Goal: Task Accomplishment & Management: Complete application form

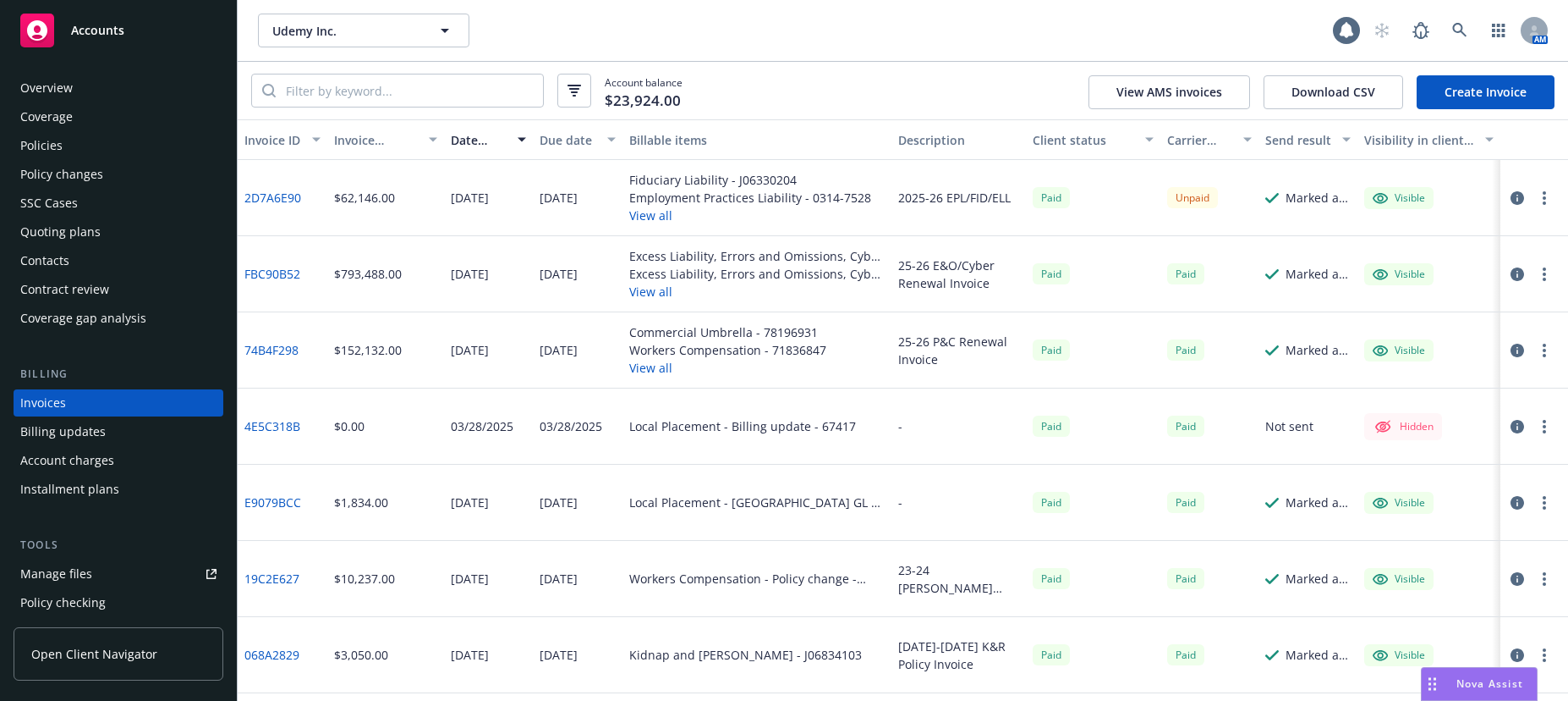
scroll to position [25, 0]
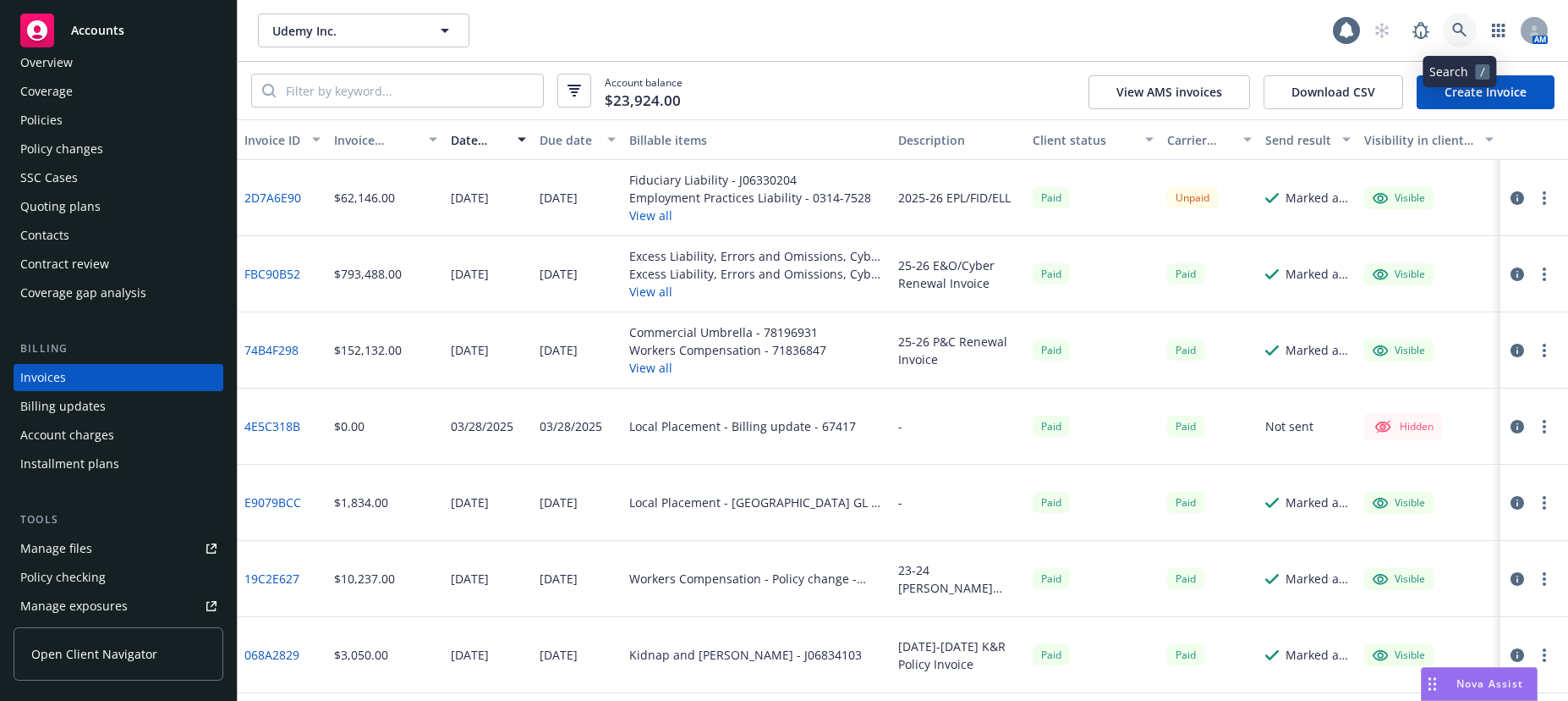
click at [1453, 30] on icon at bounding box center [1460, 30] width 16 height 16
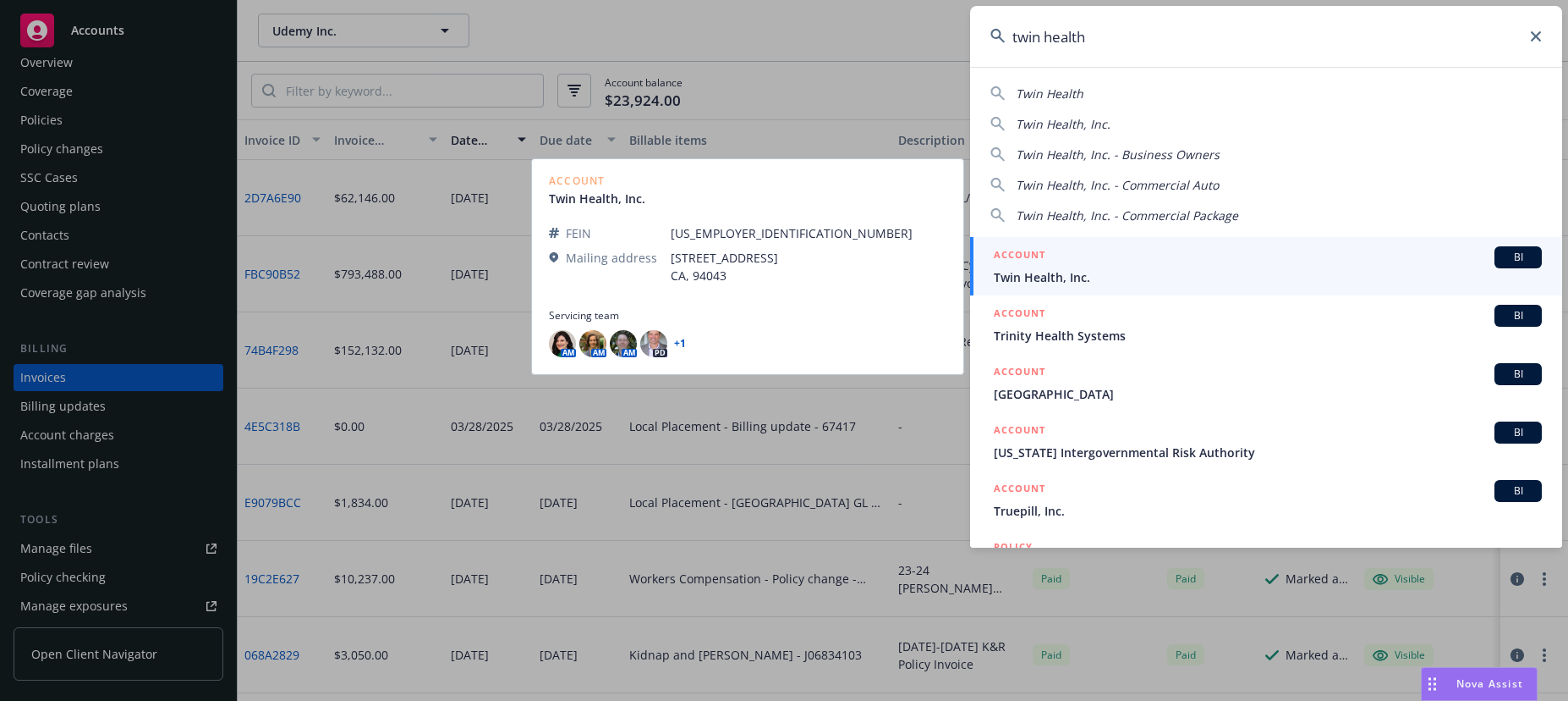
type input "twin health"
click at [1029, 271] on span "Twin Health, Inc." at bounding box center [1267, 277] width 548 height 17
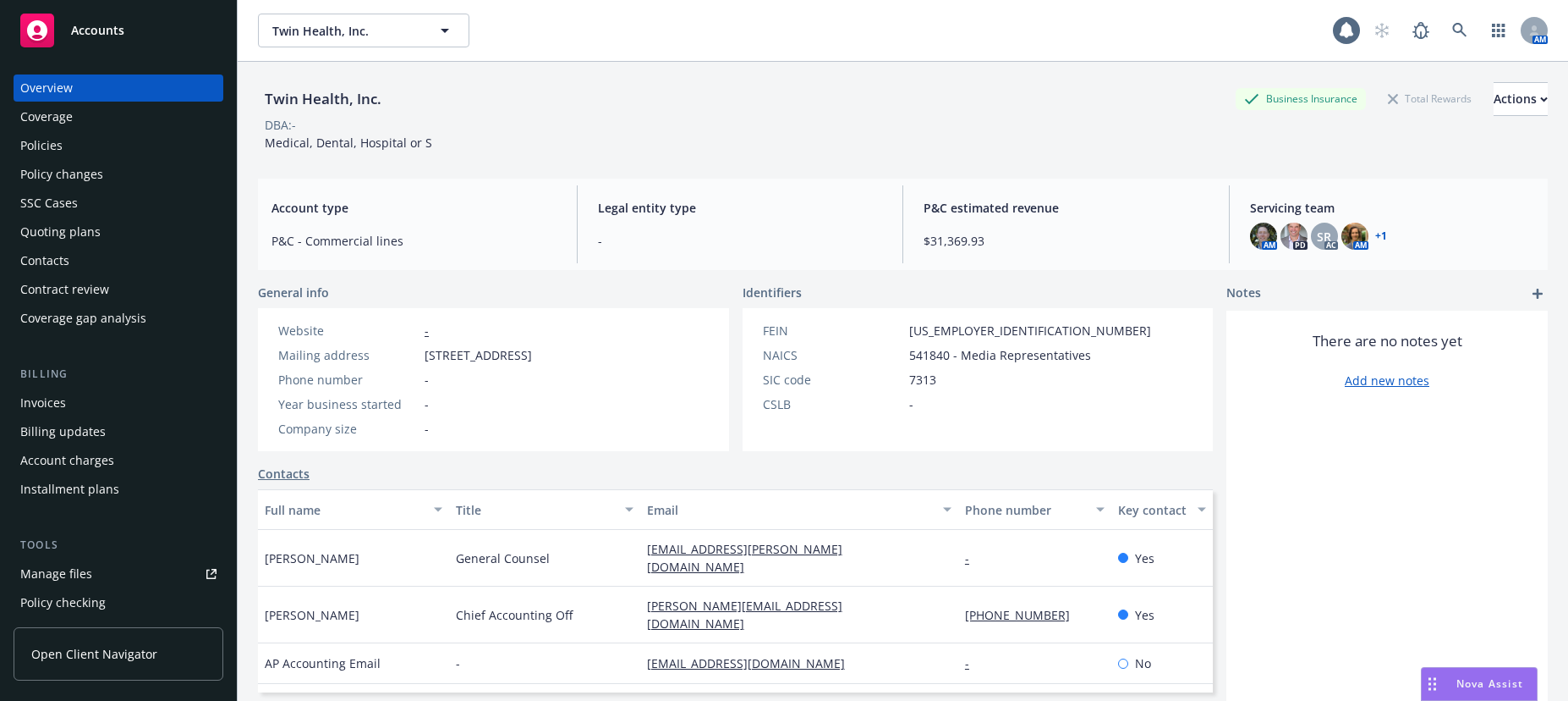
click at [77, 229] on div "Quoting plans" at bounding box center [60, 231] width 80 height 27
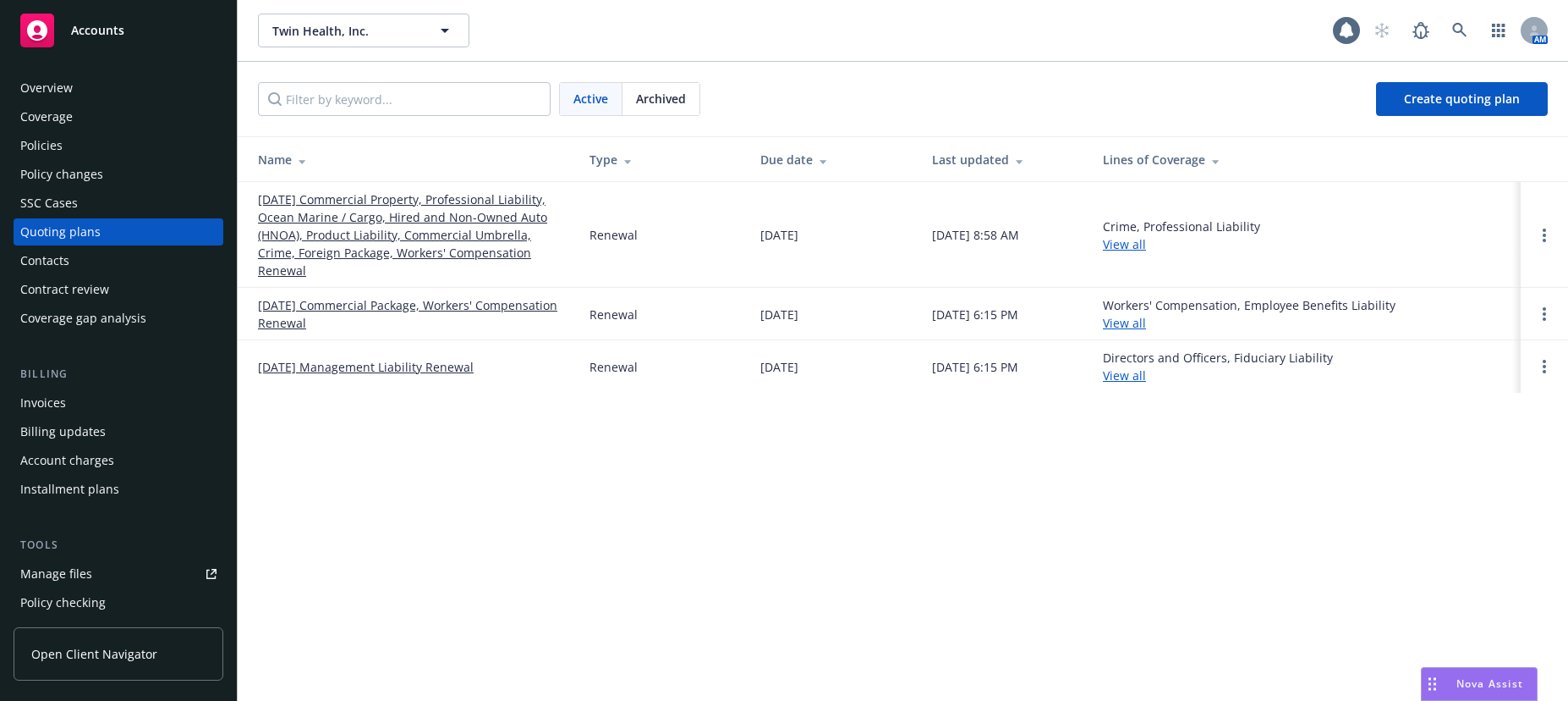
click at [460, 366] on link "08/24/25 Management Liability Renewal" at bounding box center [366, 367] width 216 height 17
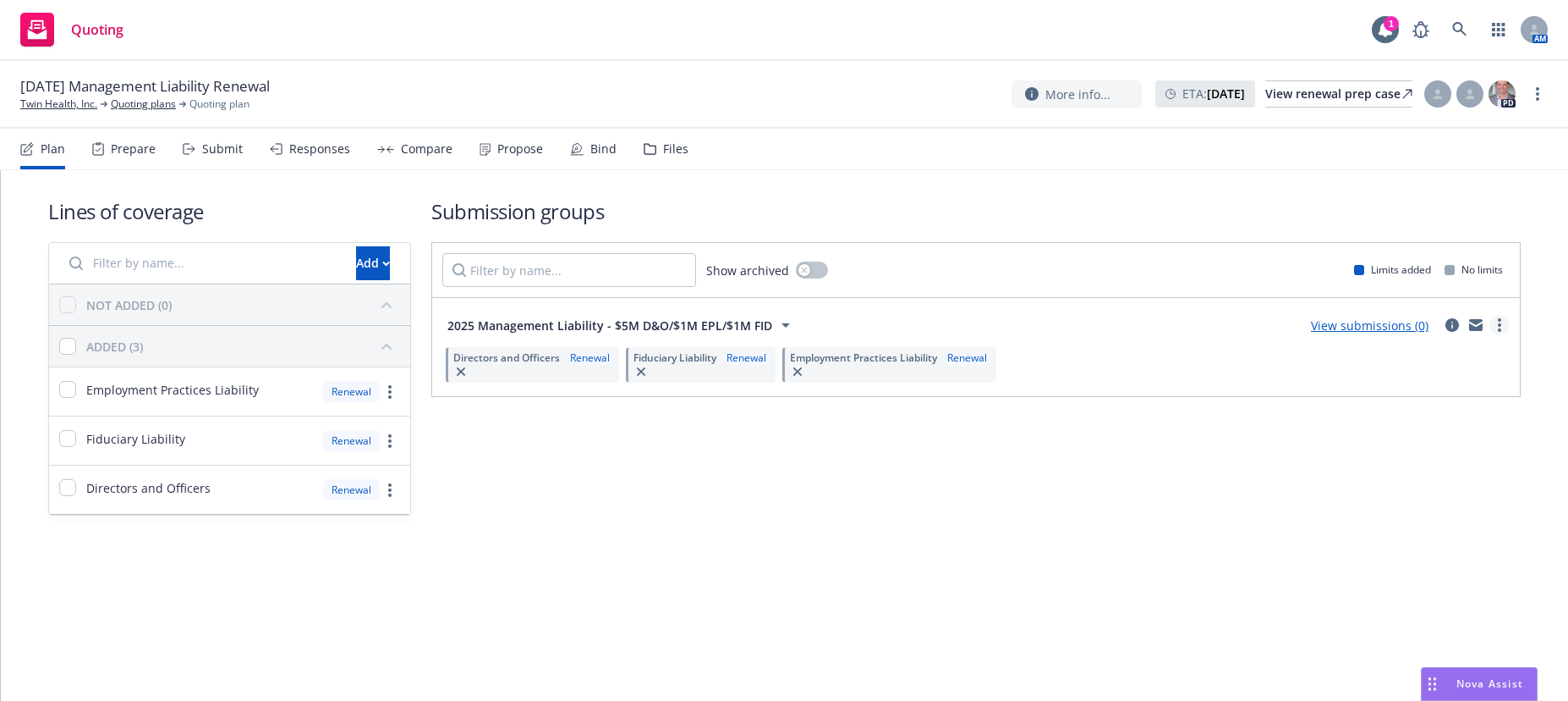
click at [1498, 329] on icon "more" at bounding box center [1499, 325] width 3 height 14
click at [1387, 535] on span "Create policy (fast track)" at bounding box center [1418, 535] width 176 height 16
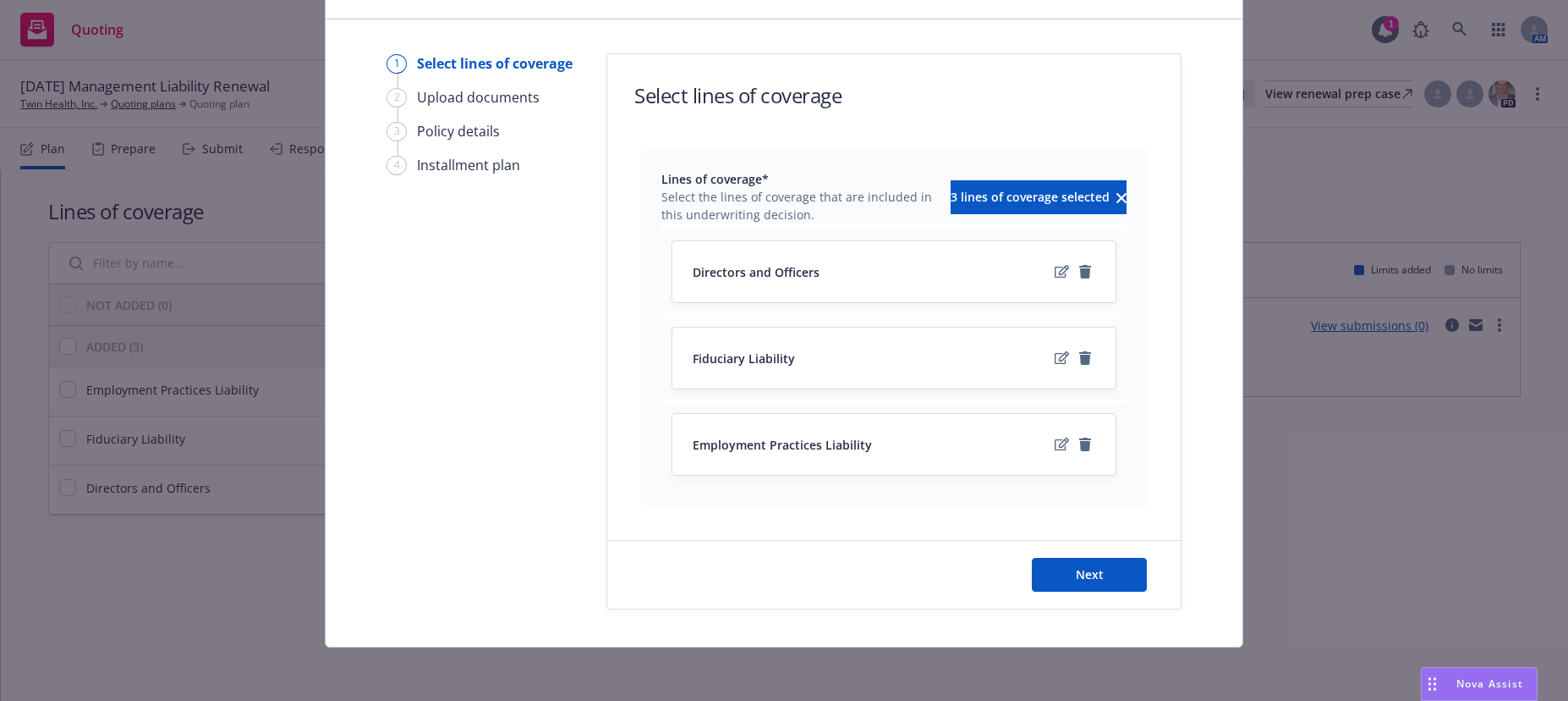
scroll to position [100, 0]
click at [1079, 570] on span "Next" at bounding box center [1090, 573] width 28 height 16
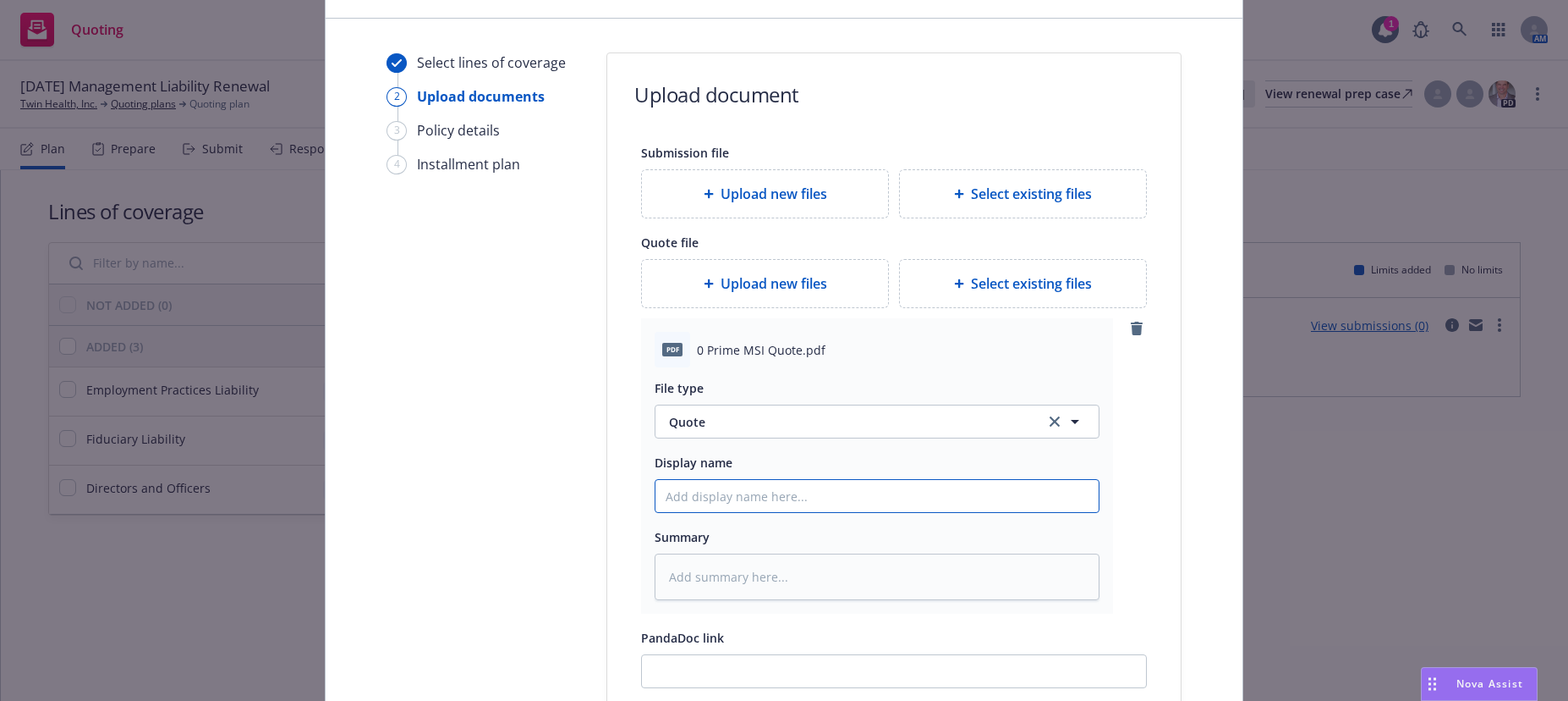
click at [756, 487] on input "Display name" at bounding box center [877, 496] width 443 height 32
click at [701, 502] on input "Display name" at bounding box center [877, 496] width 443 height 32
click at [715, 496] on input "Display name" at bounding box center [877, 496] width 443 height 32
type textarea "x"
type input "2"
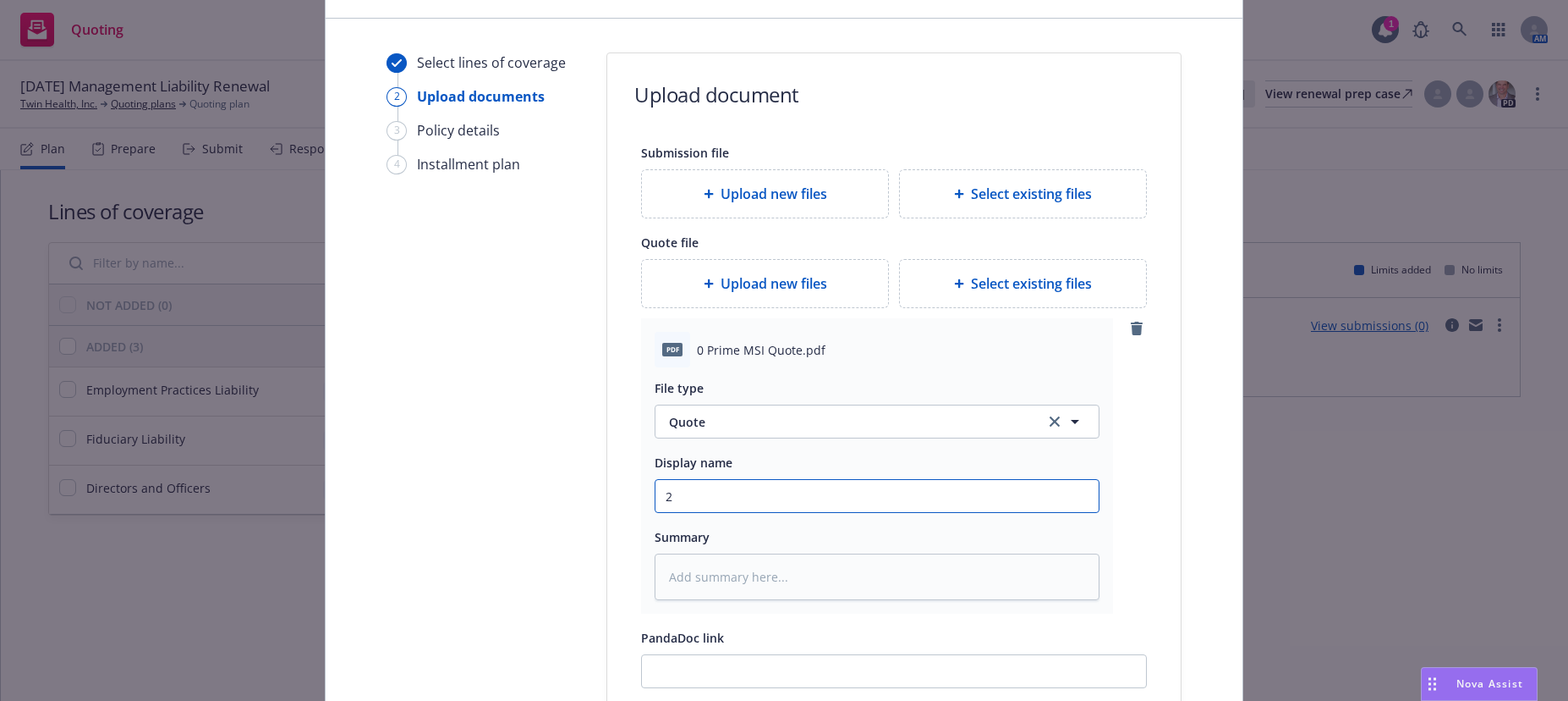
type textarea "x"
type input "20"
type textarea "x"
type input "202"
type textarea "x"
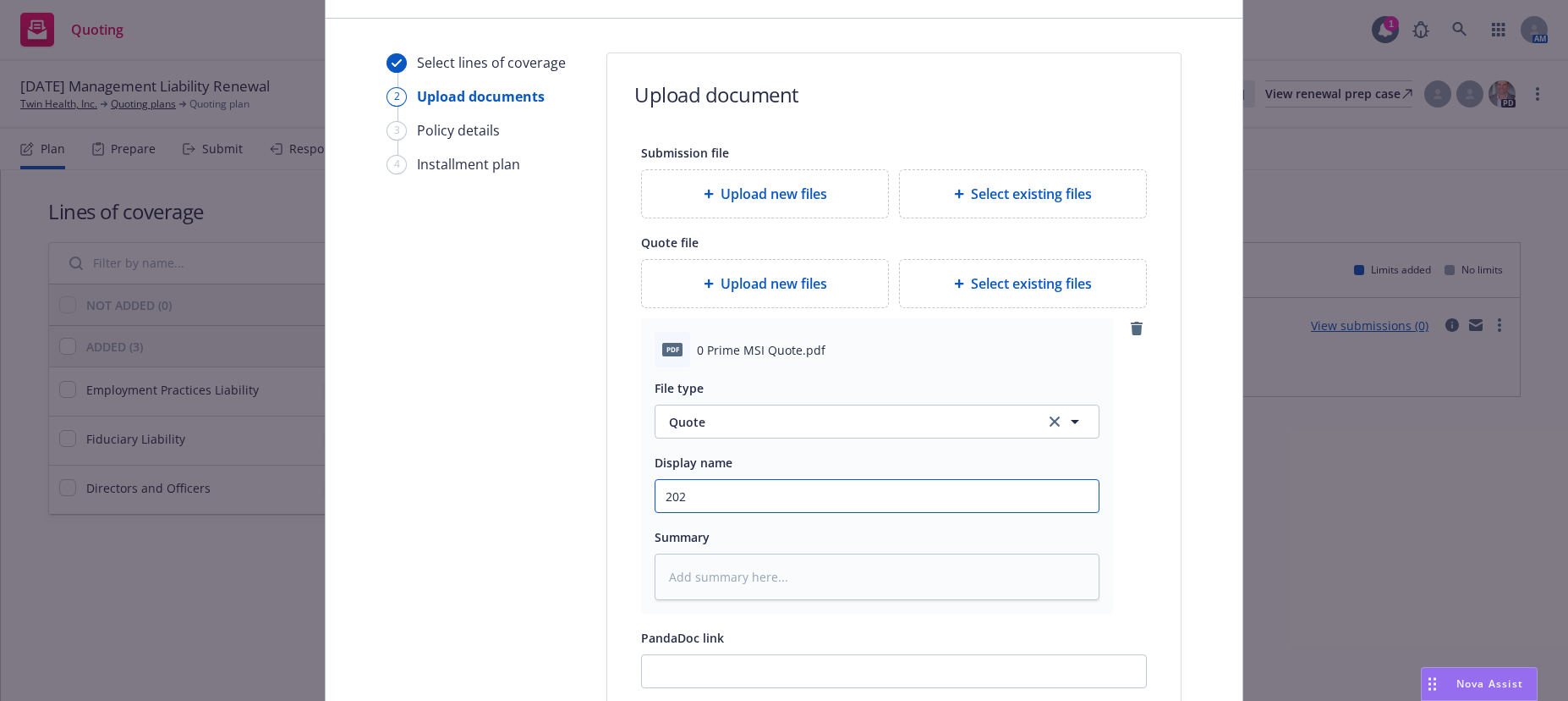
type input "2025"
type textarea "x"
type input "2025"
type textarea "x"
type input "2025 M"
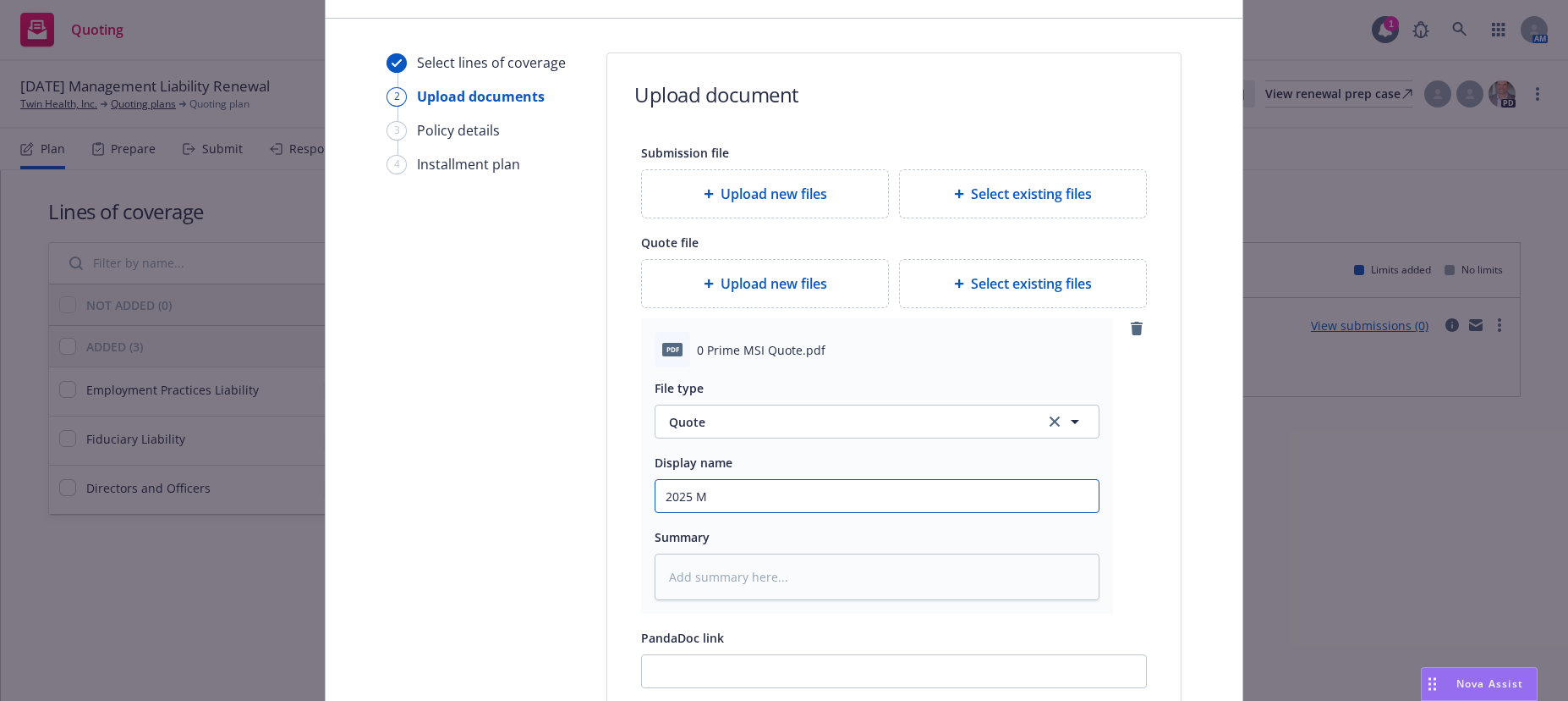
type textarea "x"
type input "2025 MS"
type textarea "x"
type input "2025 MSI"
type textarea "x"
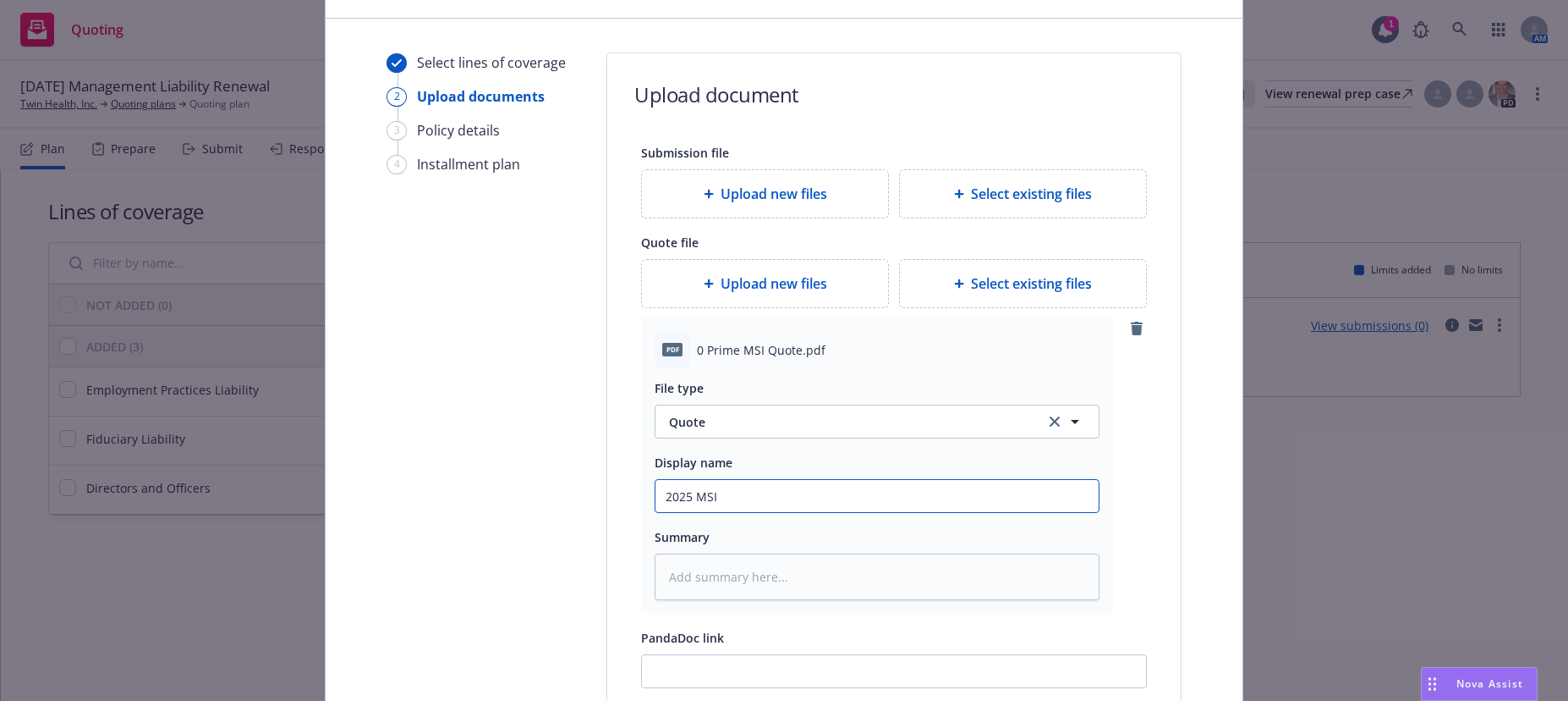
type input "2025 MSI/"
type textarea "x"
type input "2025 MSI/T"
type textarea "x"
type input "2025 MSI/Tr"
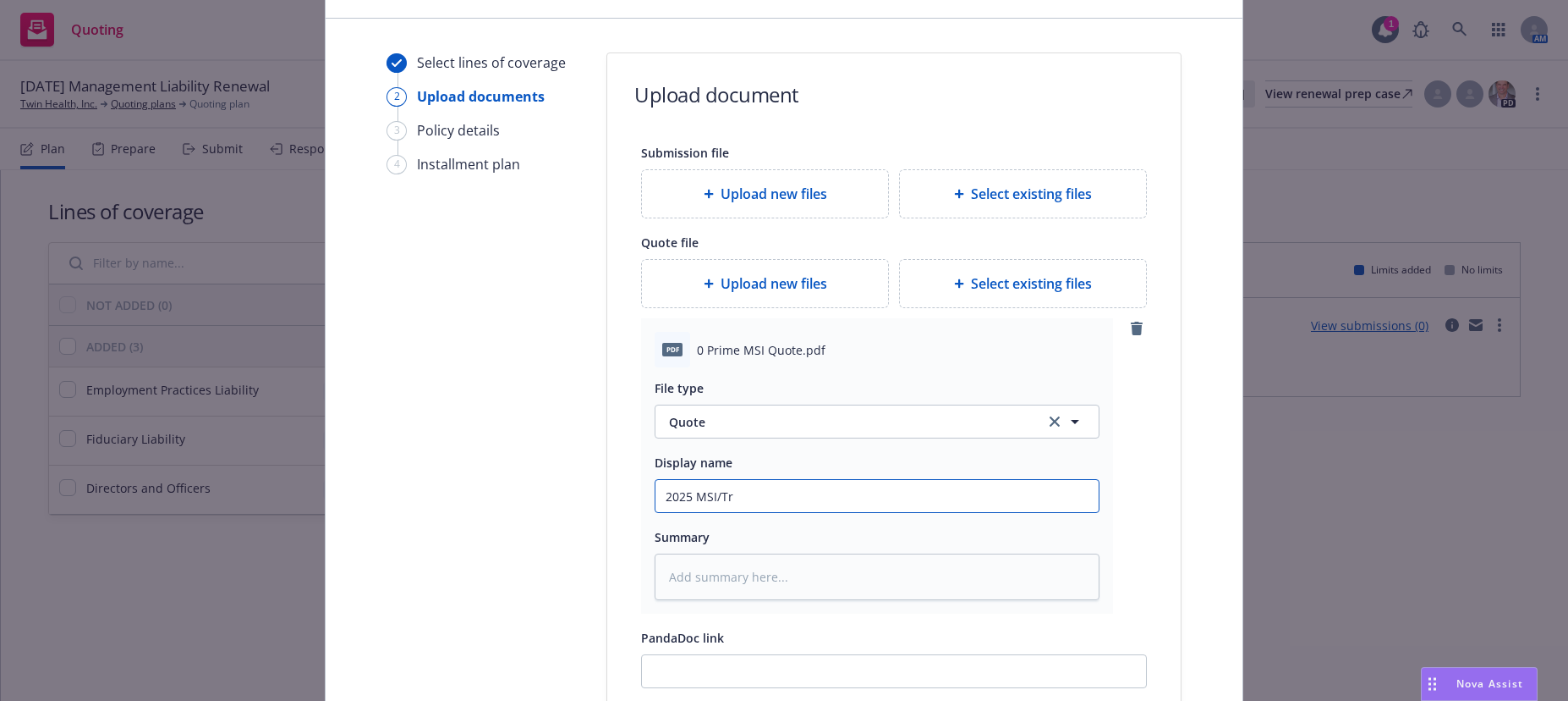
type textarea "x"
type input "2025 MSI/Tri"
type textarea "x"
type input "2025 MSI/Tris"
type textarea "x"
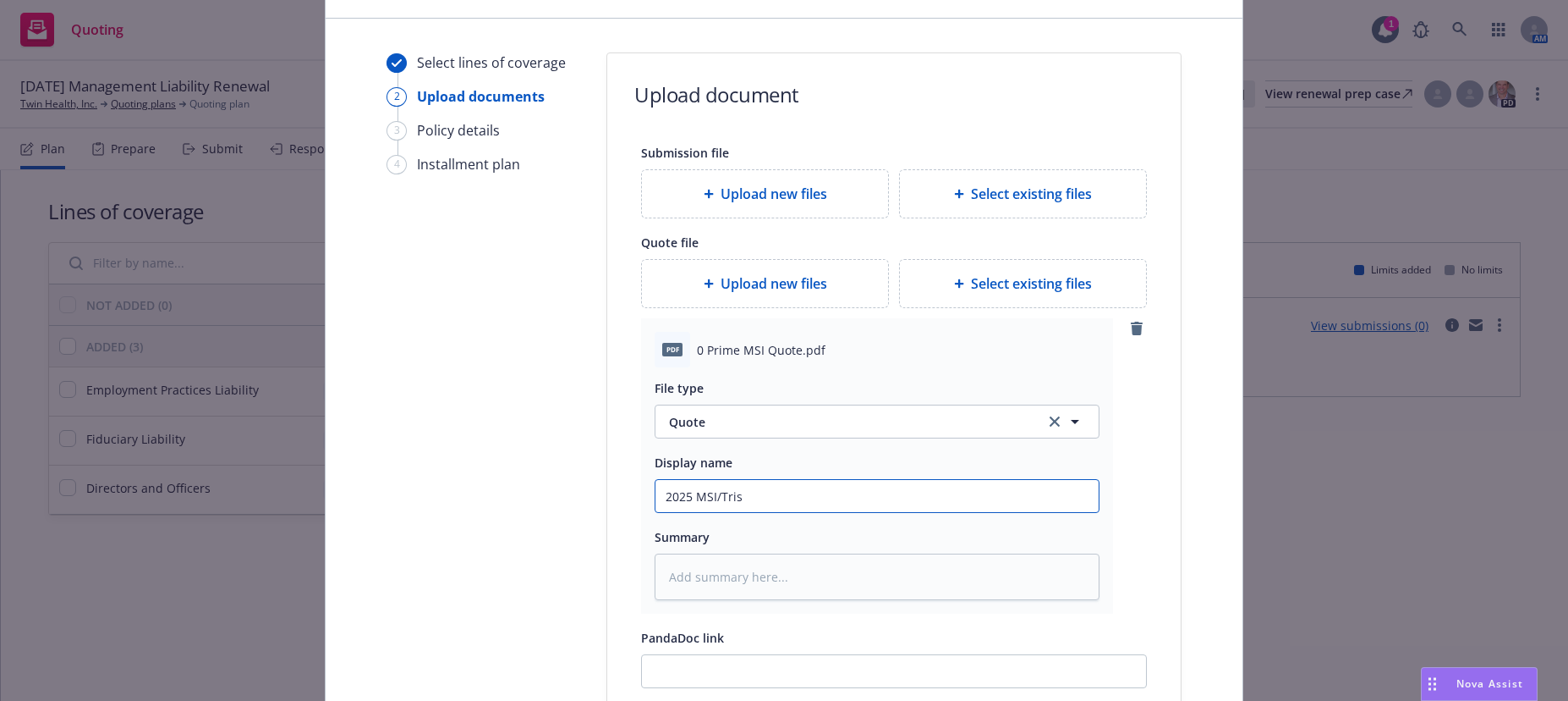
type input "2025 MSI/Trisu"
type textarea "x"
type input "2025 MSI/Trisur"
type textarea "x"
type input "2025 MSI/Trisura"
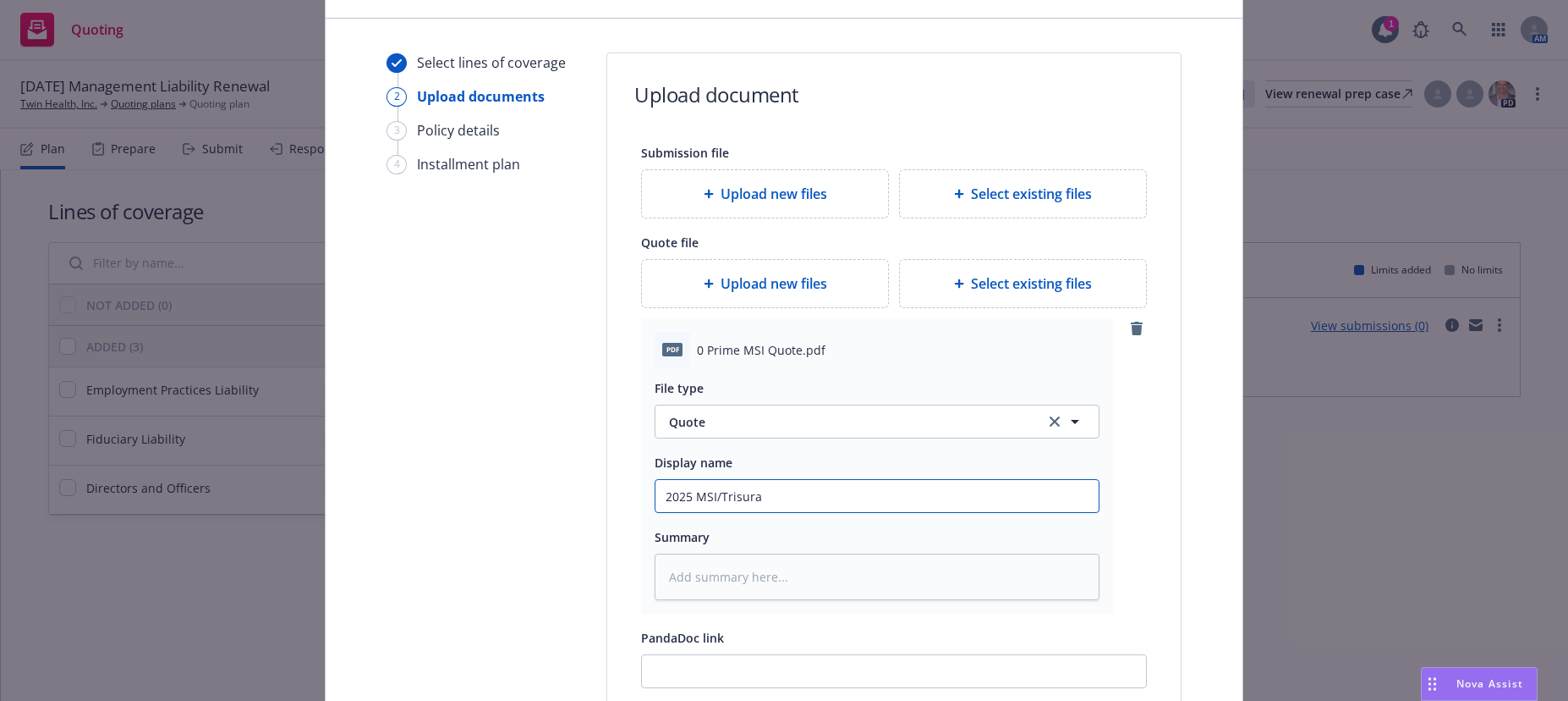
type textarea "x"
type input "2025 MSI/Trisura"
type textarea "x"
type input "2025 MSI/Trisura M"
type textarea "x"
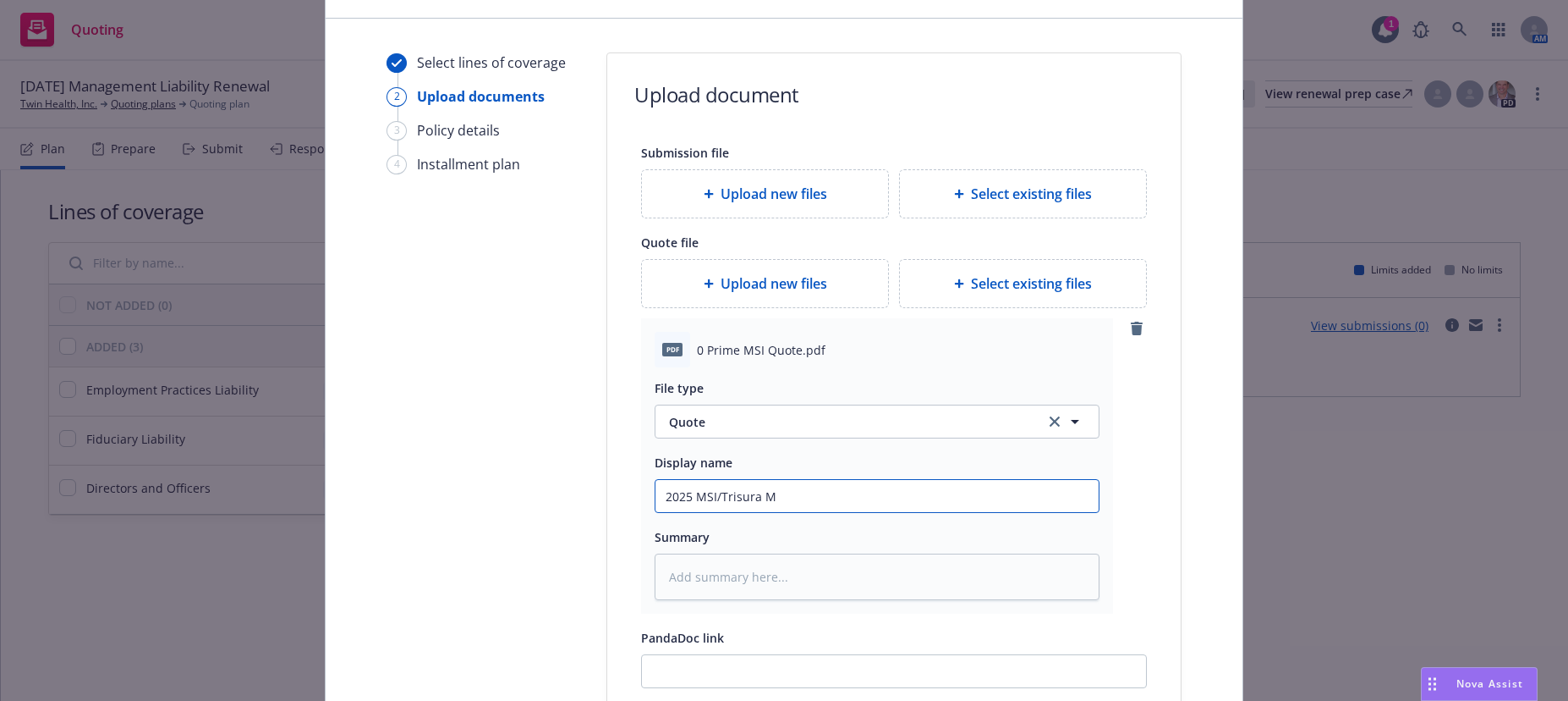
type input "2025 MSI/Trisura Ma"
type textarea "x"
type input "2025 MSI/Trisura Man"
type textarea "x"
type input "2025 MSI/Trisura Mana"
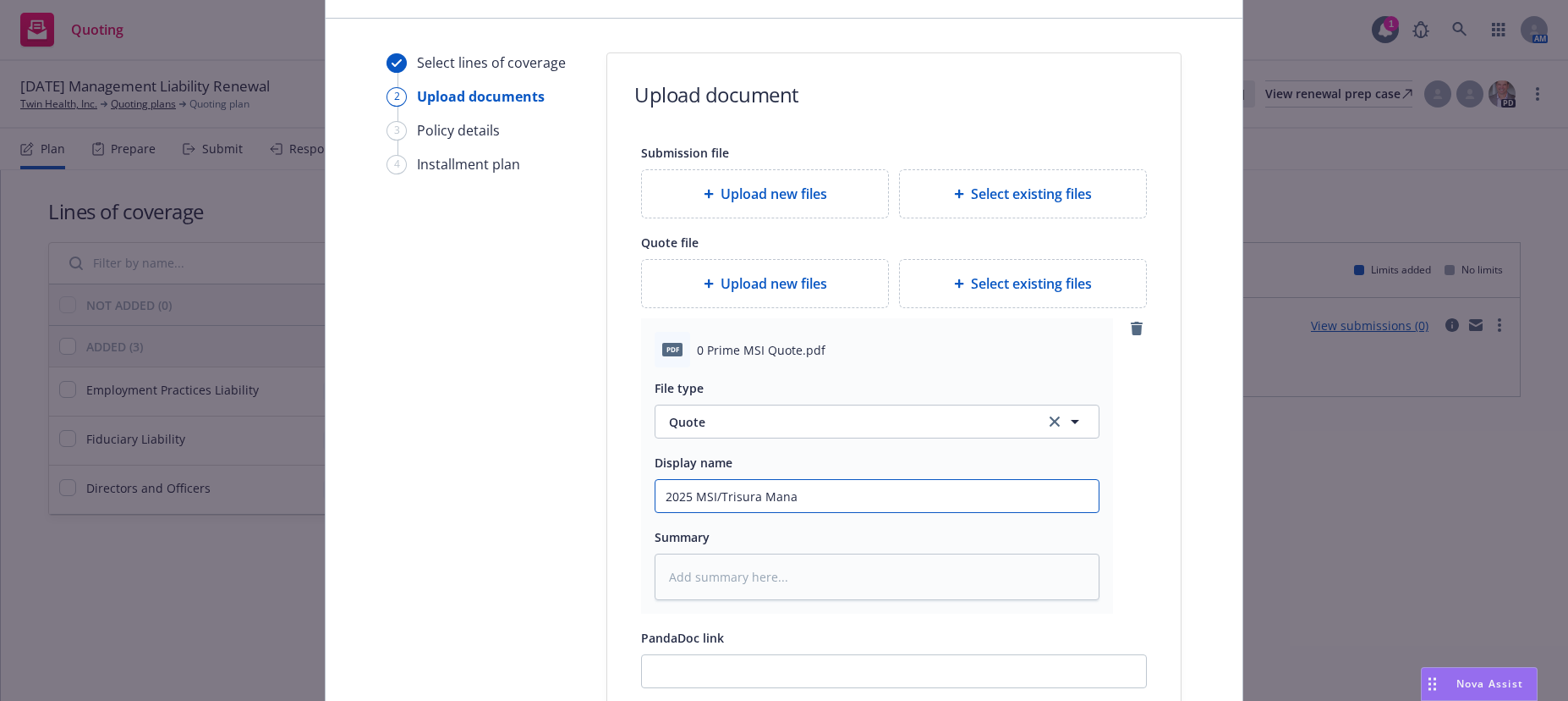
type textarea "x"
type input "2025 MSI/Trisura Manag"
type textarea "x"
type input "2025 MSI/Trisura Manage"
type textarea "x"
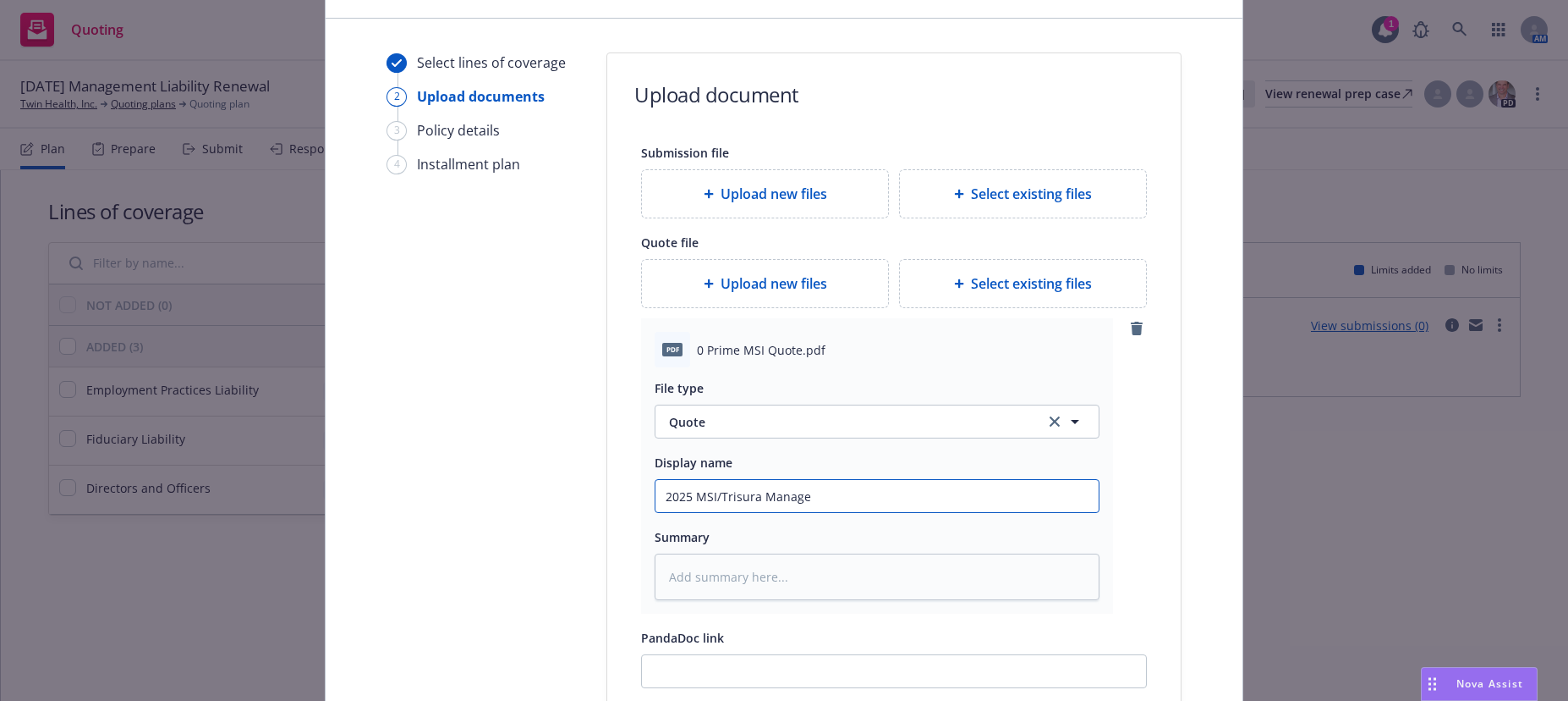
type input "2025 MSI/Trisura Managem"
type textarea "x"
type input "2025 MSI/Trisura Manageme"
type textarea "x"
type input "2025 MSI/Trisura Managemen"
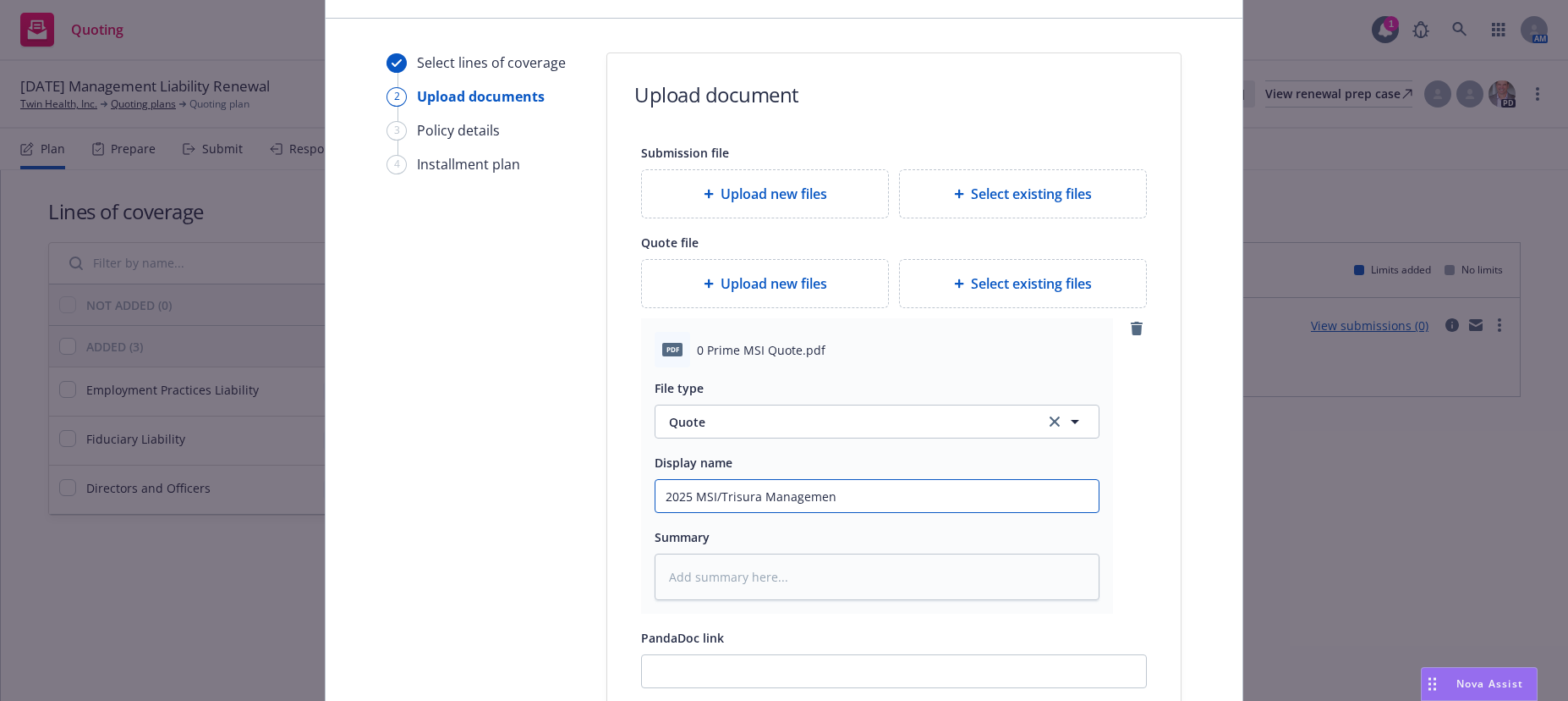
type textarea "x"
type input "2025 MSI/Trisura Management"
type textarea "x"
type input "2025 MSI/Trisura Management"
type textarea "x"
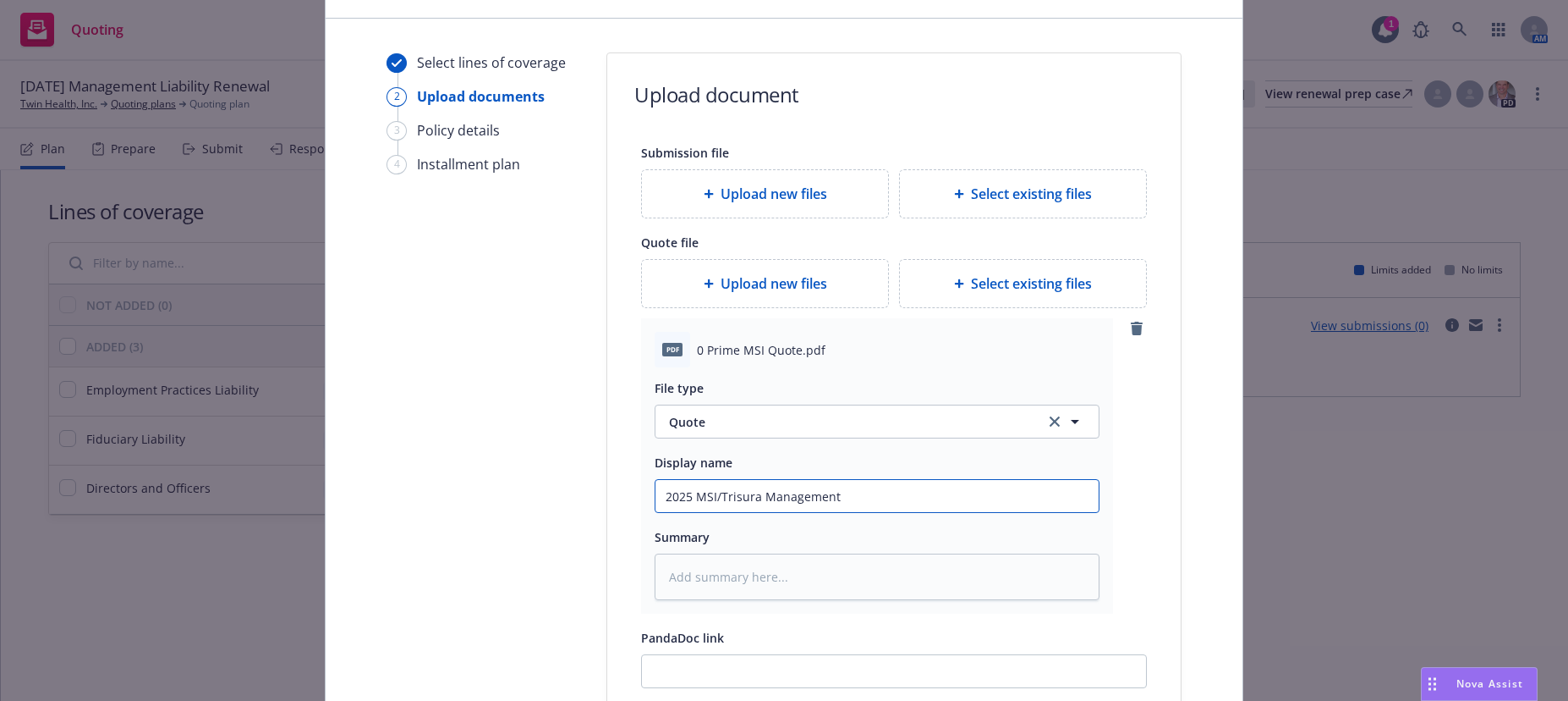
type input "2025 MSI/Trisura Management L"
type textarea "x"
type input "2025 MSI/Trisura Management Li"
type textarea "x"
type input "2025 MSI/Trisura Management Lia"
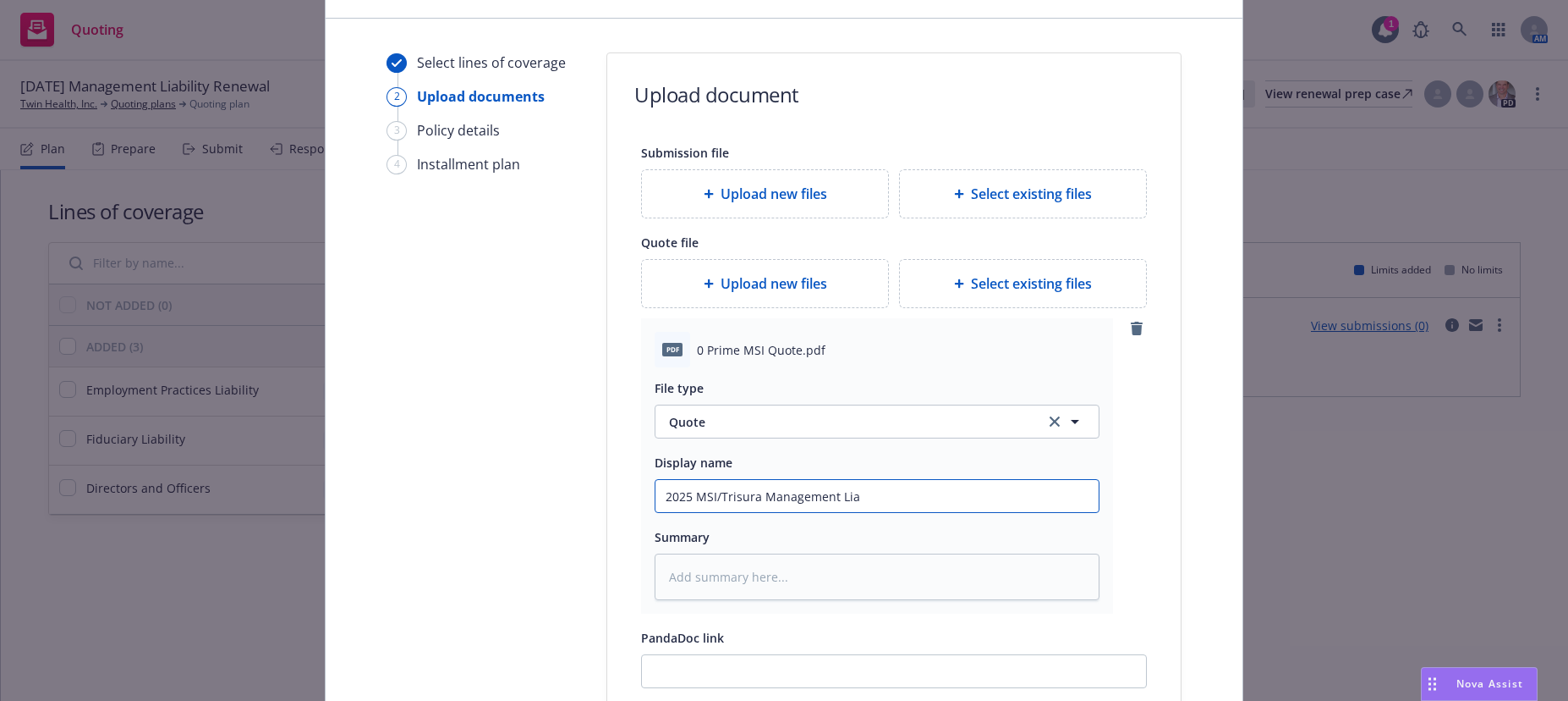
type textarea "x"
type input "2025 MSI/Trisura Management Liab"
type textarea "x"
type input "2025 MSI/Trisura Management Liabi"
type textarea "x"
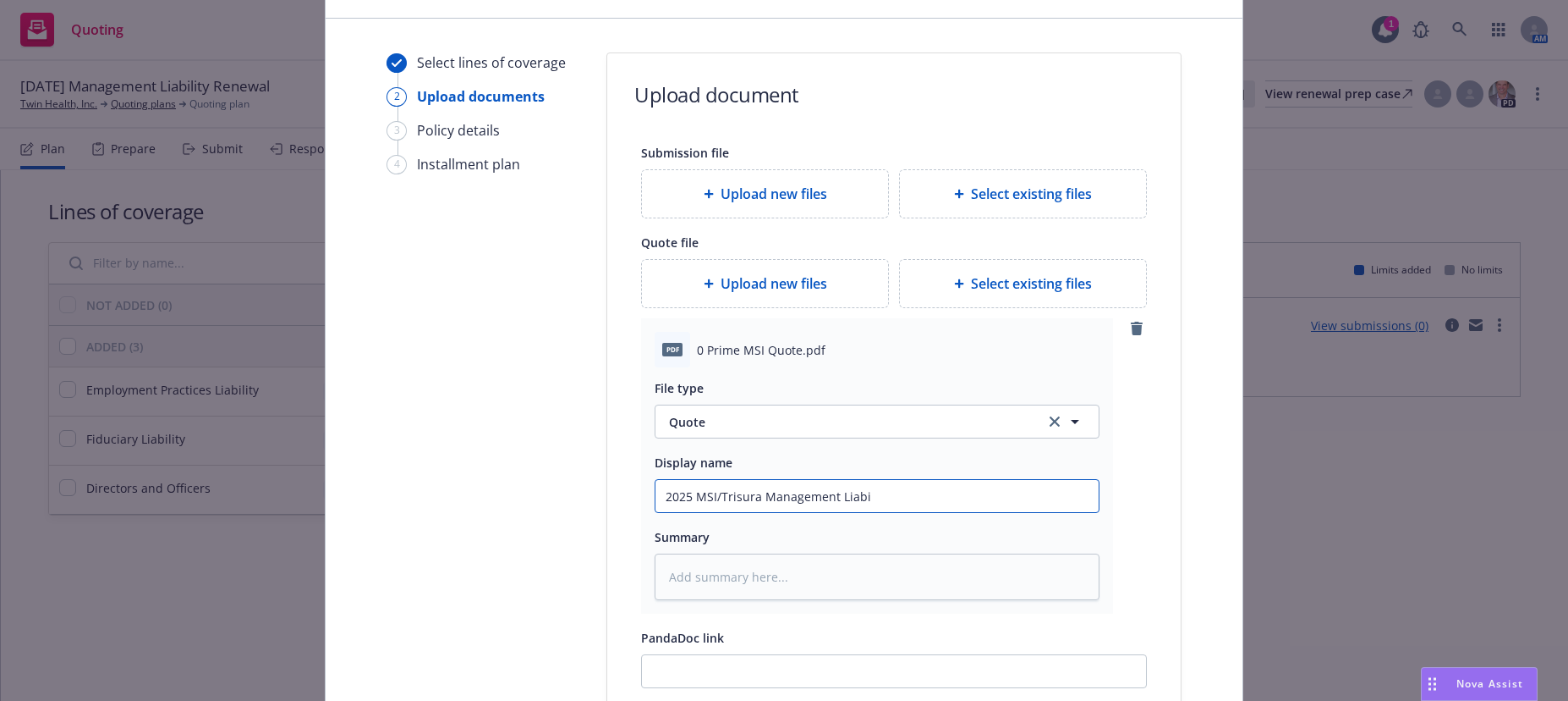
type input "2025 MSI/Trisura Management Liabil"
type textarea "x"
type input "2025 MSI/Trisura Management Liabili"
type textarea "x"
type input "2025 MSI/Trisura Management Liabilit"
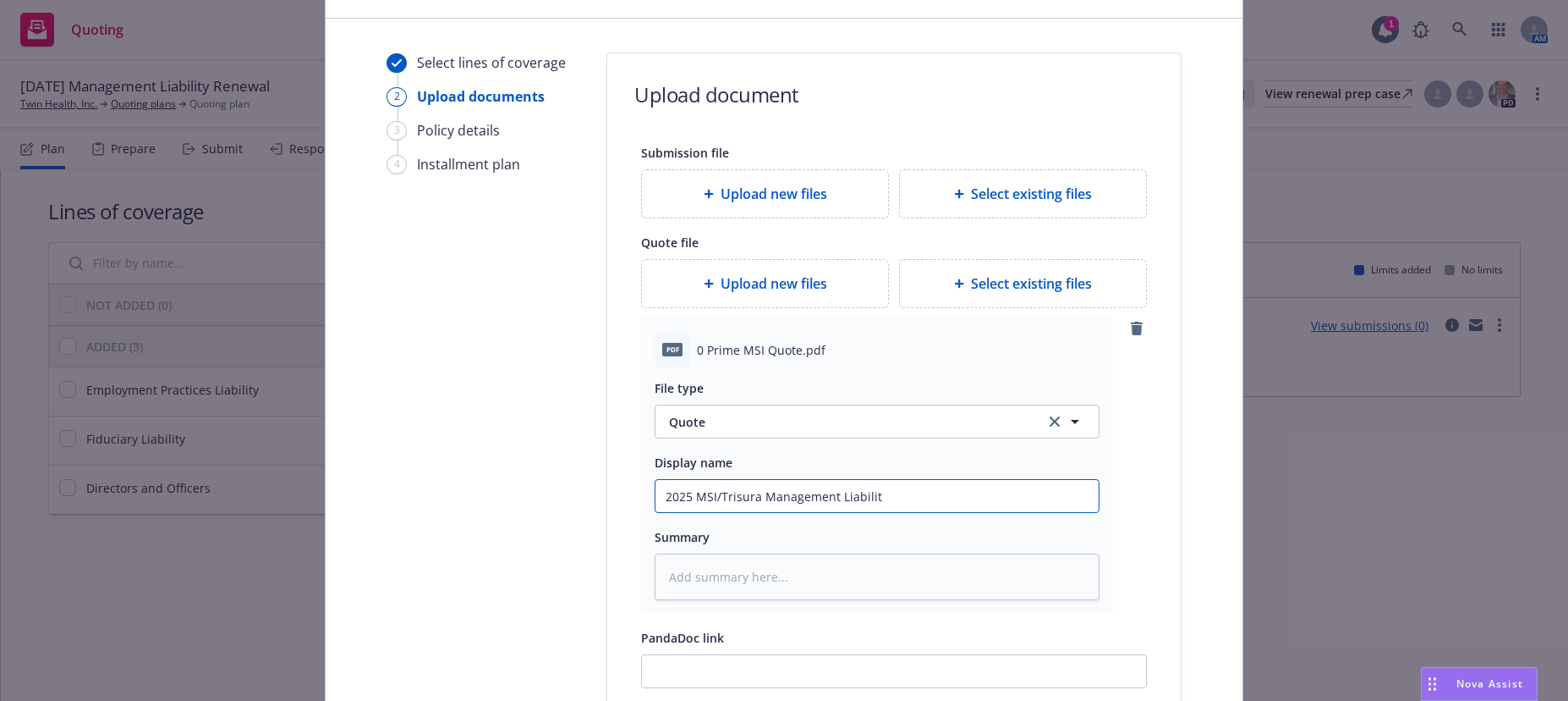
type textarea "x"
type input "2025 MSI/Trisura Management Liability"
type textarea "x"
type input "2025 MSI/Trisura Management Liability"
type textarea "x"
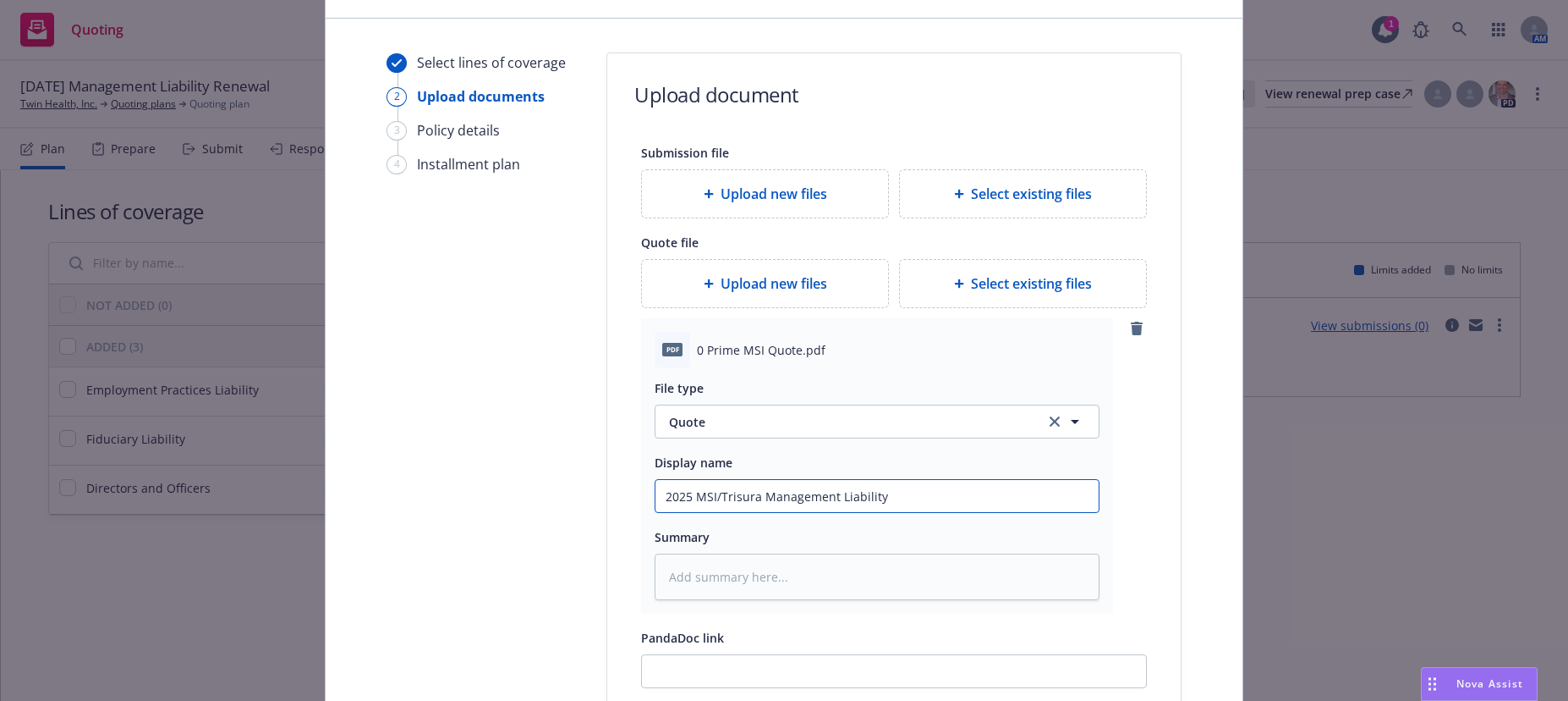
type input "2025 MSI/Trisura Management Liability Q"
type textarea "x"
type input "2025 MSI/Trisura Management Liability Qu"
type textarea "x"
type input "2025 MSI/Trisura Management Liability Quo"
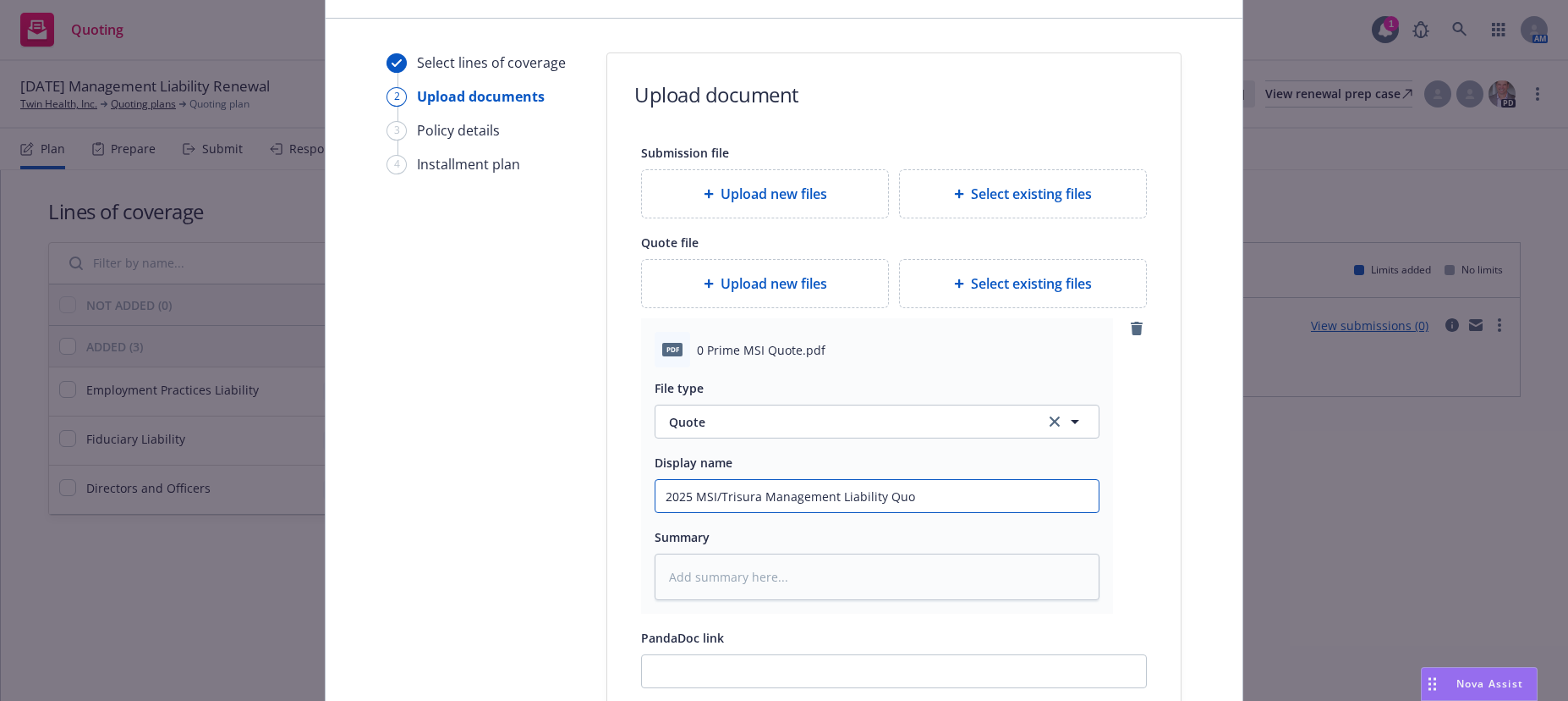
type textarea "x"
type input "2025 MSI/Trisura Management Liability Quote"
type textarea "x"
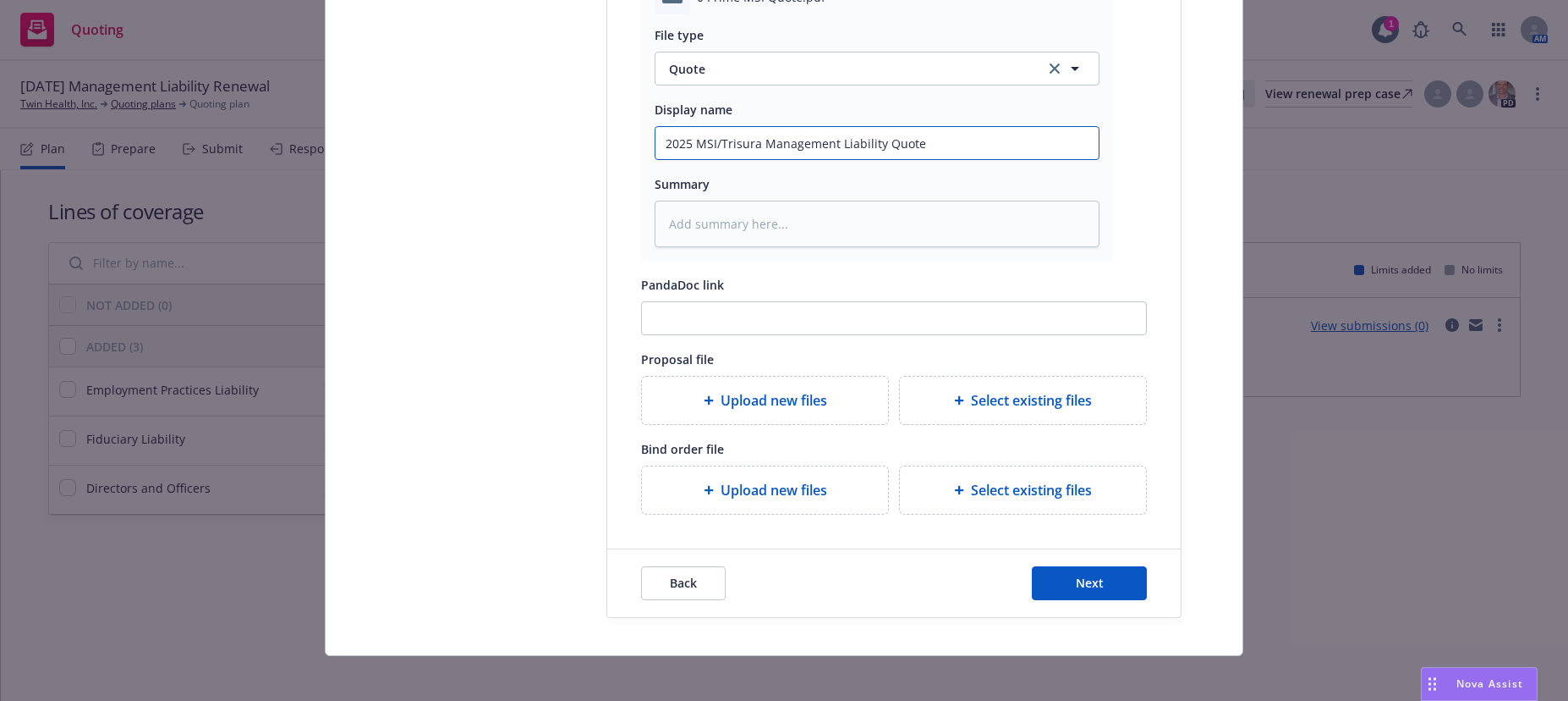
scroll to position [462, 0]
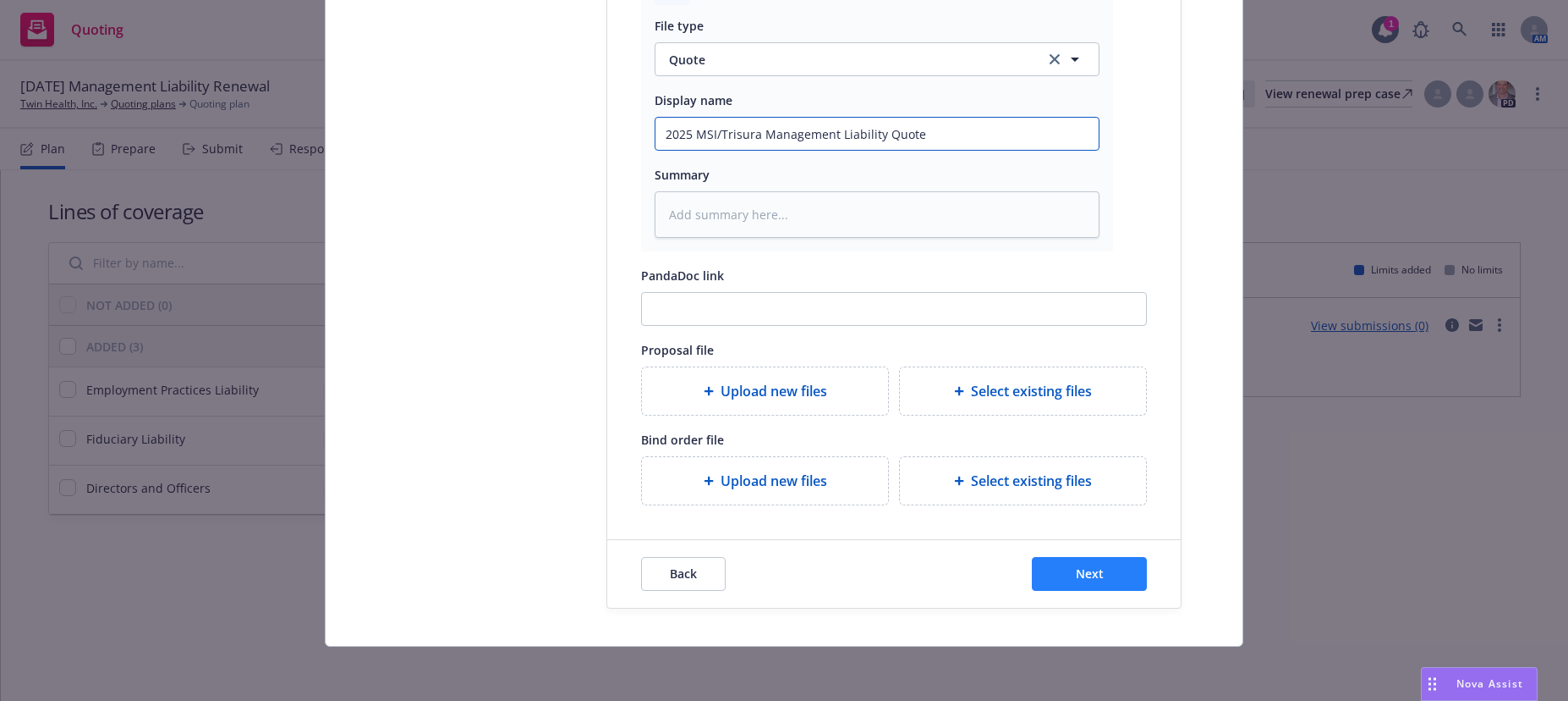
type input "2025 MSI/Trisura Management Liability Quote"
click at [1088, 574] on span "Next" at bounding box center [1090, 573] width 28 height 16
type textarea "x"
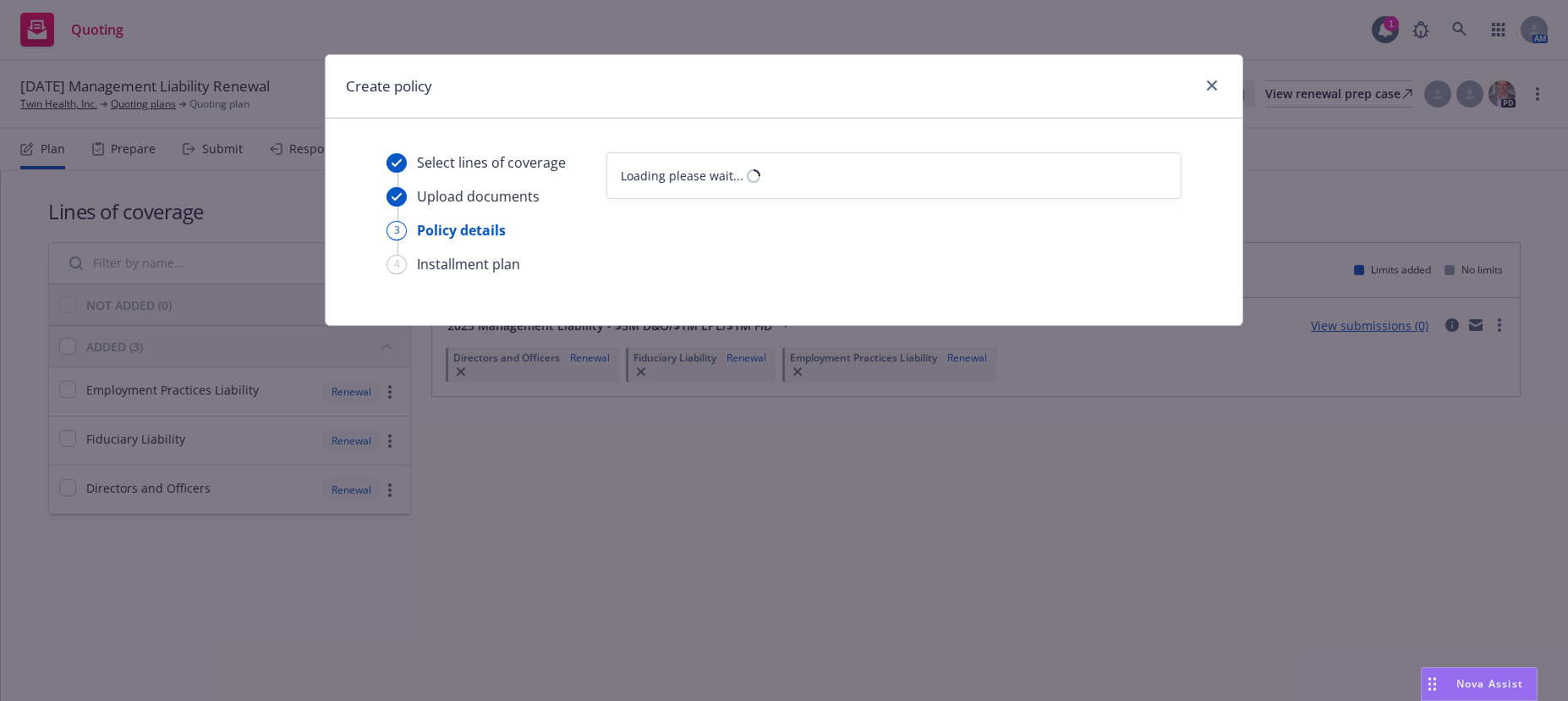
scroll to position [0, 0]
select select "12"
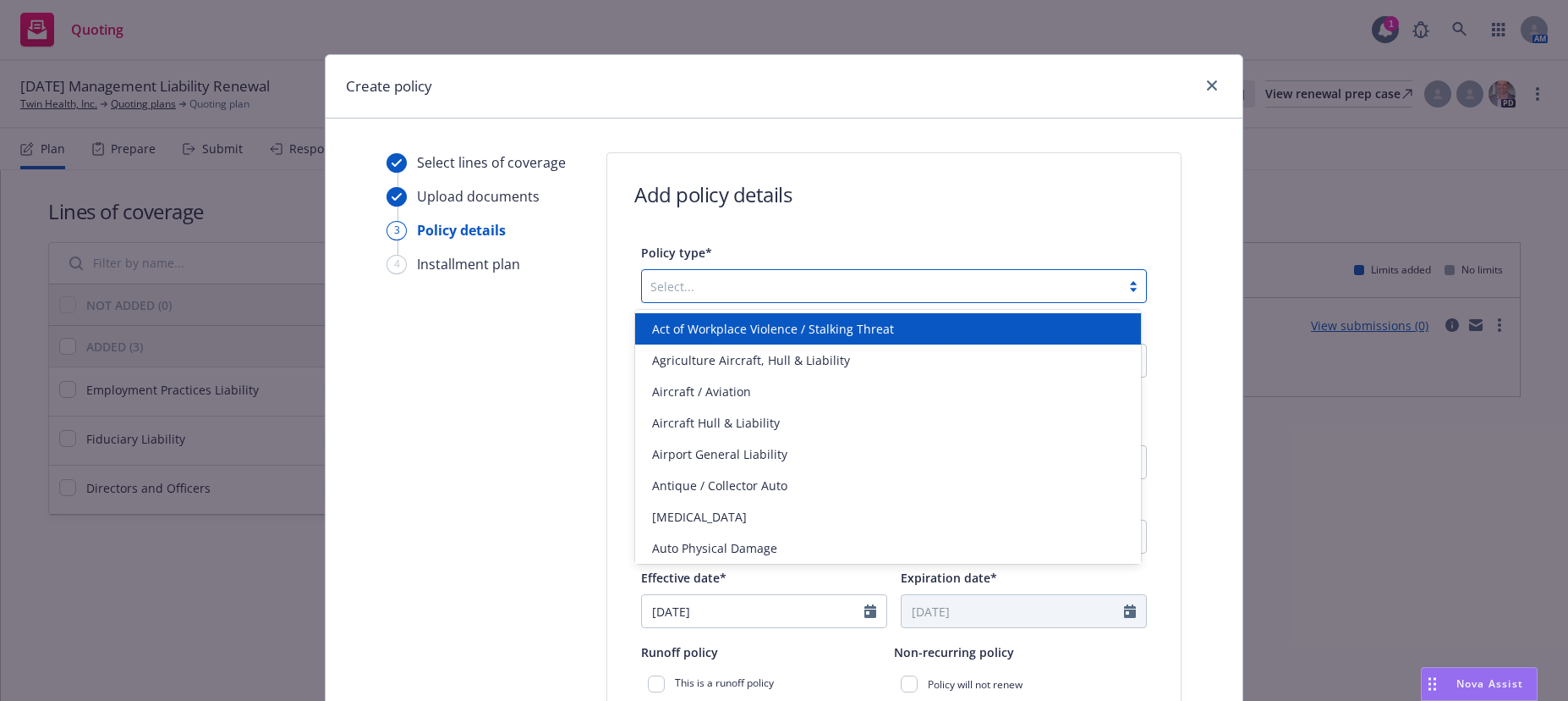
click at [1126, 286] on div at bounding box center [1133, 286] width 25 height 14
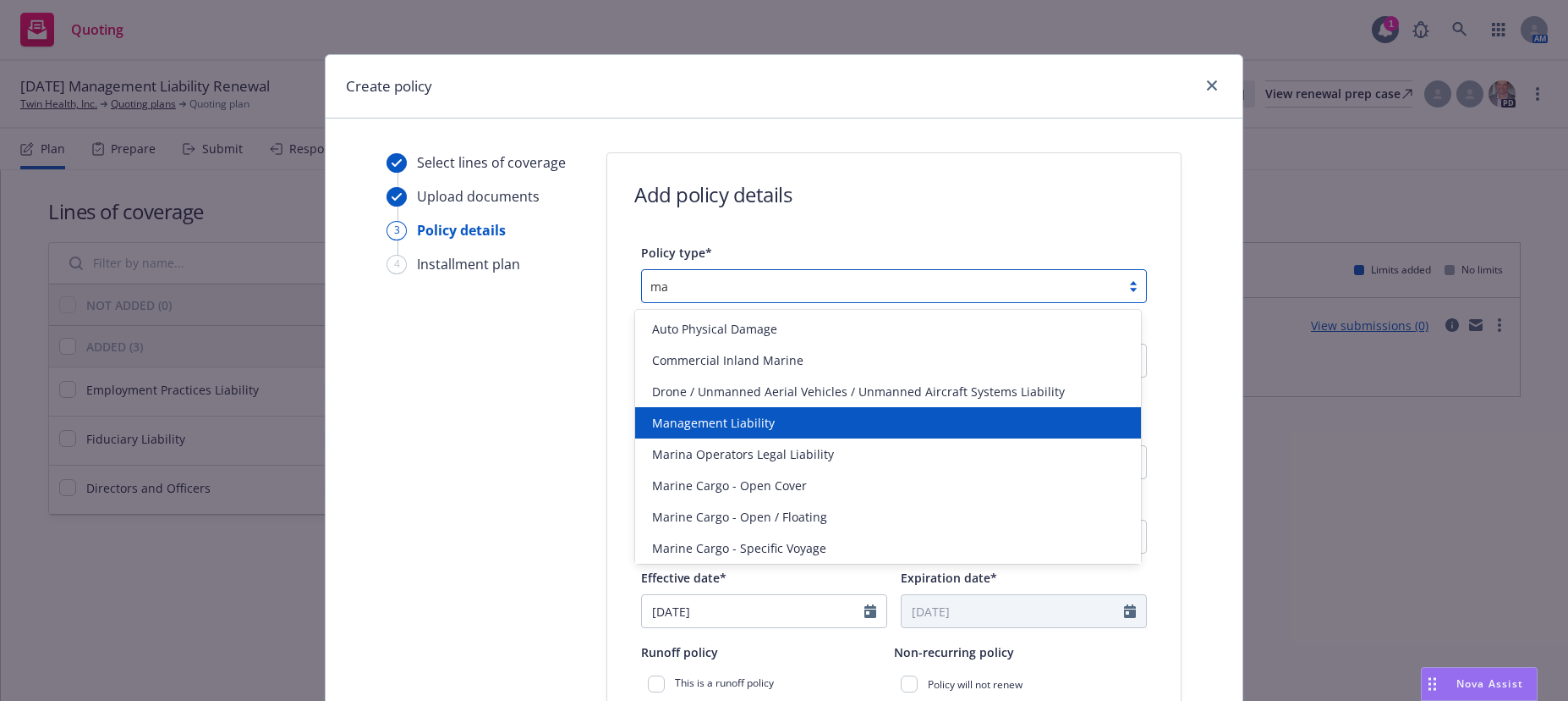
click at [761, 422] on span "Management Liability" at bounding box center [713, 423] width 123 height 17
type input "ma"
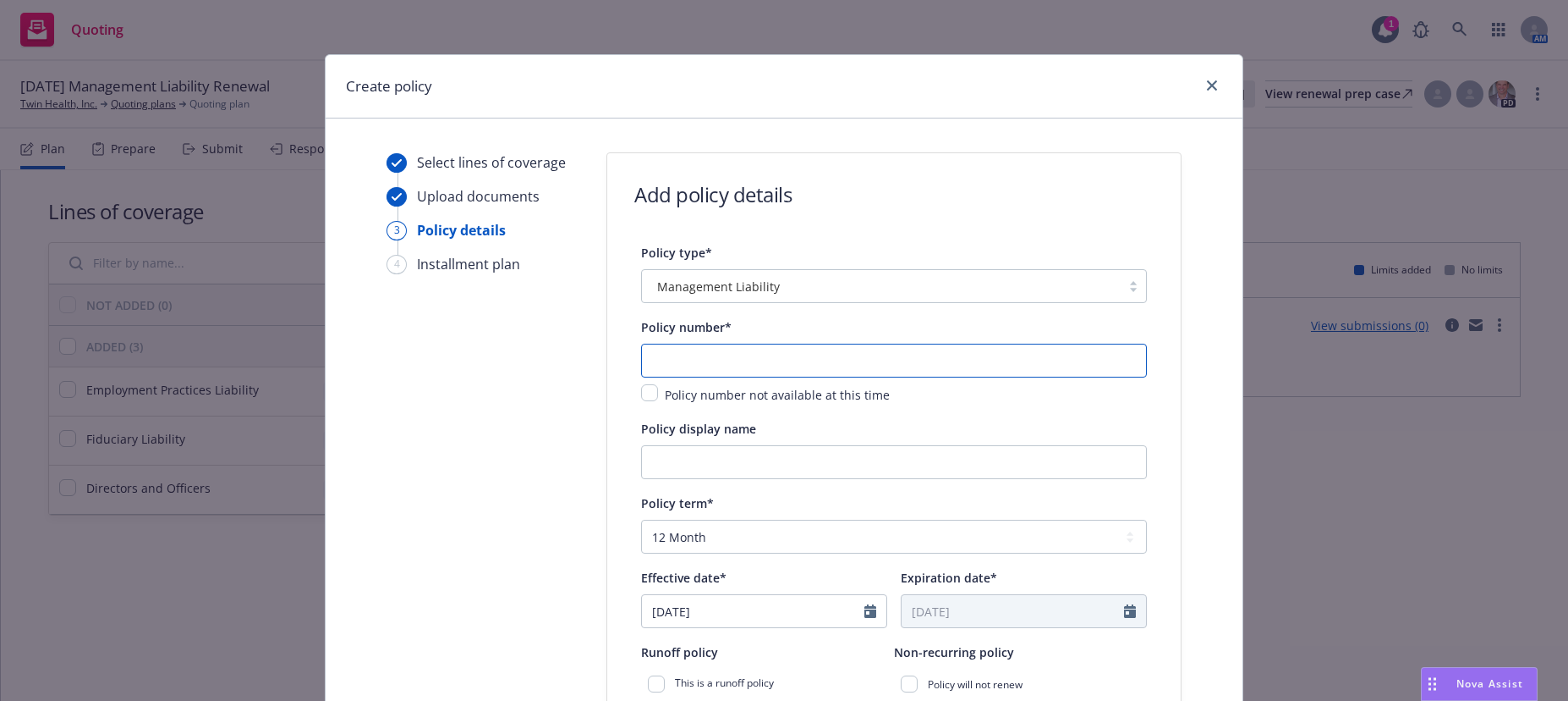
click at [1066, 362] on input "text" at bounding box center [894, 360] width 506 height 34
click at [693, 362] on input "text" at bounding box center [894, 360] width 506 height 34
paste input "TINSMLPA760"
type input "TINSMLPA760"
click at [863, 456] on input "Policy display name" at bounding box center [894, 462] width 506 height 34
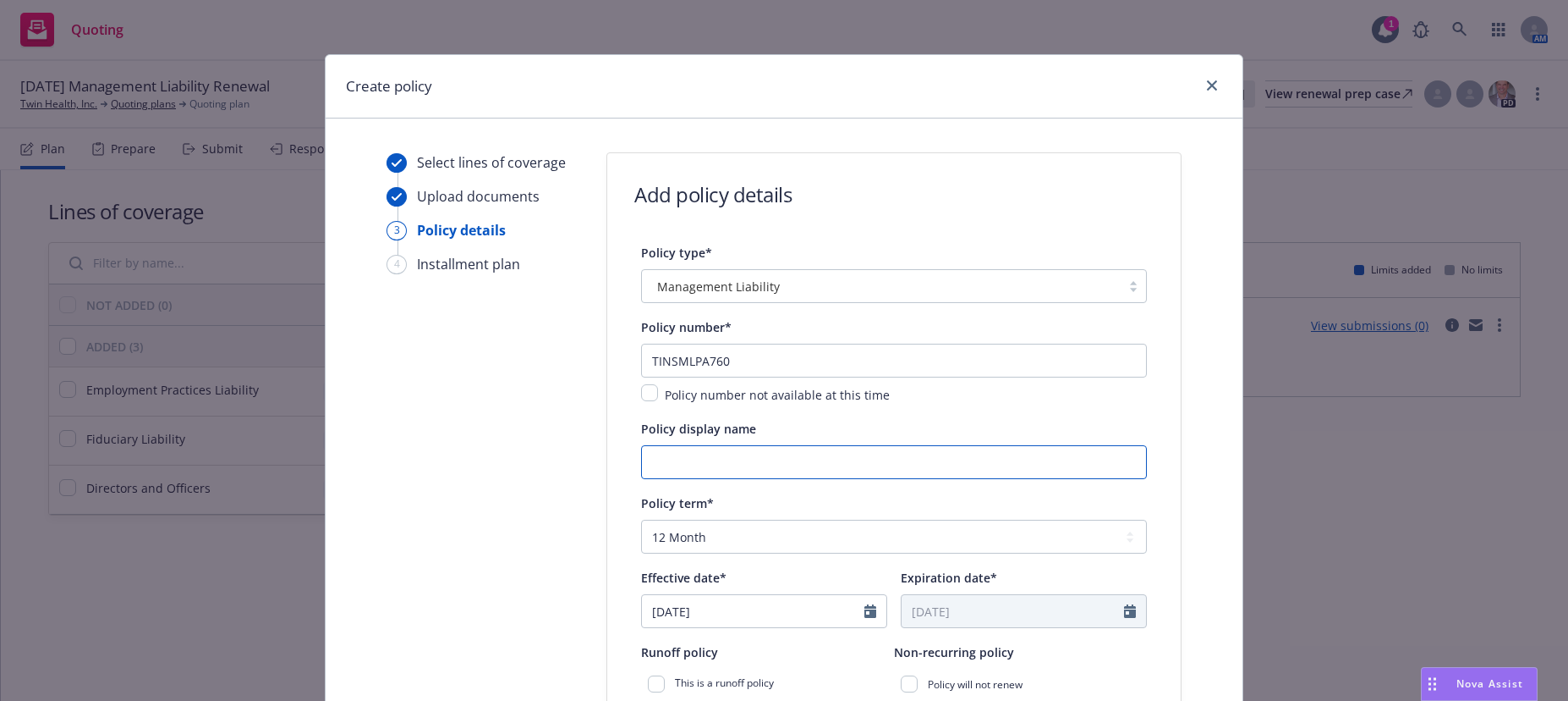
drag, startPoint x: 680, startPoint y: 459, endPoint x: 701, endPoint y: 463, distance: 21.4
click at [681, 458] on input "Policy display name" at bounding box center [894, 462] width 506 height 34
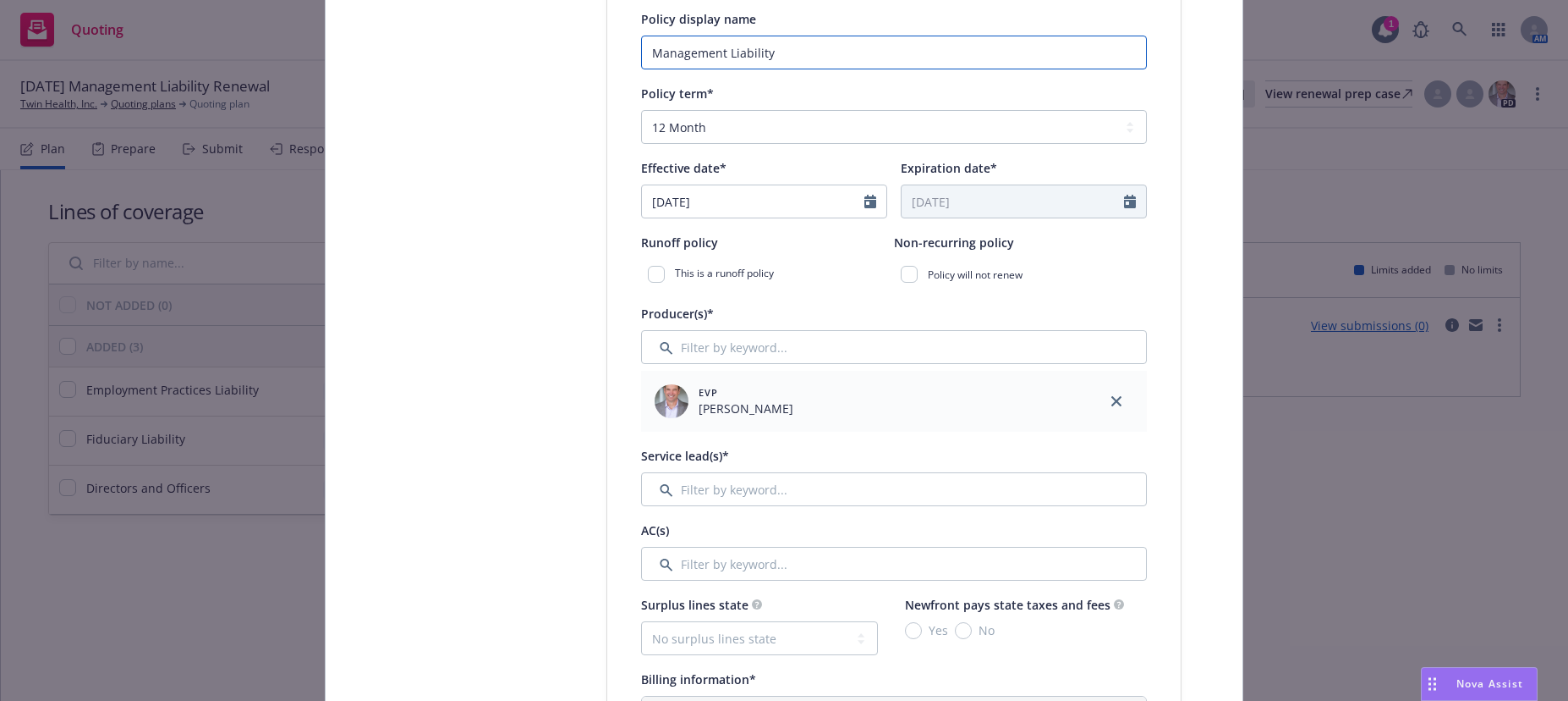
scroll to position [423, 0]
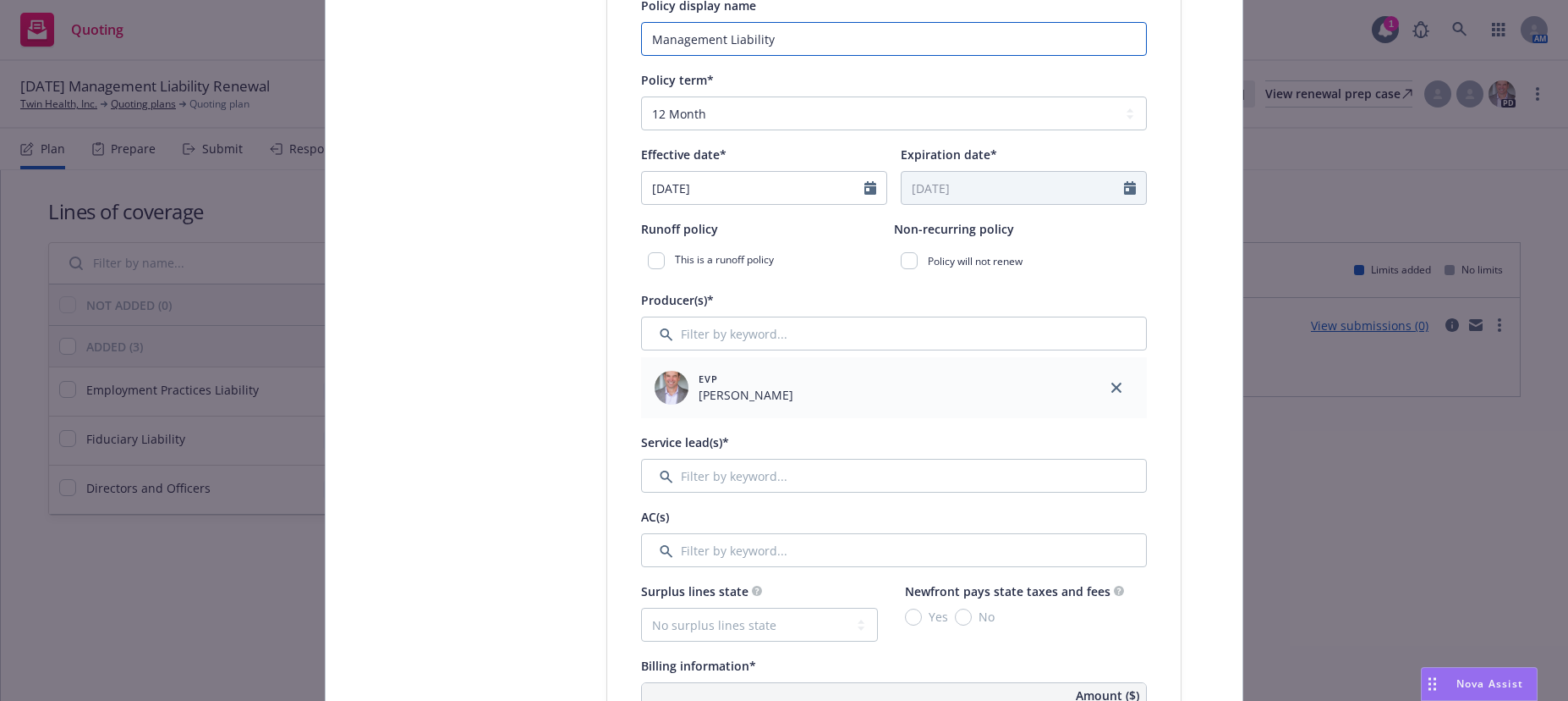
type input "Management Liability"
click at [758, 478] on input "Filter by keyword..." at bounding box center [894, 475] width 506 height 34
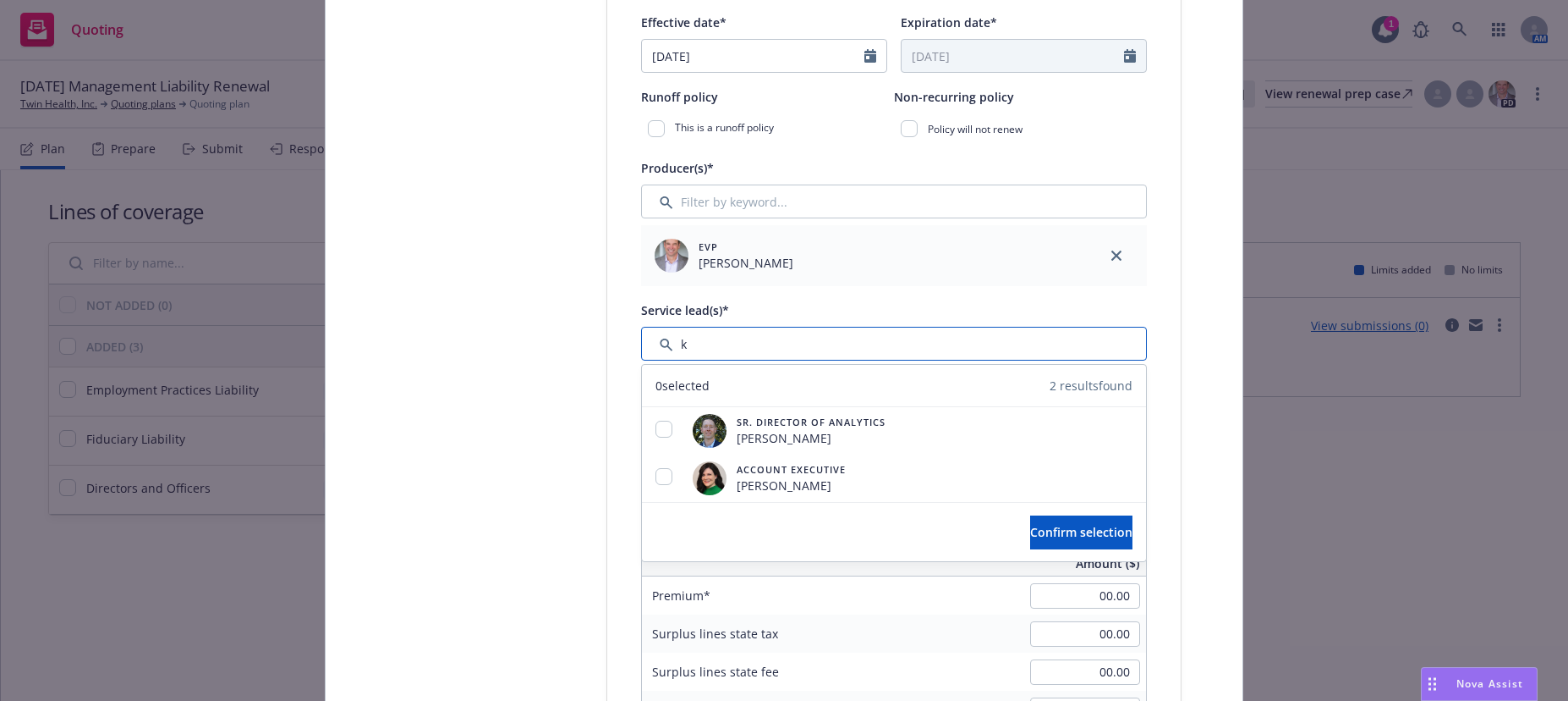
scroll to position [592, 0]
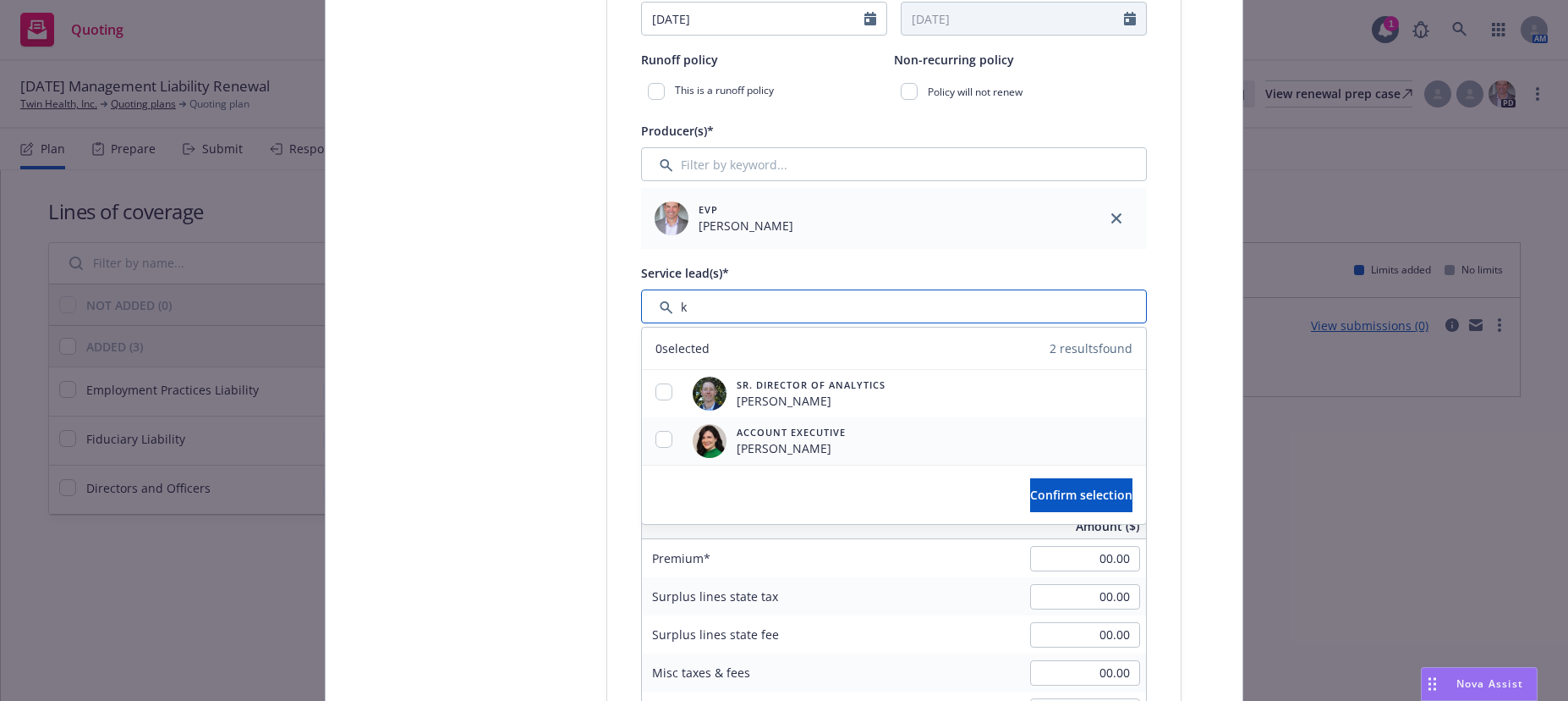
type input "k"
click at [658, 443] on input "checkbox" at bounding box center [663, 438] width 17 height 17
checkbox input "true"
click at [1060, 497] on span "Confirm selection" at bounding box center [1081, 494] width 103 height 16
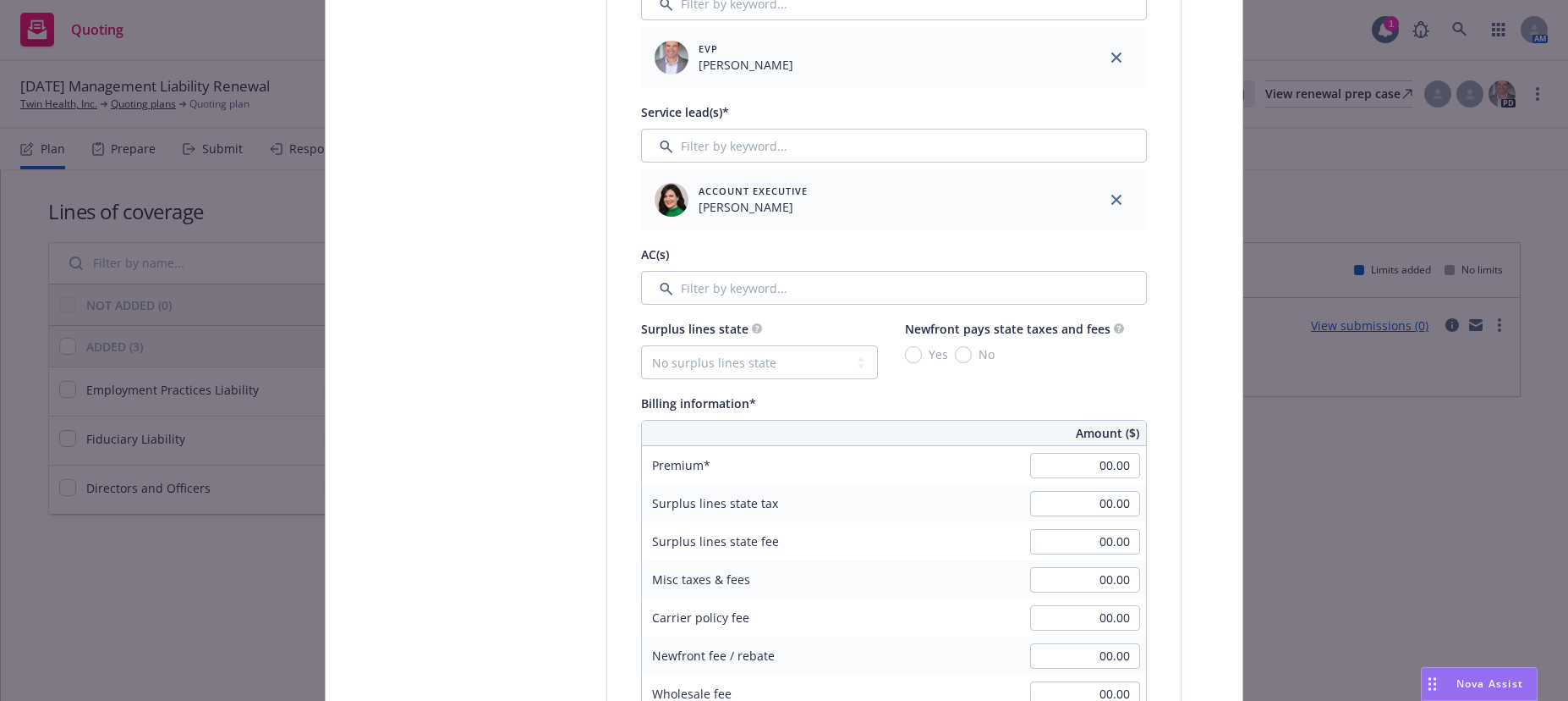
scroll to position [846, 0]
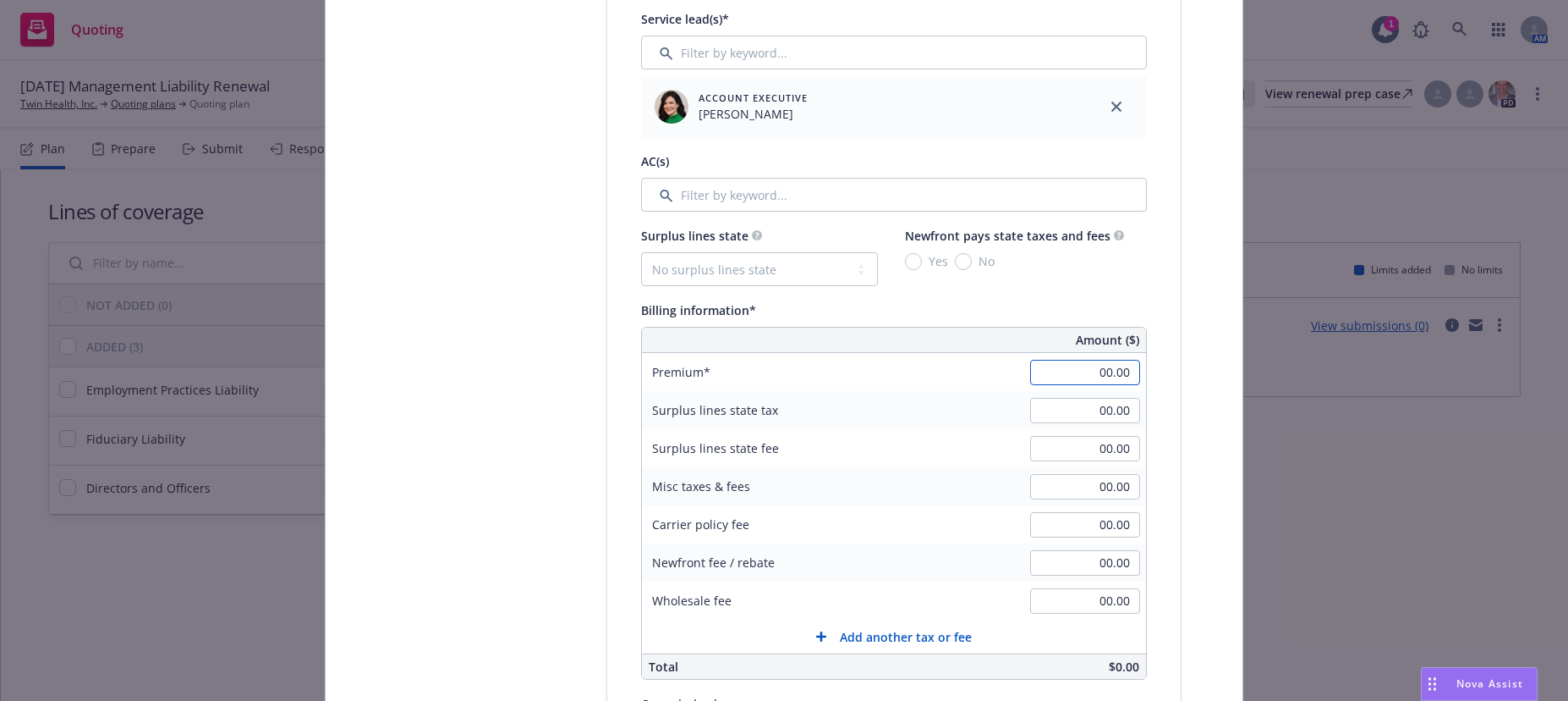
click at [1092, 372] on input "00.00" at bounding box center [1085, 372] width 110 height 25
click at [1089, 370] on input "00.00" at bounding box center [1085, 372] width 110 height 25
drag, startPoint x: 1089, startPoint y: 370, endPoint x: 1130, endPoint y: 377, distance: 41.6
click at [1130, 377] on input "00.00" at bounding box center [1085, 372] width 110 height 25
type input "59,288.00"
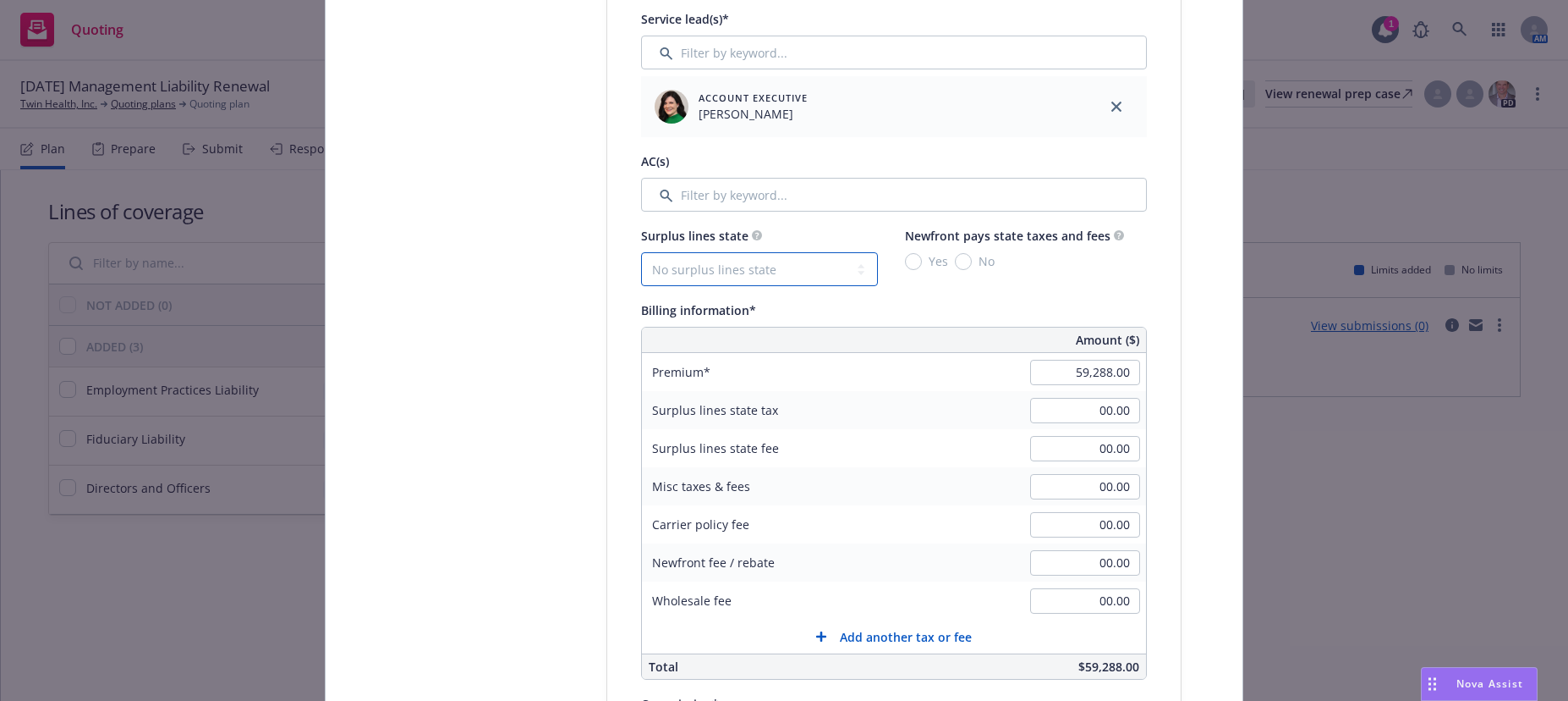
click at [858, 269] on select "No surplus lines state Alaska Alabama Arkansas Arizona California Colorado Conn…" at bounding box center [759, 269] width 236 height 34
select select "CA"
click at [641, 252] on select "No surplus lines state Alaska Alabama Arkansas Arizona California Colorado Conn…" at bounding box center [759, 269] width 236 height 34
type input "1,778.64"
type input "106.72"
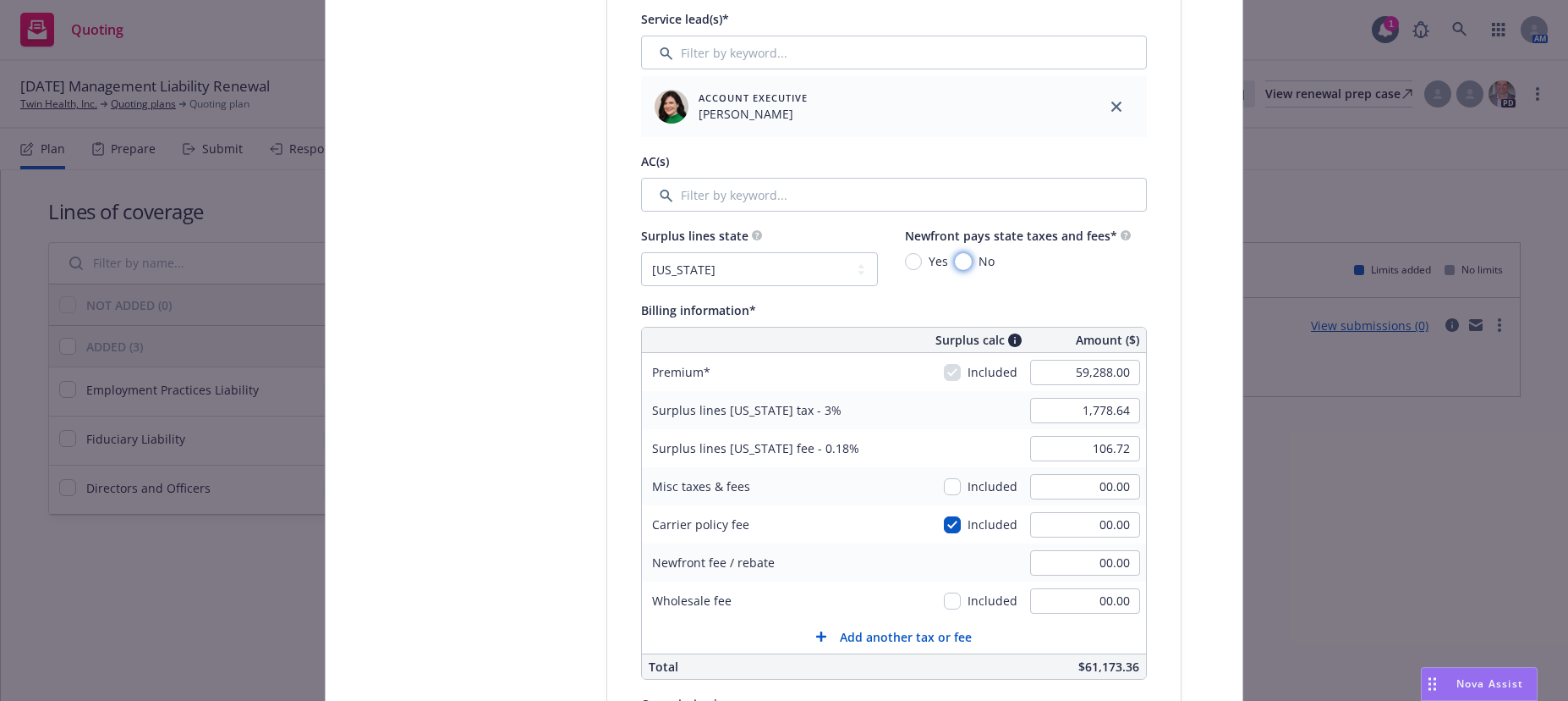
click at [956, 266] on input "No" at bounding box center [962, 261] width 17 height 17
radio input "true"
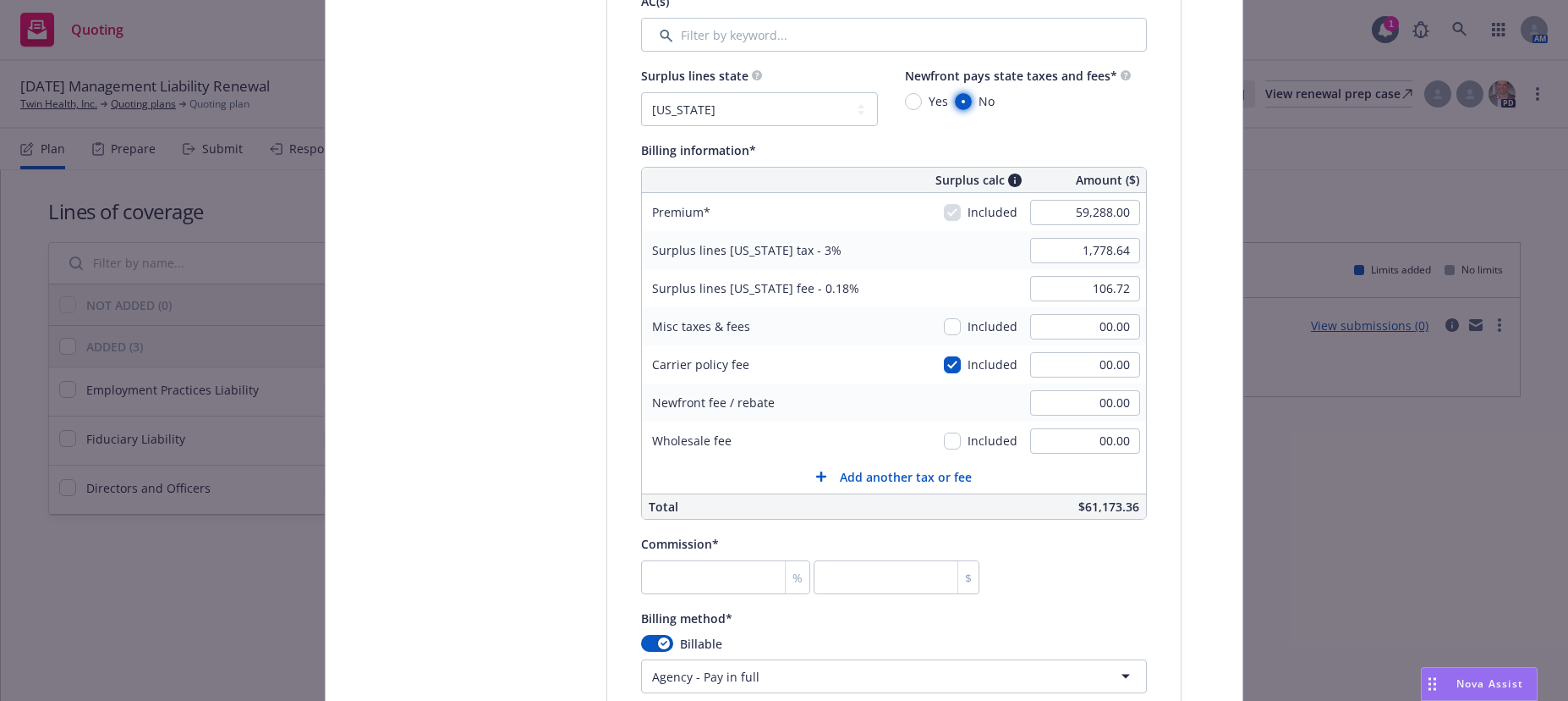
scroll to position [1100, 0]
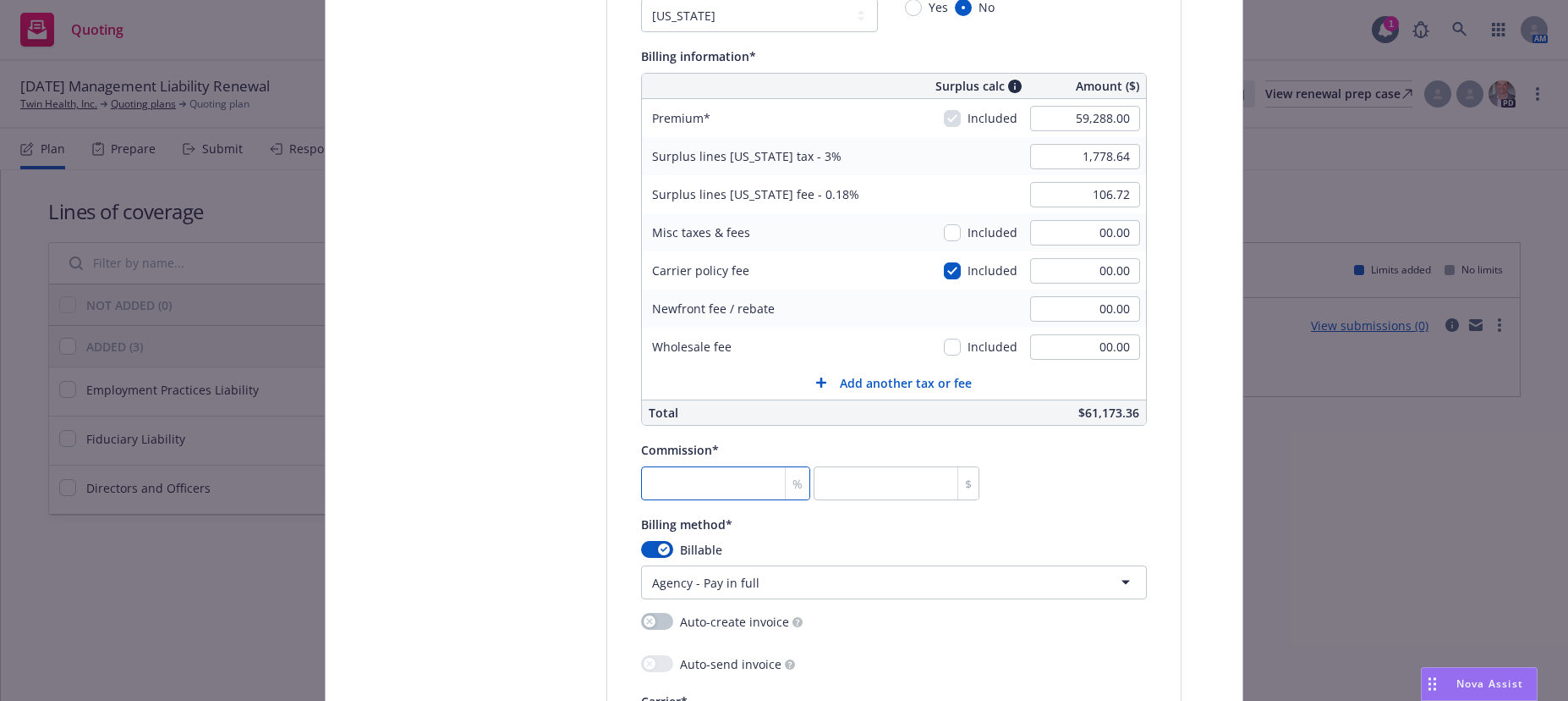
click at [696, 484] on input "number" at bounding box center [725, 483] width 169 height 34
type input "1"
type input "592.88"
type input "12"
type input "7114.56"
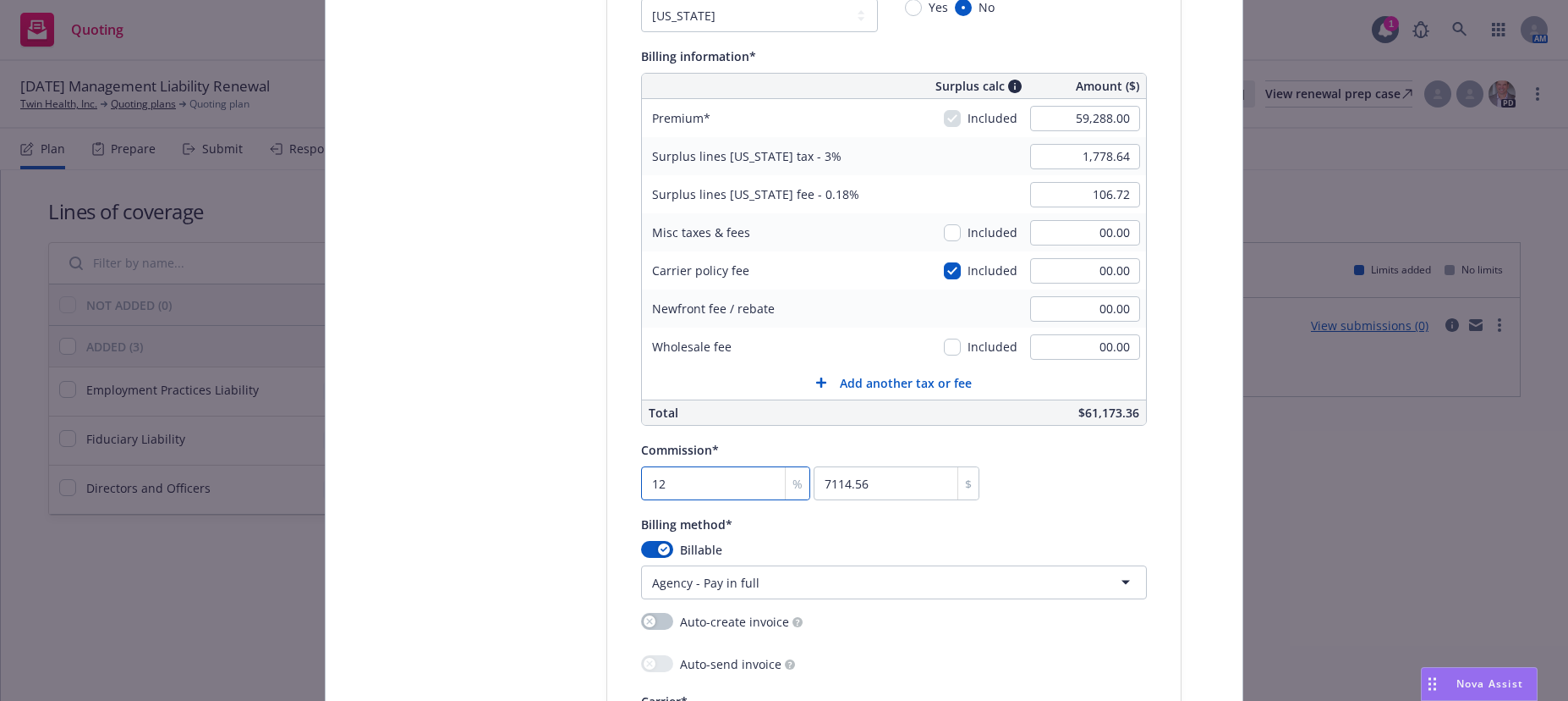
type input "12"
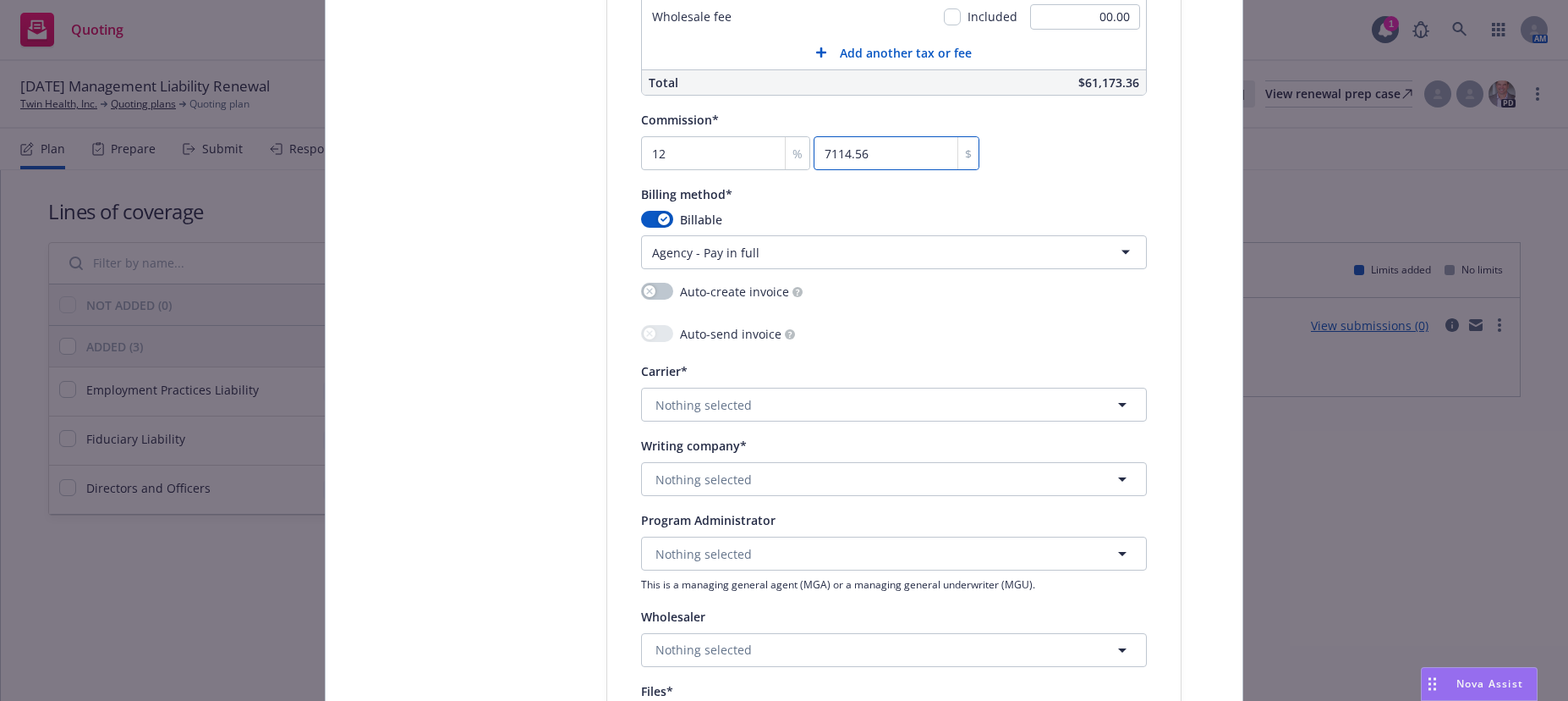
scroll to position [1439, 0]
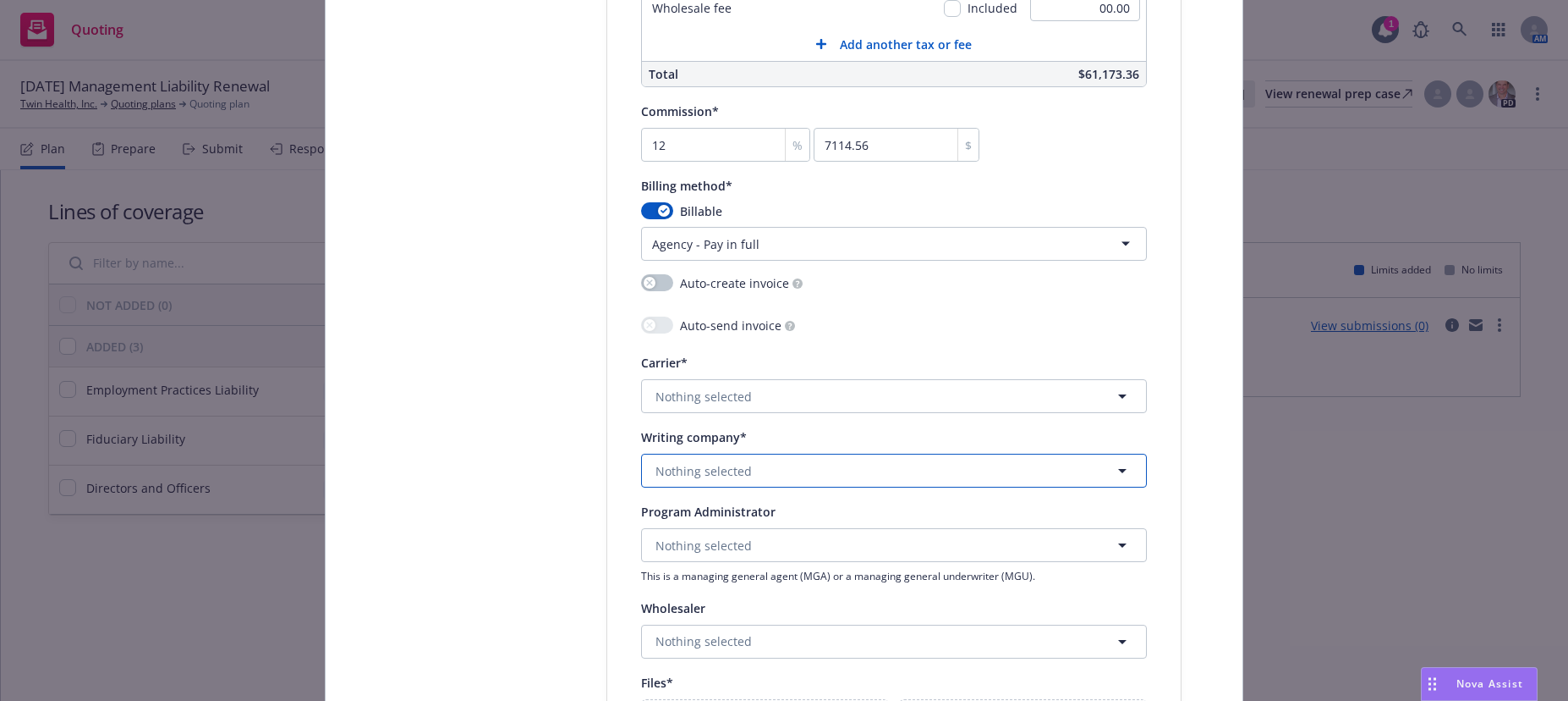
click at [703, 468] on span "Nothing selected" at bounding box center [703, 471] width 96 height 17
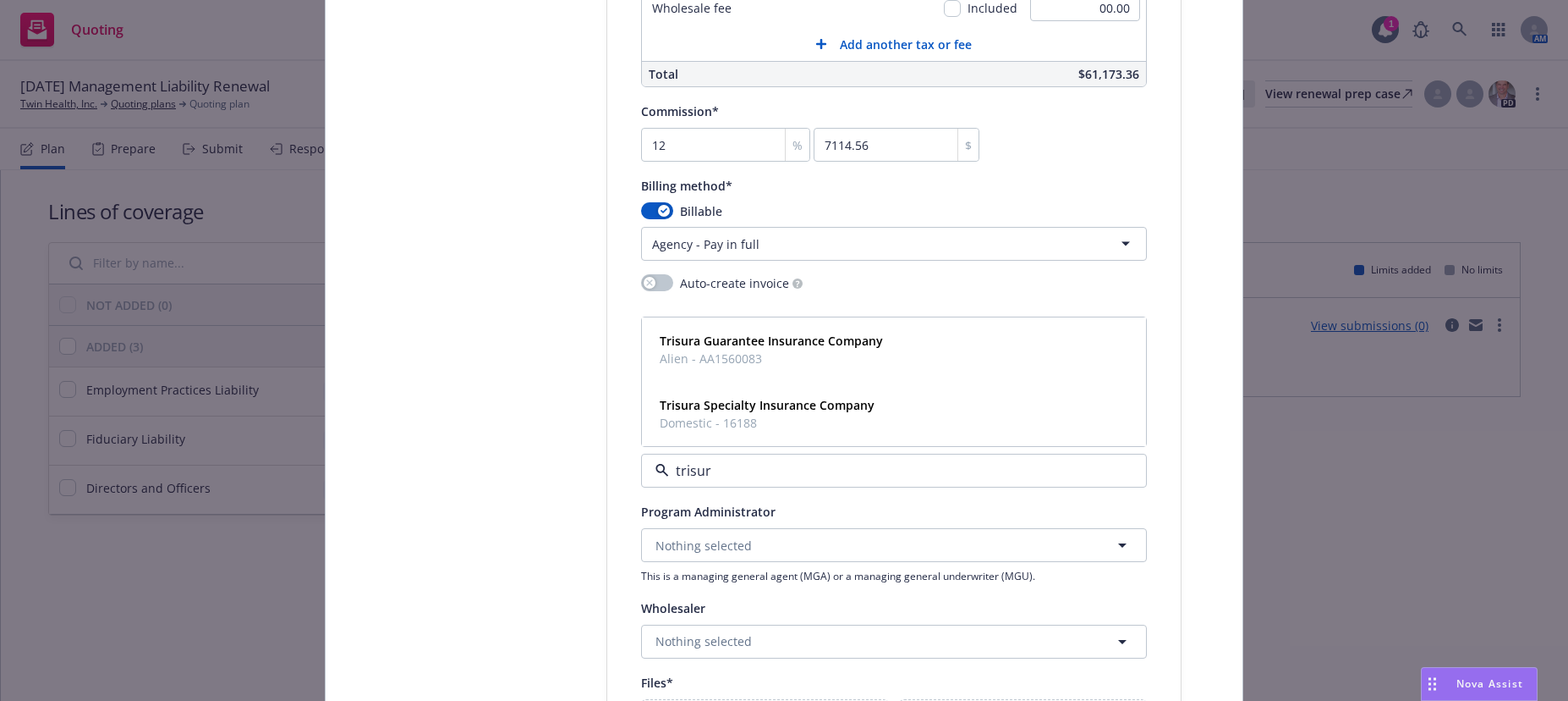
type input "trisura"
click at [746, 415] on span "Domestic - 16188" at bounding box center [767, 423] width 215 height 17
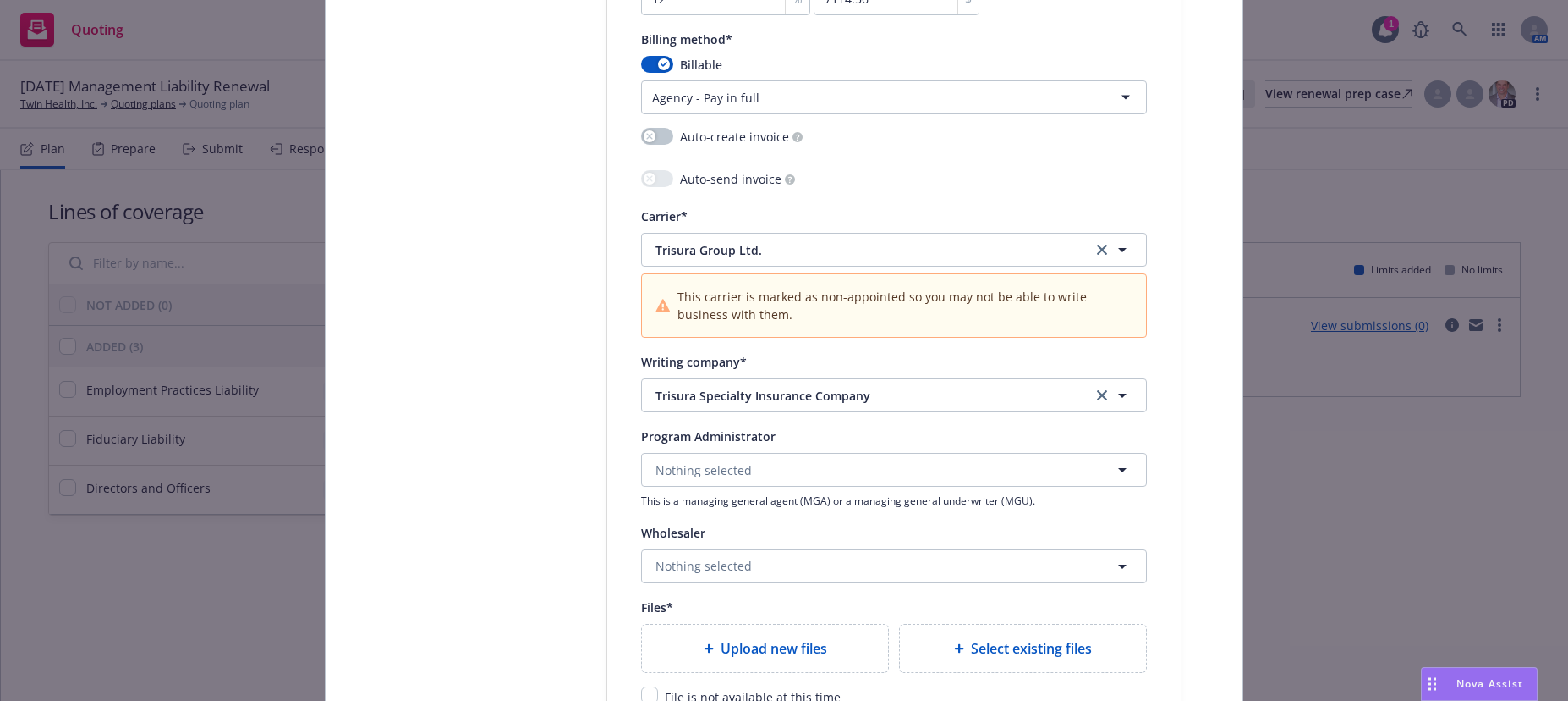
scroll to position [1608, 0]
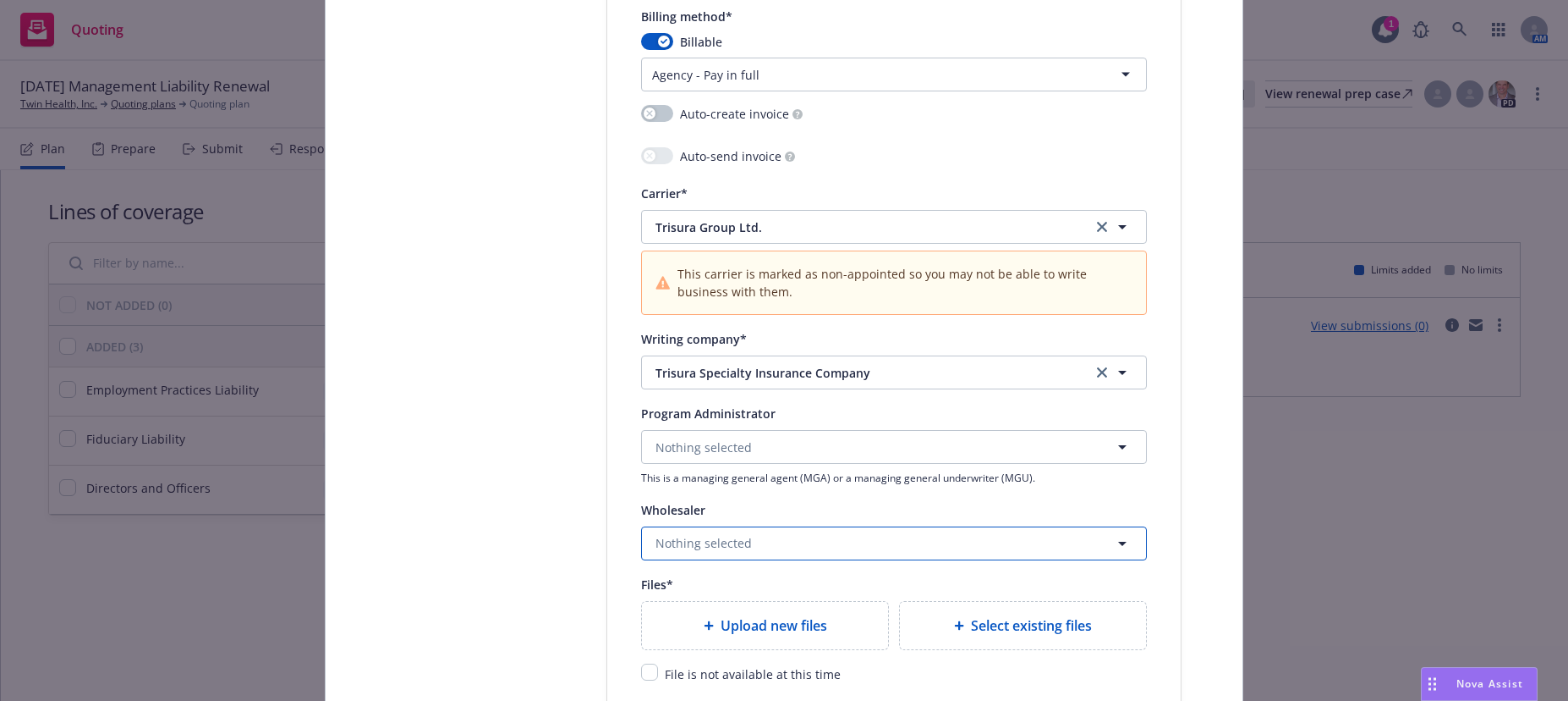
click at [738, 541] on span "Nothing selected" at bounding box center [703, 543] width 96 height 17
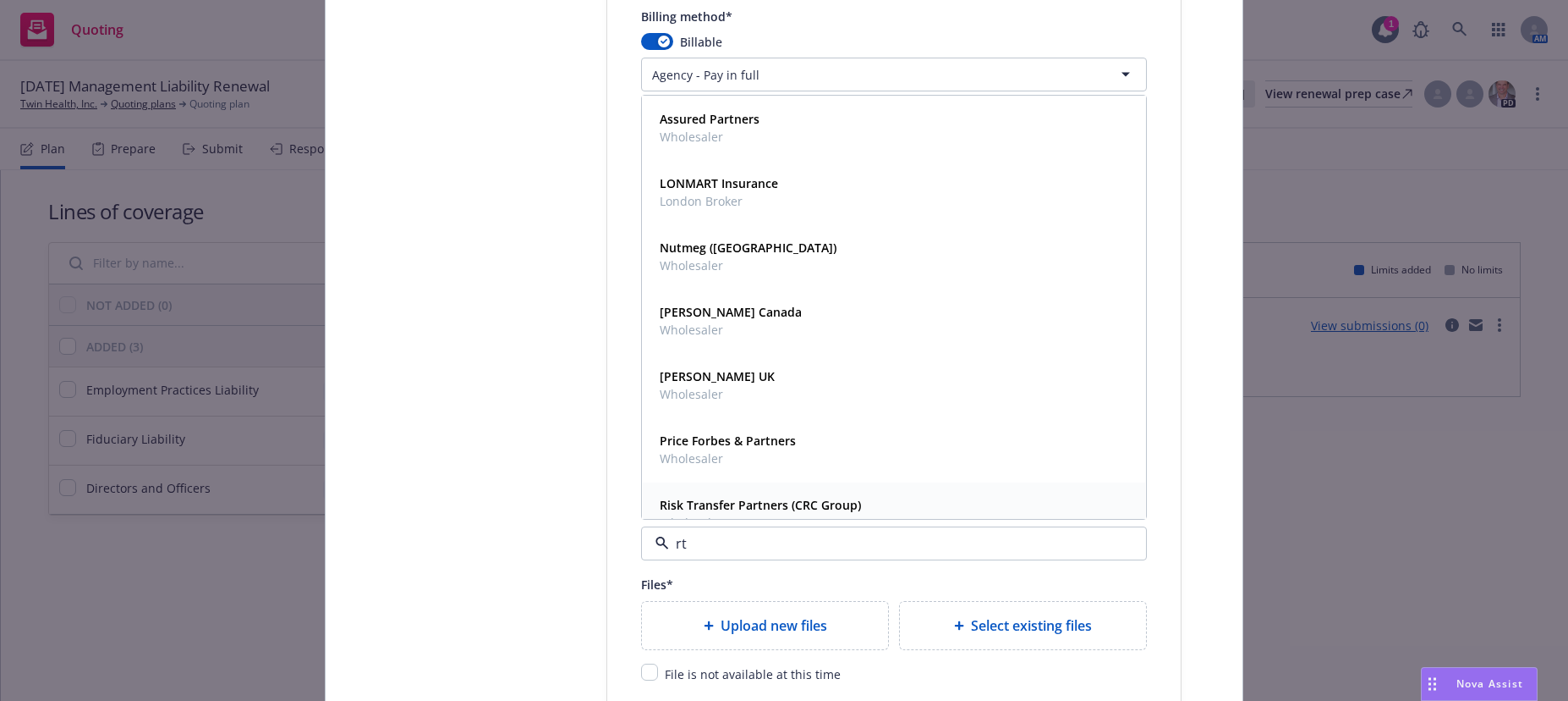
type input "rt"
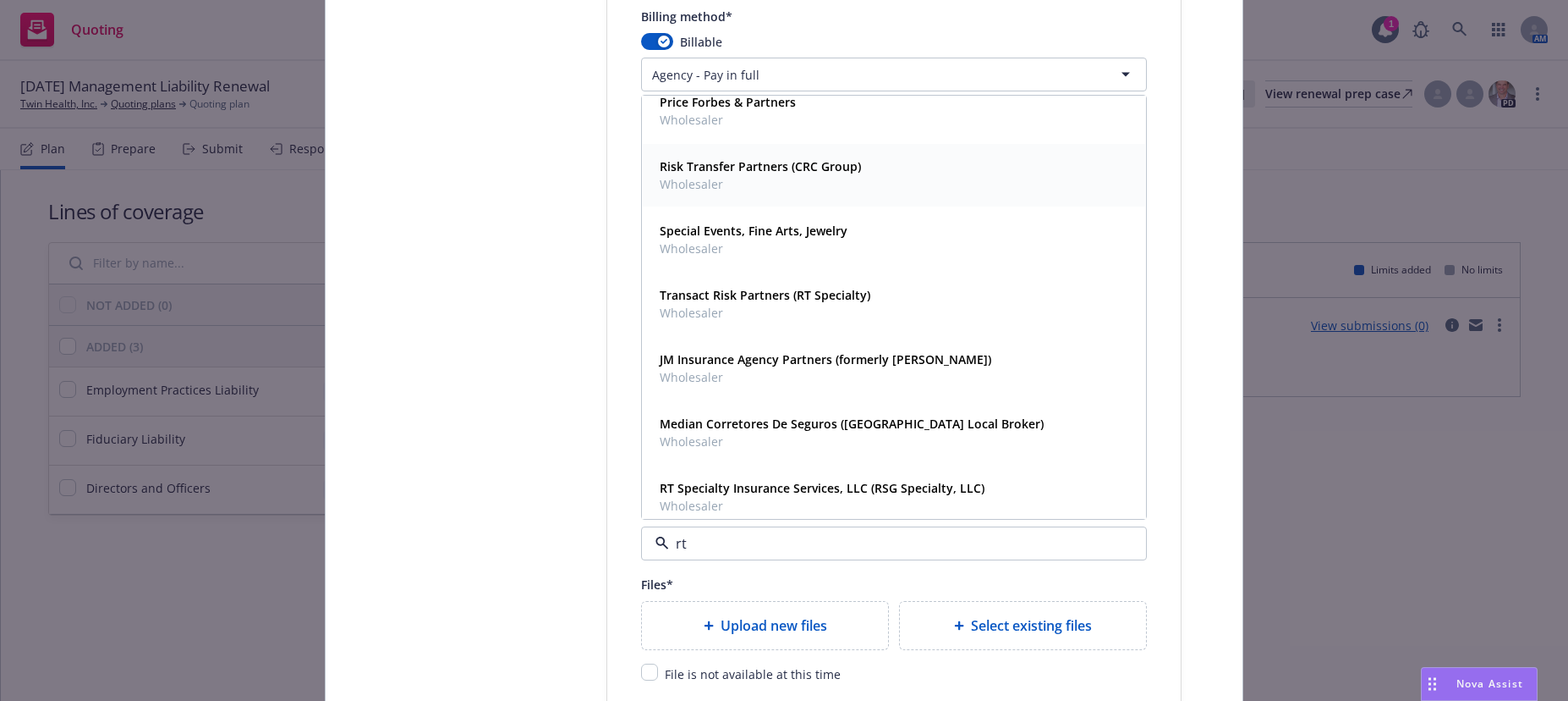
scroll to position [349, 0]
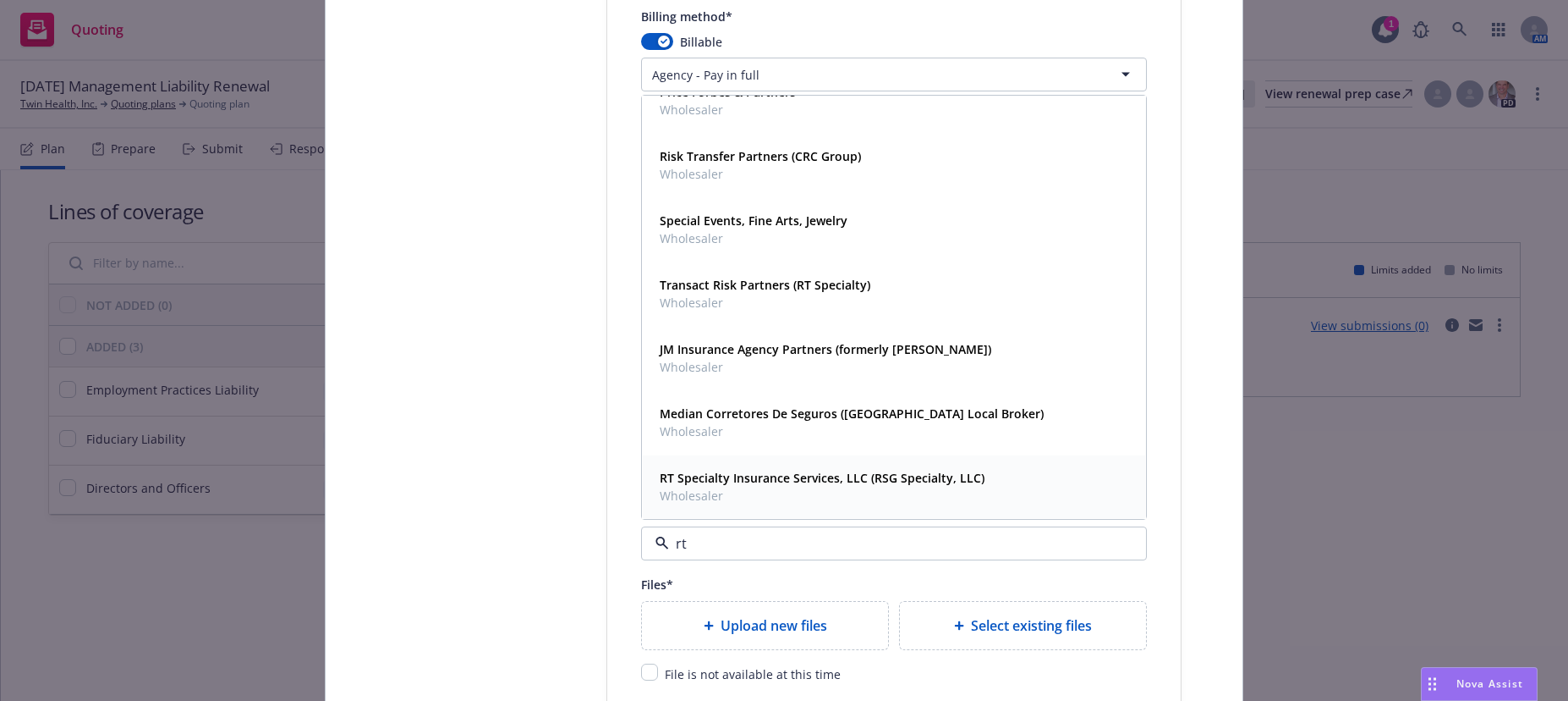
click at [699, 489] on span "Wholesaler" at bounding box center [822, 495] width 325 height 17
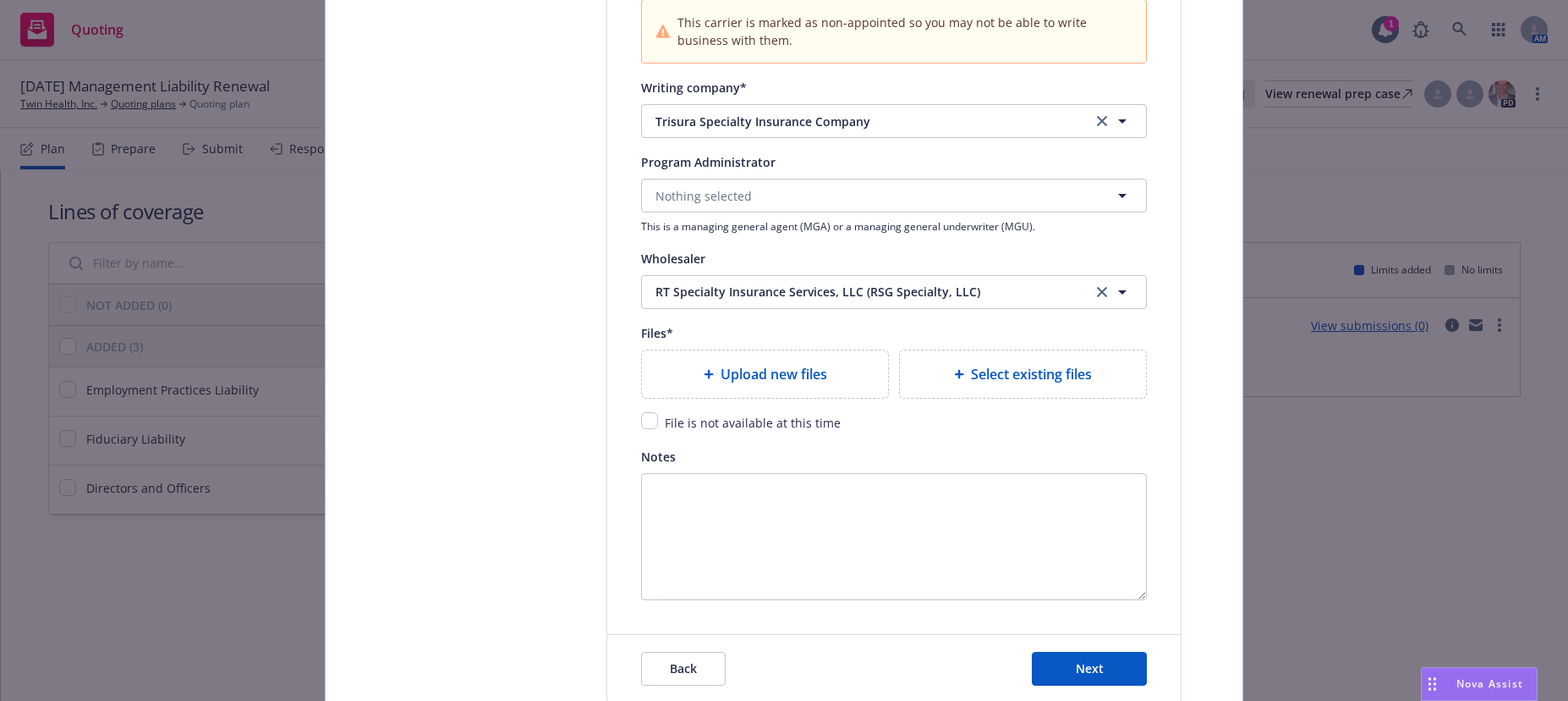
scroll to position [1861, 0]
type textarea "x"
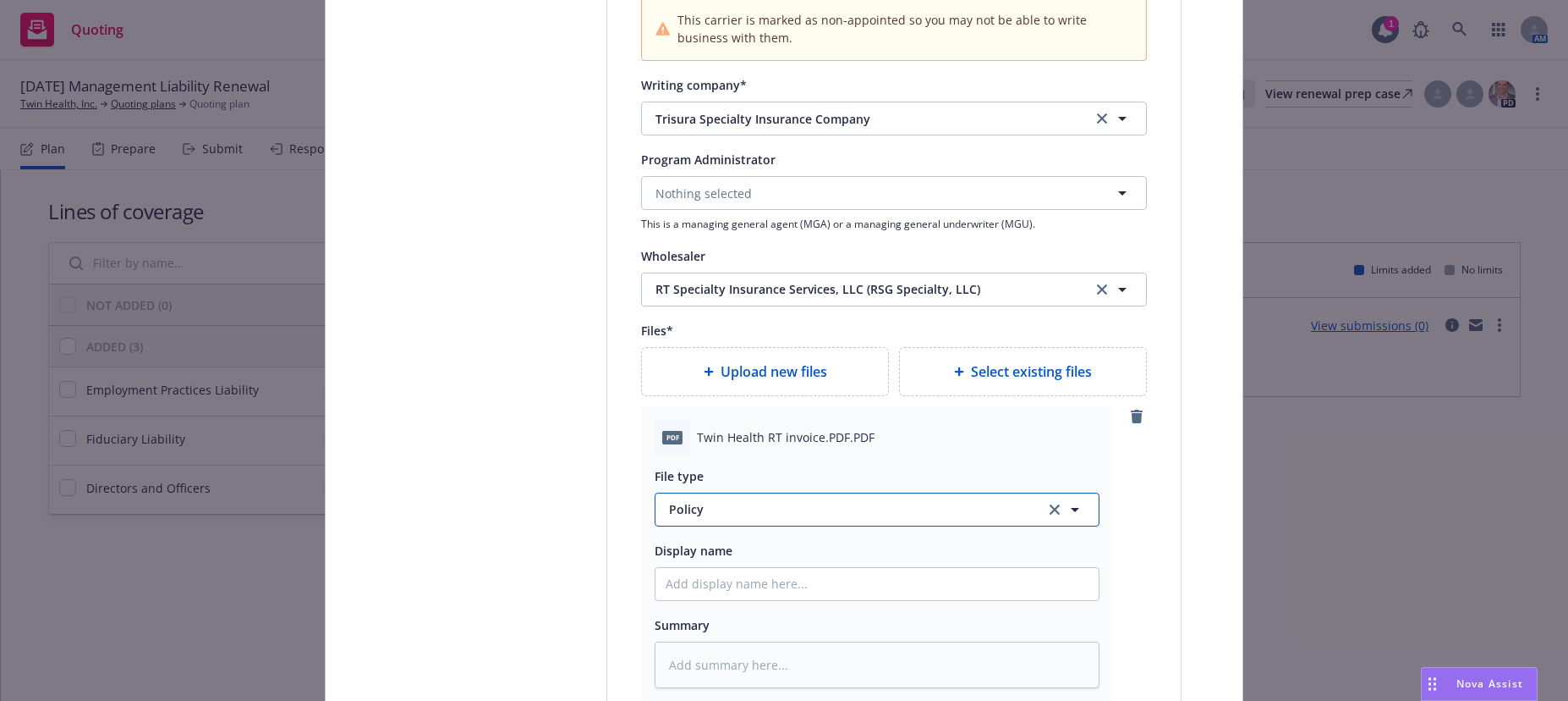
click at [701, 511] on span "Policy" at bounding box center [847, 509] width 356 height 17
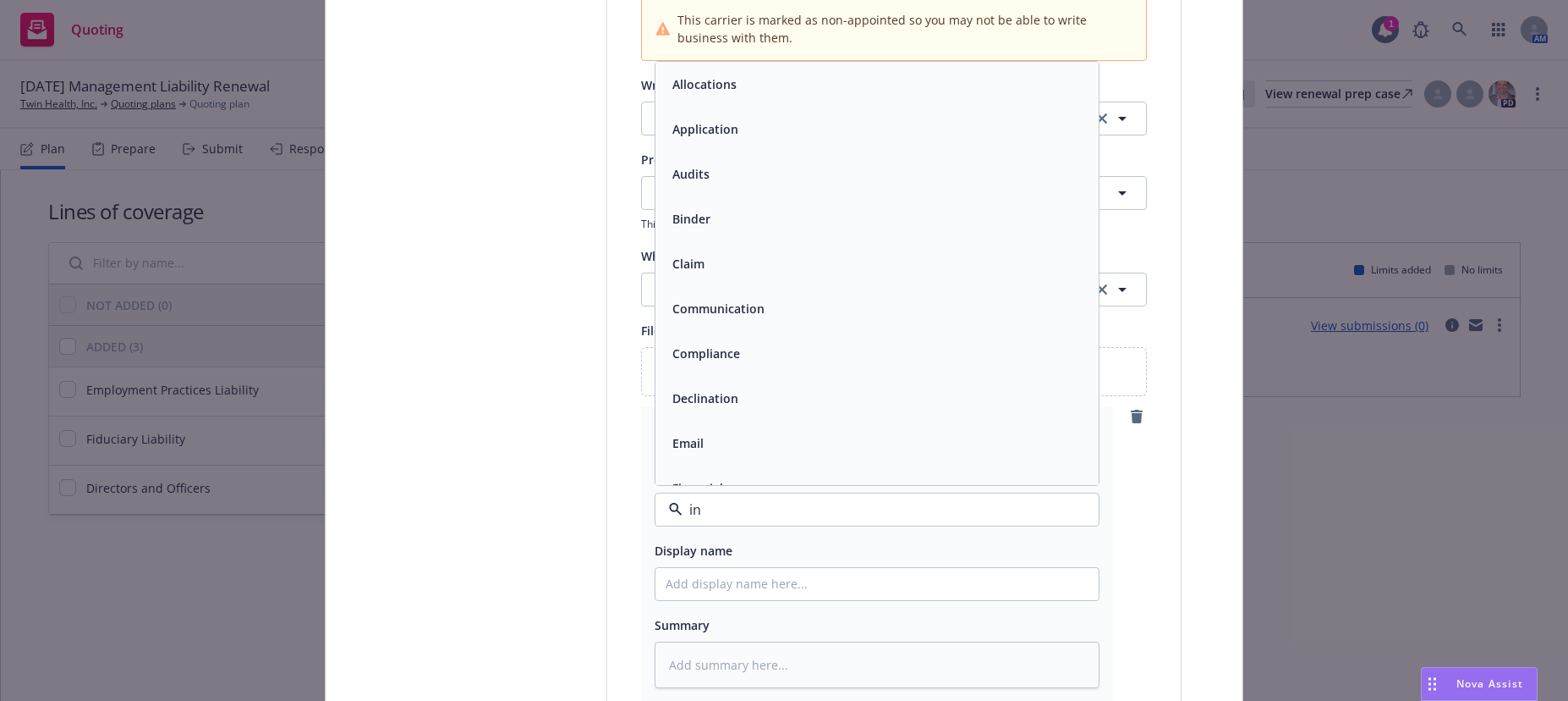
type input "inv"
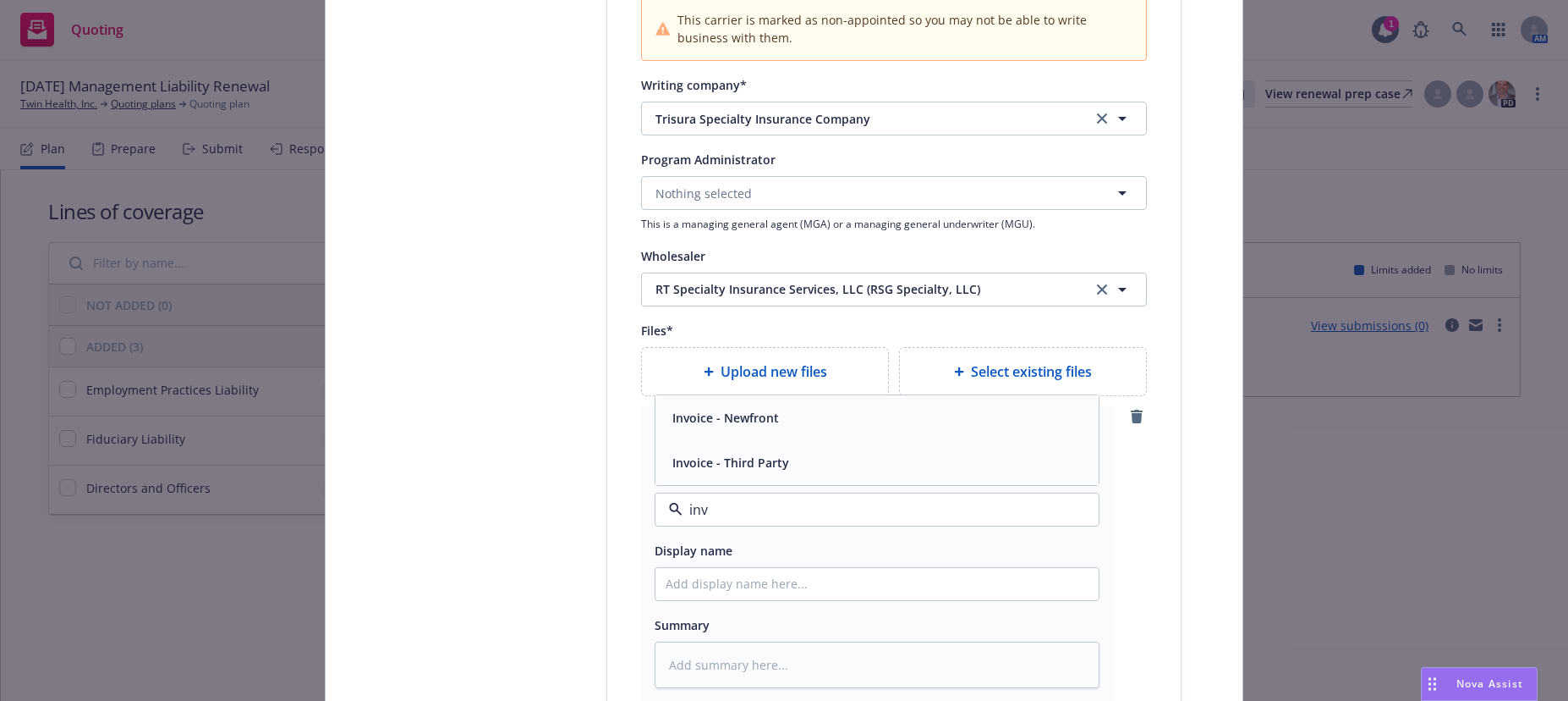
click at [741, 455] on span "Invoice - Third Party" at bounding box center [730, 462] width 116 height 17
click at [726, 590] on input "Policy display name" at bounding box center [877, 584] width 443 height 32
type textarea "x"
type input "2"
type textarea "x"
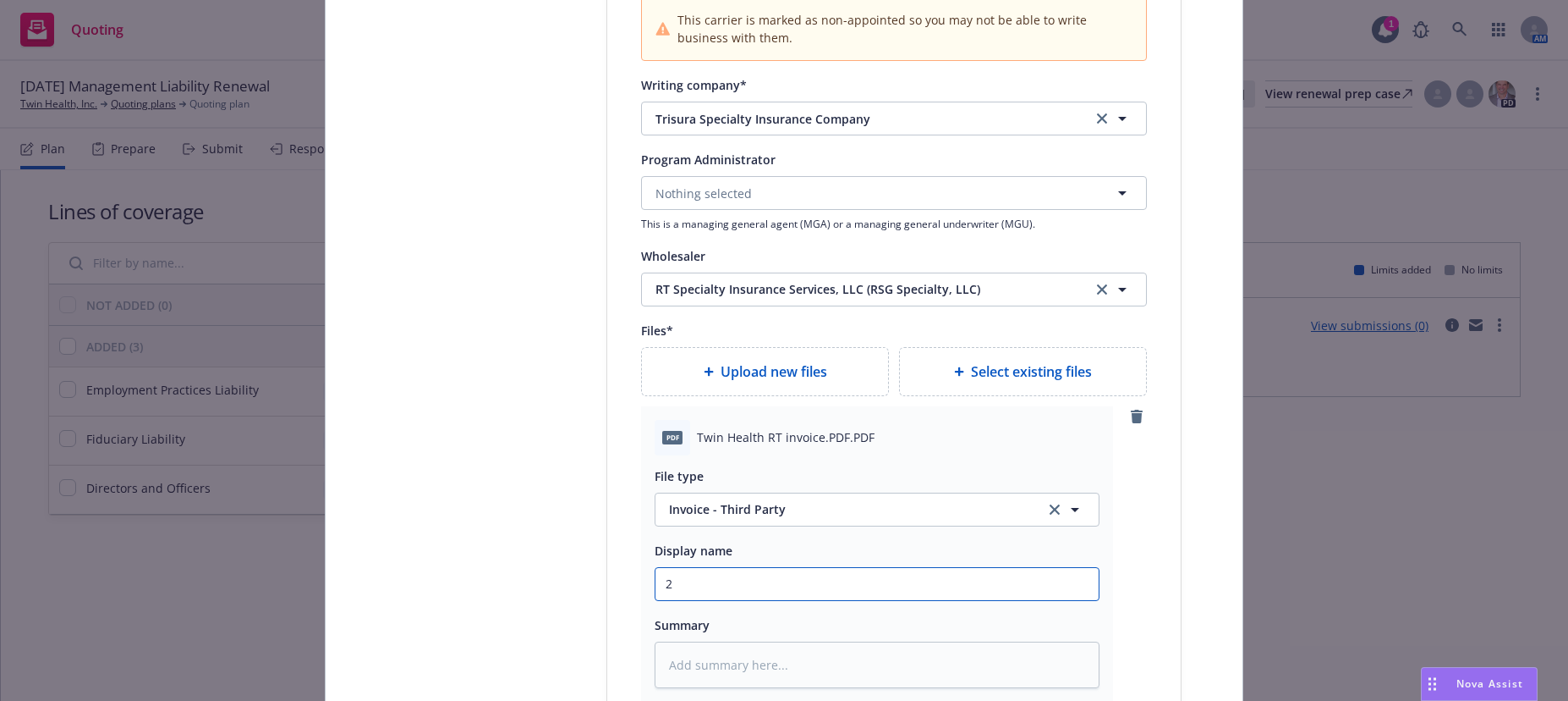
type input "20"
type textarea "x"
type input "202"
type textarea "x"
type input "2025"
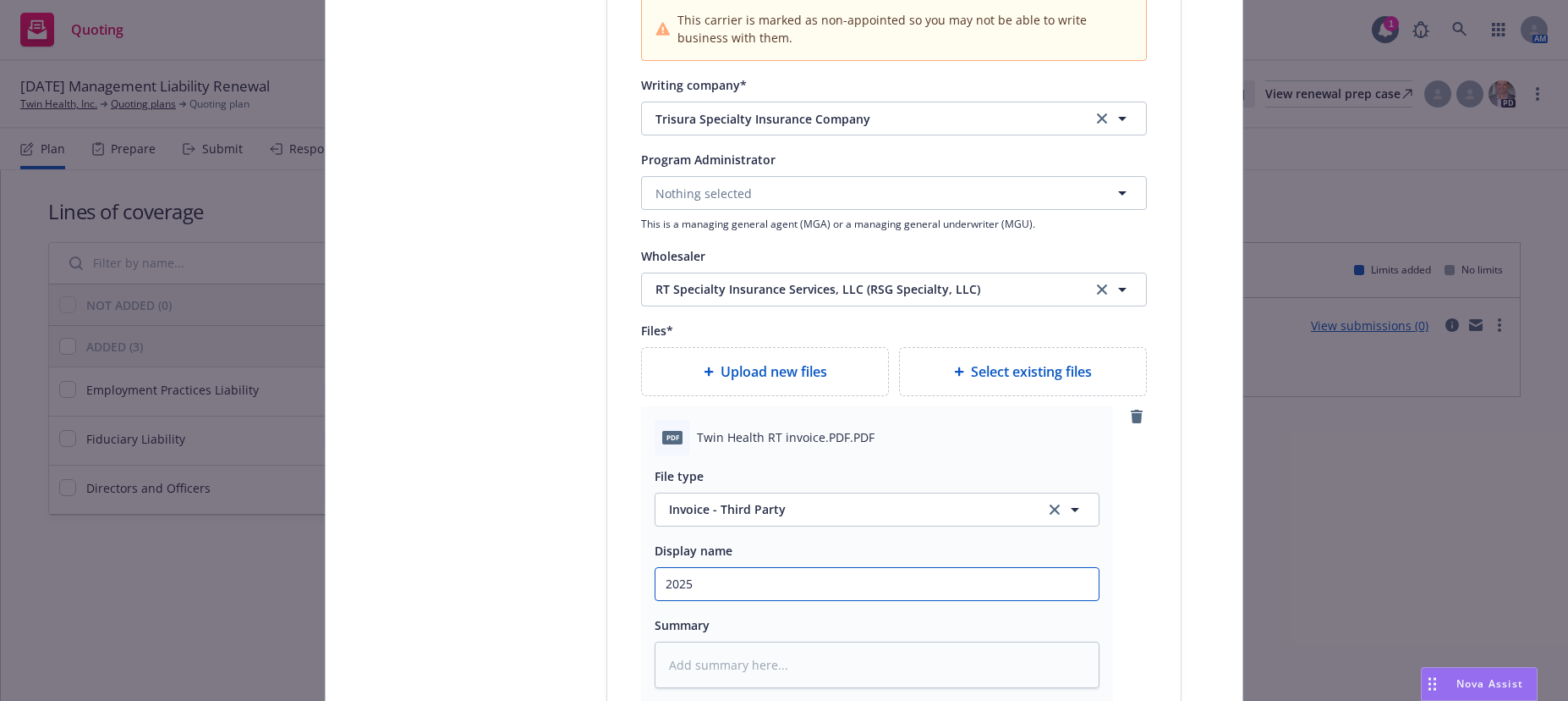
type textarea "x"
type input "2025"
type textarea "x"
type input "2025"
type textarea "x"
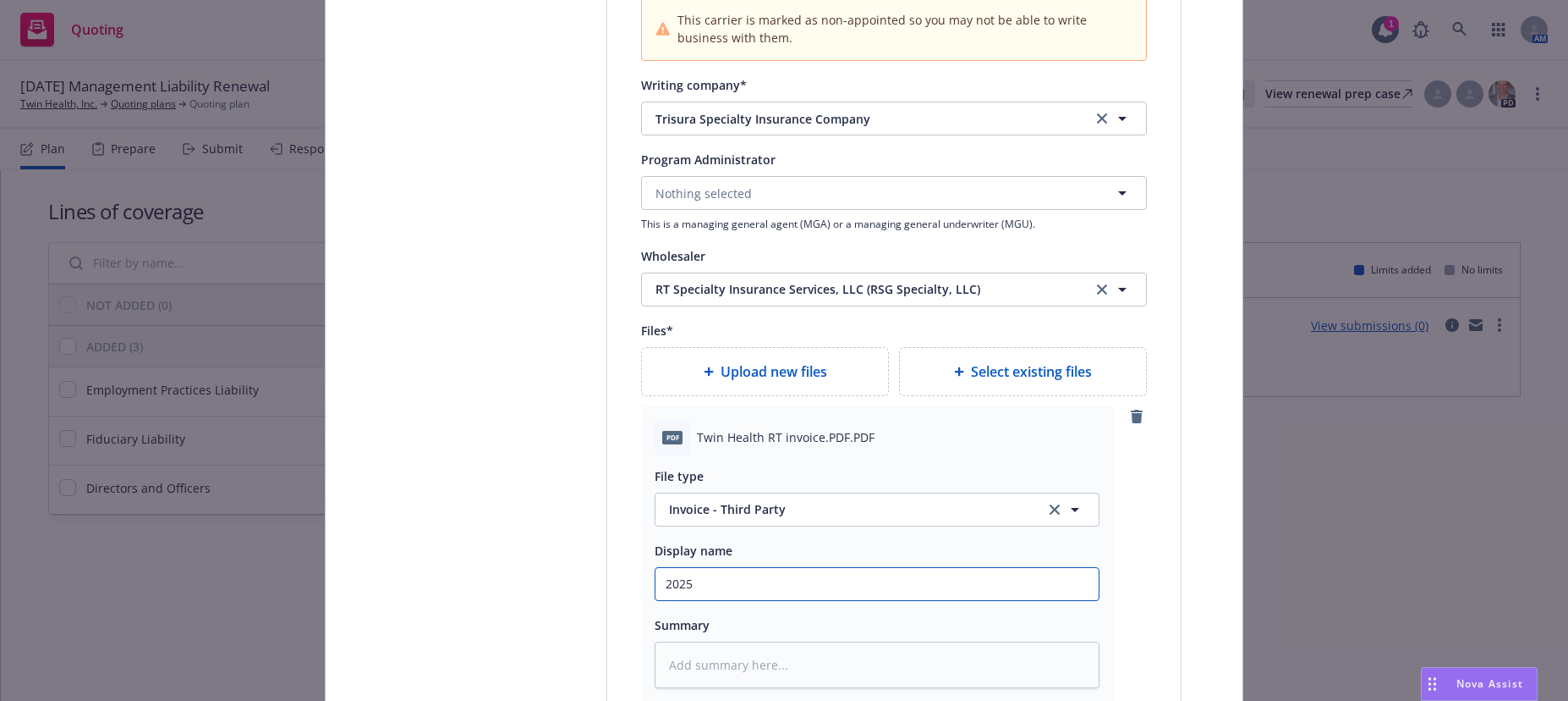
type input "2025"
type textarea "x"
type input "2025 T"
type textarea "x"
type input "2025 Tr"
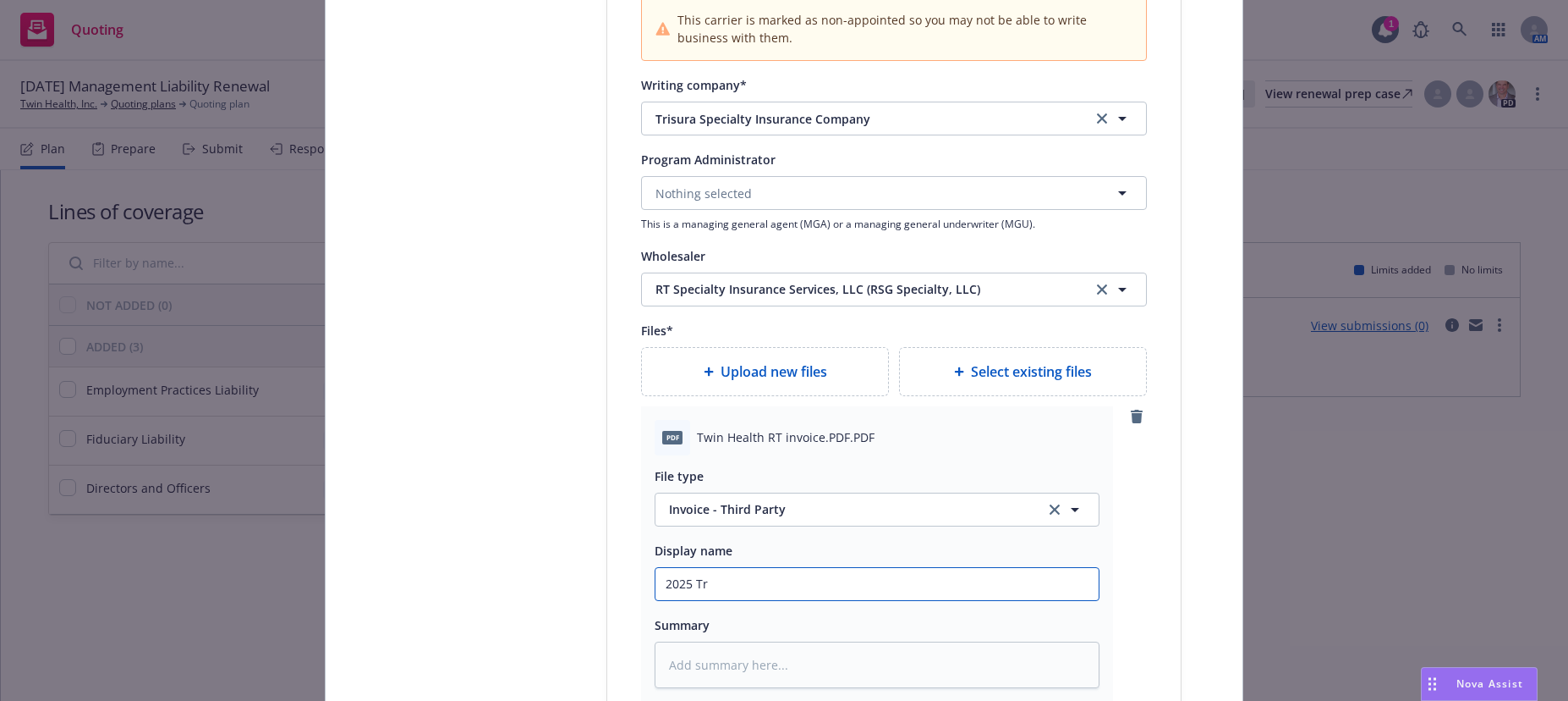
type textarea "x"
type input "2025 Tri"
type textarea "x"
type input "2025 Tris"
type textarea "x"
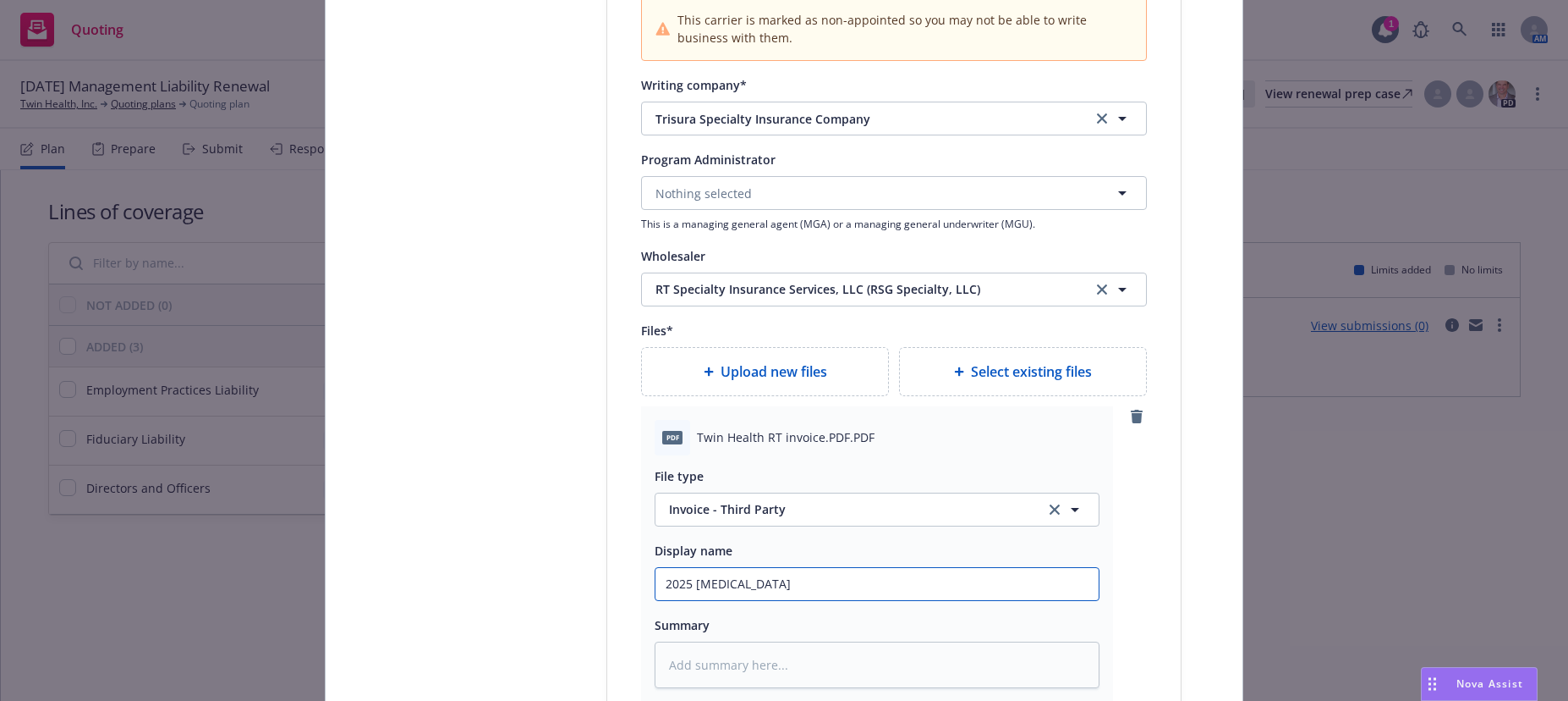
type input "2025 Trisu"
type textarea "x"
type input "2025 Trisur"
type textarea "x"
type input "2025 Trisura"
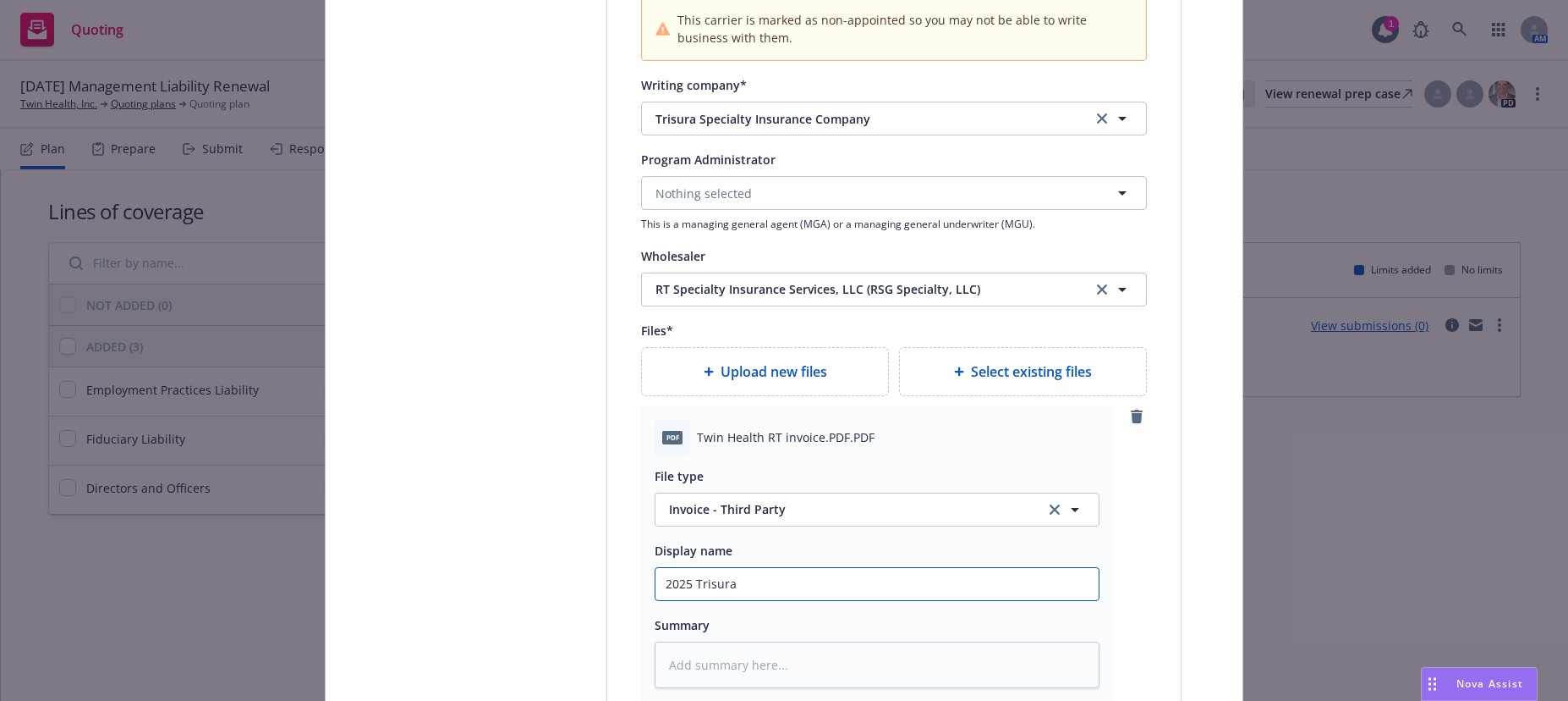
type textarea "x"
type input "2025 Trisura"
type textarea "x"
type input "2025 Trisura M"
type textarea "x"
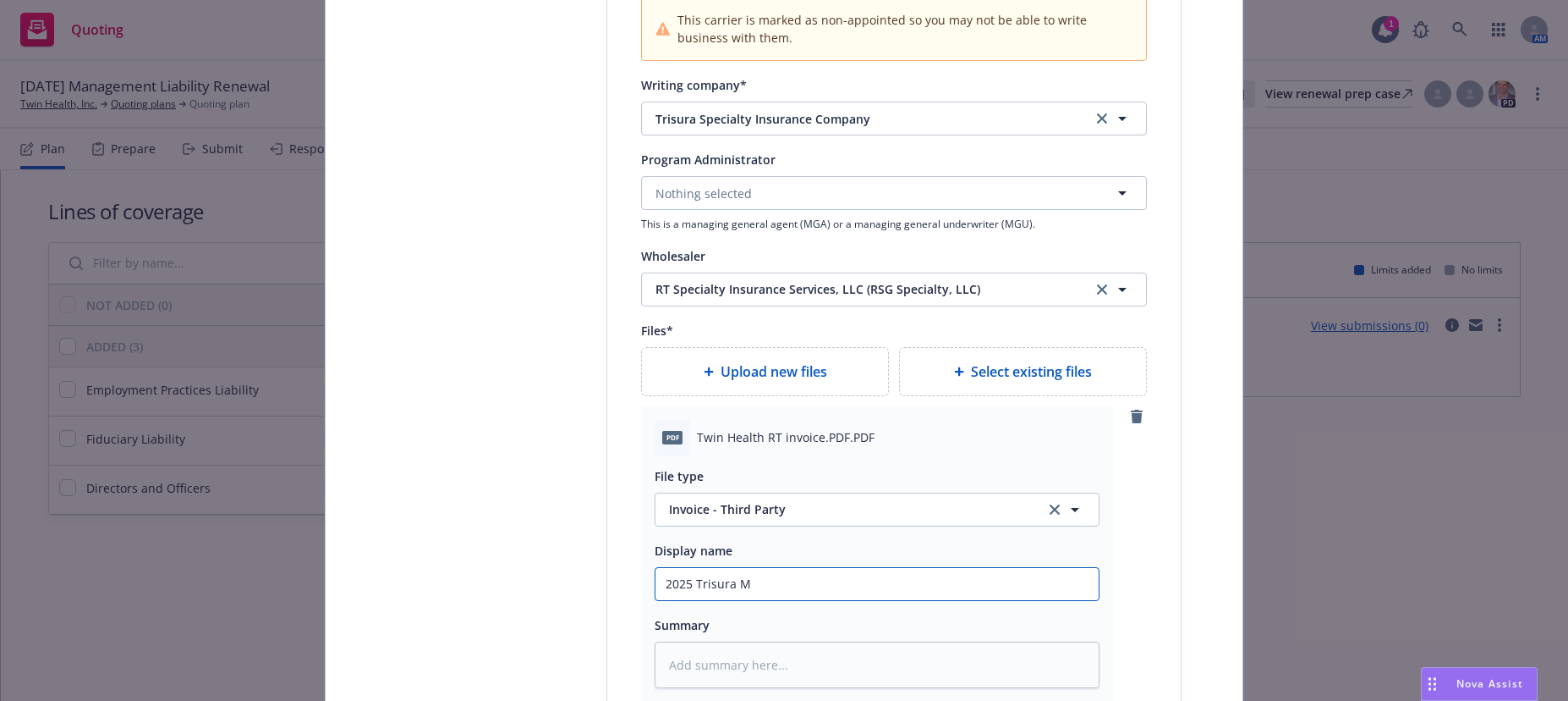
type input "2025 Trisura Mg"
type textarea "x"
type input "2025 Trisura Mgt"
type textarea "x"
type input "2025 Trisura Mgt"
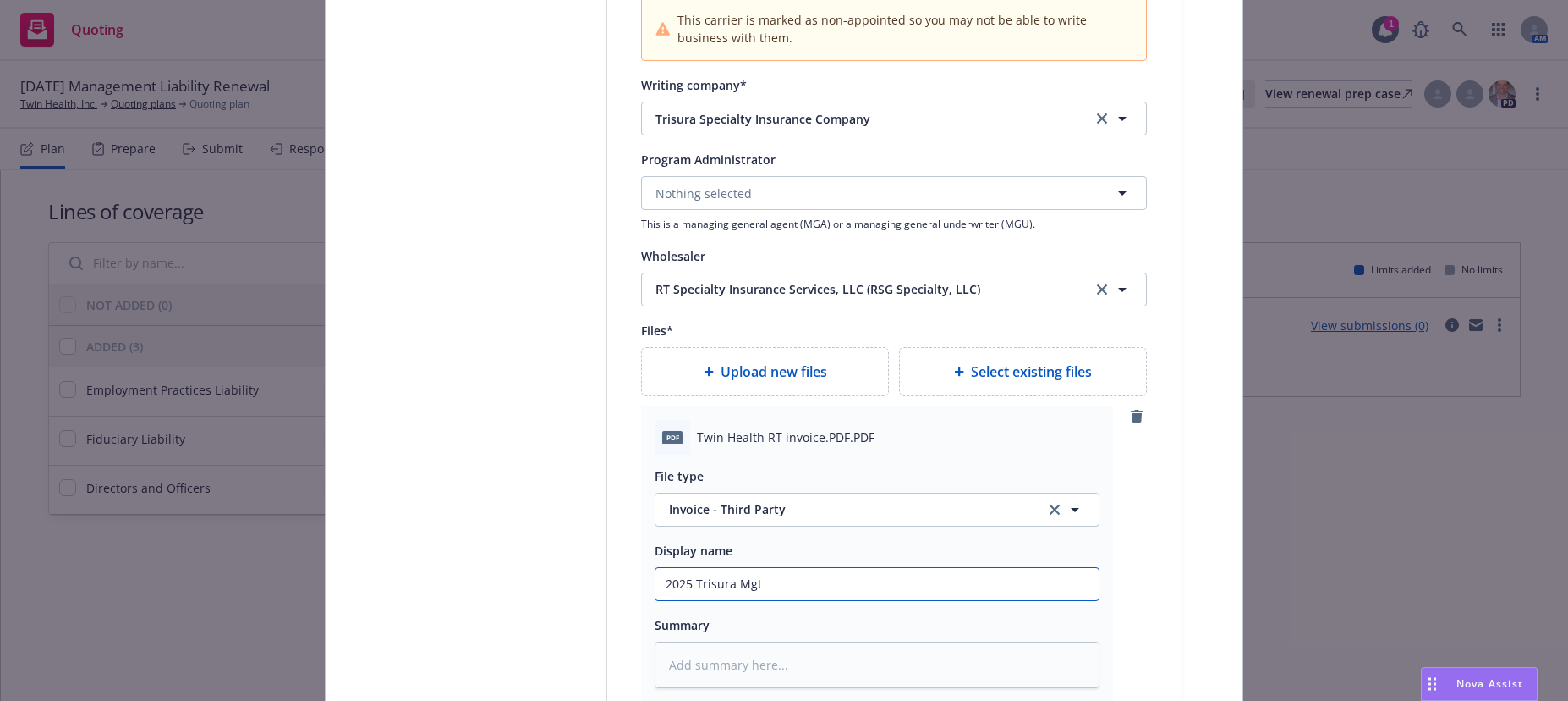
type textarea "x"
type input "2025 Trisura Mgt L"
type textarea "x"
type input "2025 Trisura Mgt Li"
type textarea "x"
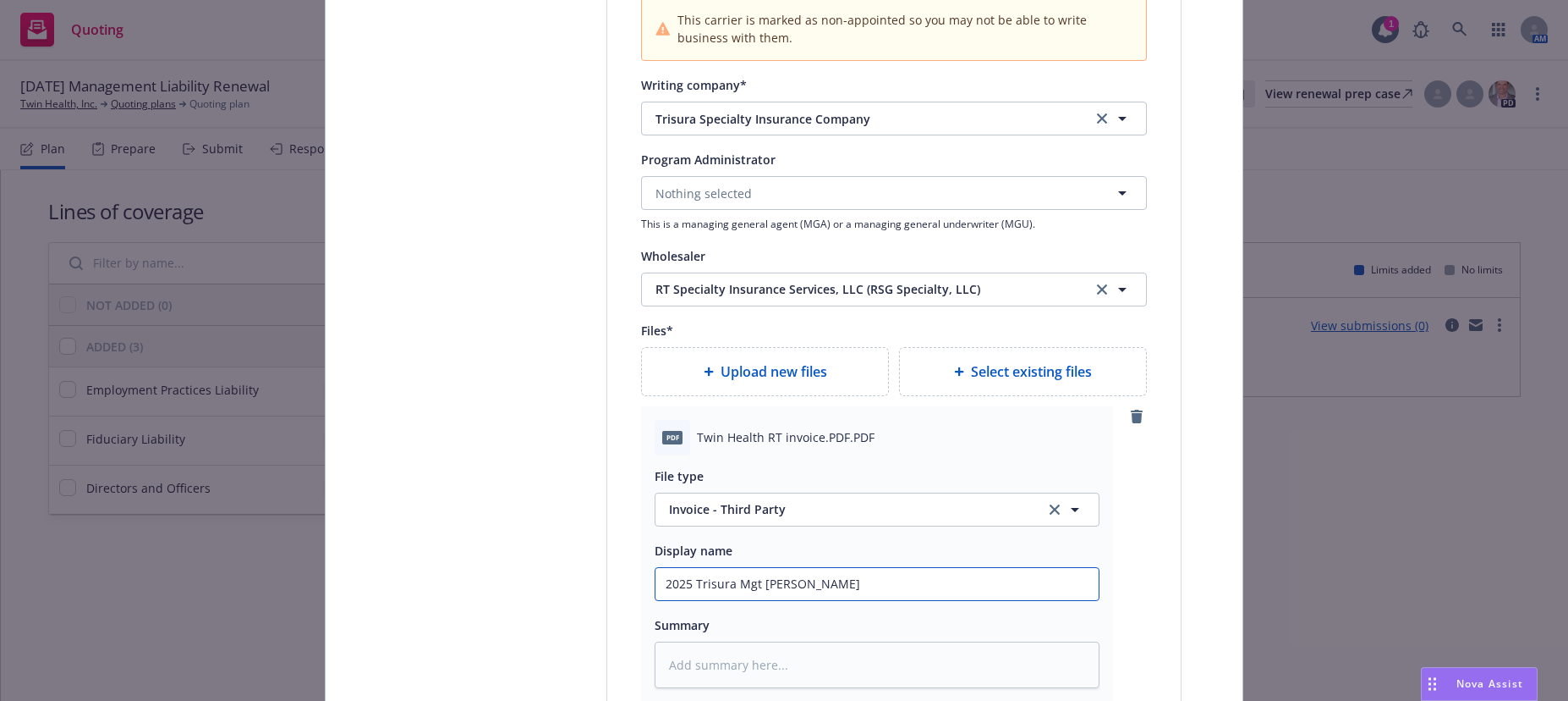
type input "2025 Trisura Mgt Lia"
type textarea "x"
type input "2025 Trisura Mgt Liab"
type textarea "x"
type input "2025 Trisura Mgt Liabi"
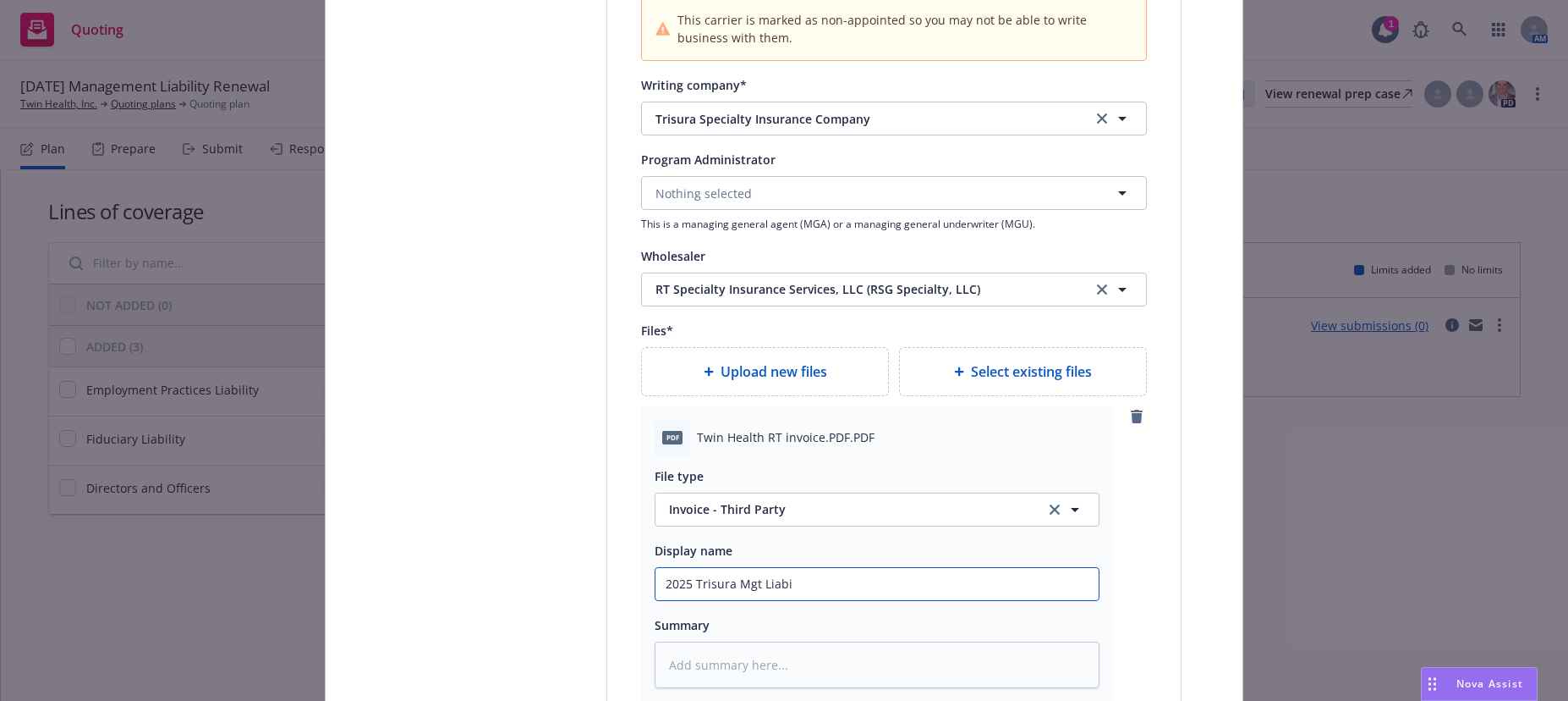
type textarea "x"
type input "2025 Trisura Mgt Liabil"
type textarea "x"
type input "2025 Trisura Mgt Liabili"
type textarea "x"
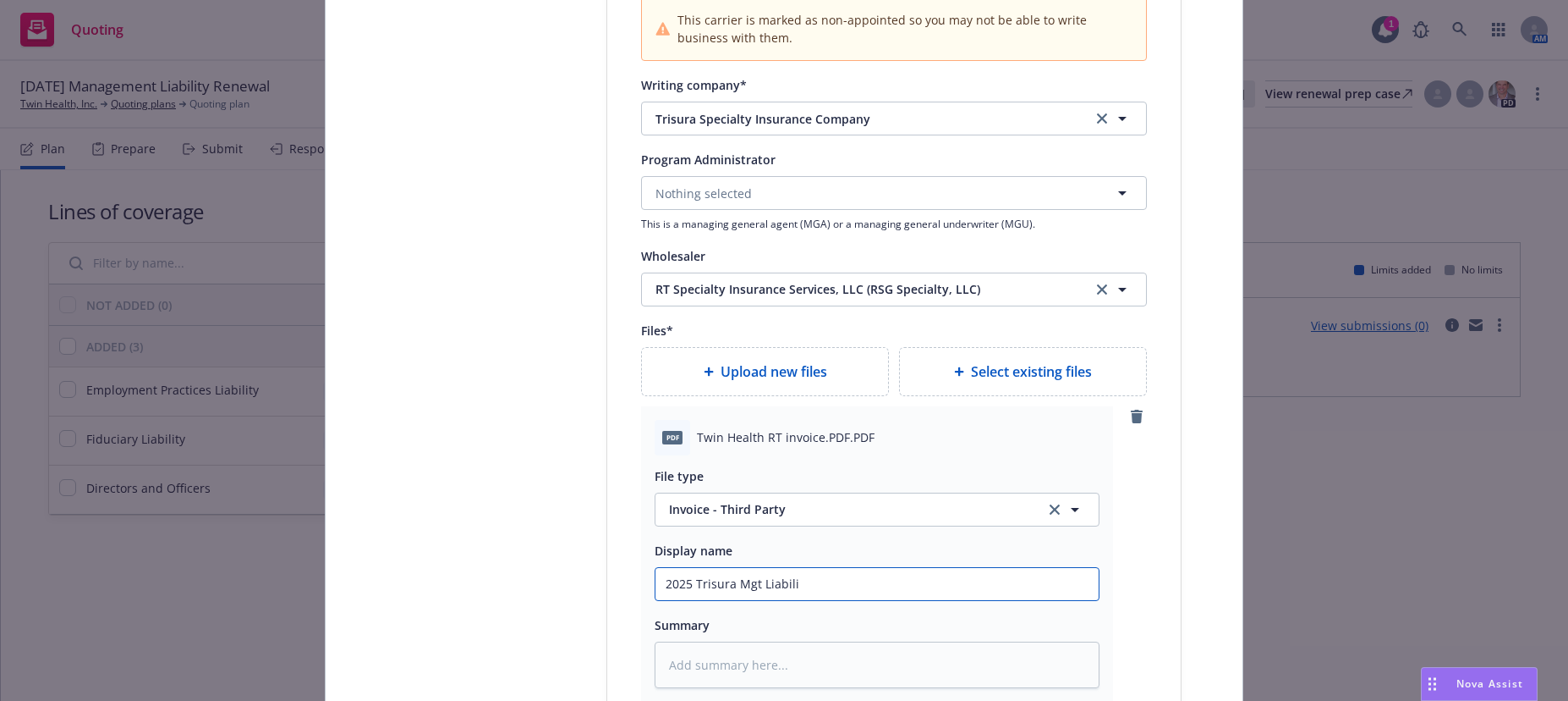
type input "2025 Trisura Mgt Liabilit"
type textarea "x"
type input "2025 Trisura Mgt Liability"
type textarea "x"
type input "2025 Trisura Mgt Liability"
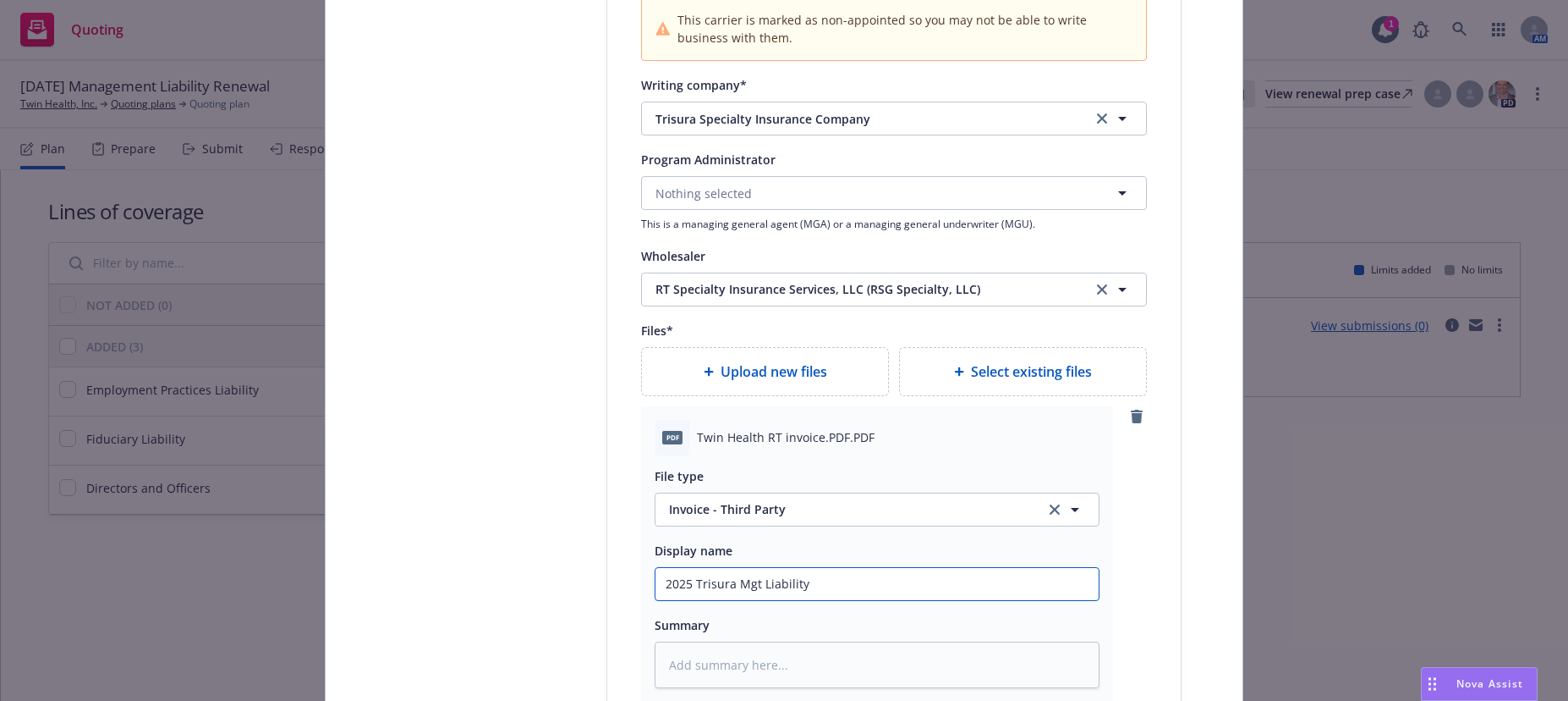
type textarea "x"
type input "2025 Trisura Mgt Liability R"
type textarea "x"
type input "2025 Trisura Mgt Liability RT"
type textarea "x"
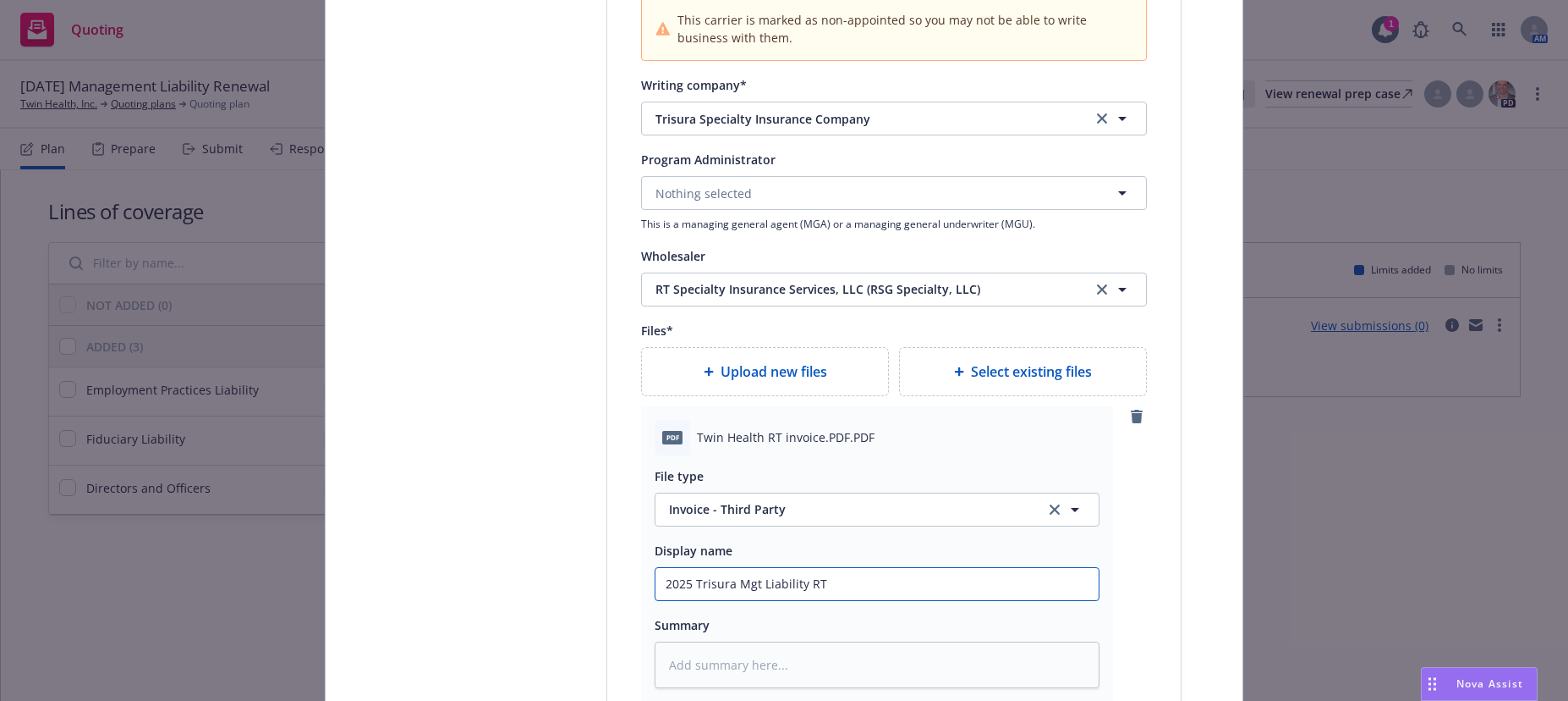
type input "2025 Trisura Mgt Liability RT I"
type textarea "x"
type input "2025 Trisura Mgt Liability RT In"
type textarea "x"
type input "2025 Trisura Mgt Liability RT Invo"
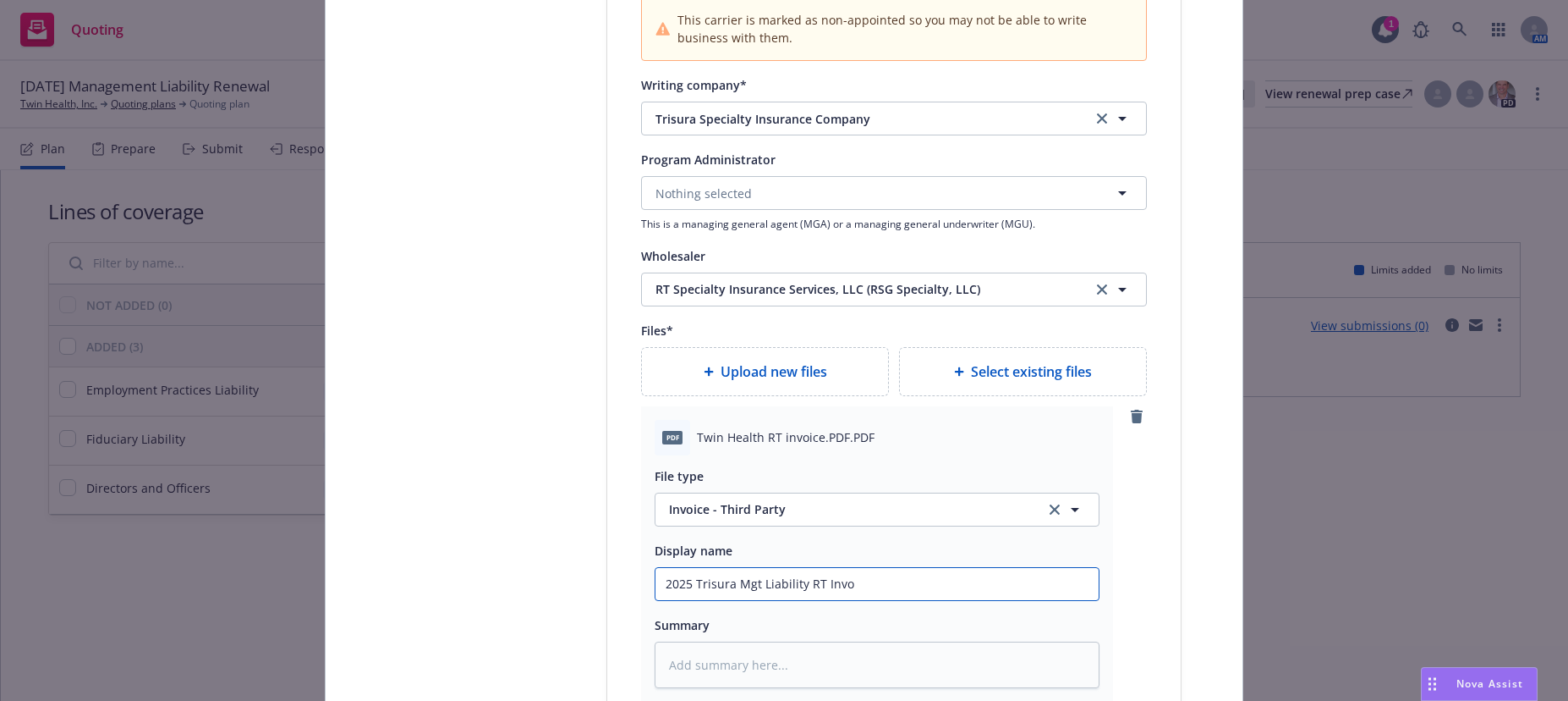
type textarea "x"
type input "2025 Trisura Mgt Liability RT Invoi"
type textarea "x"
type input "2025 Trisura Mgt Liability RT Invoic"
type textarea "x"
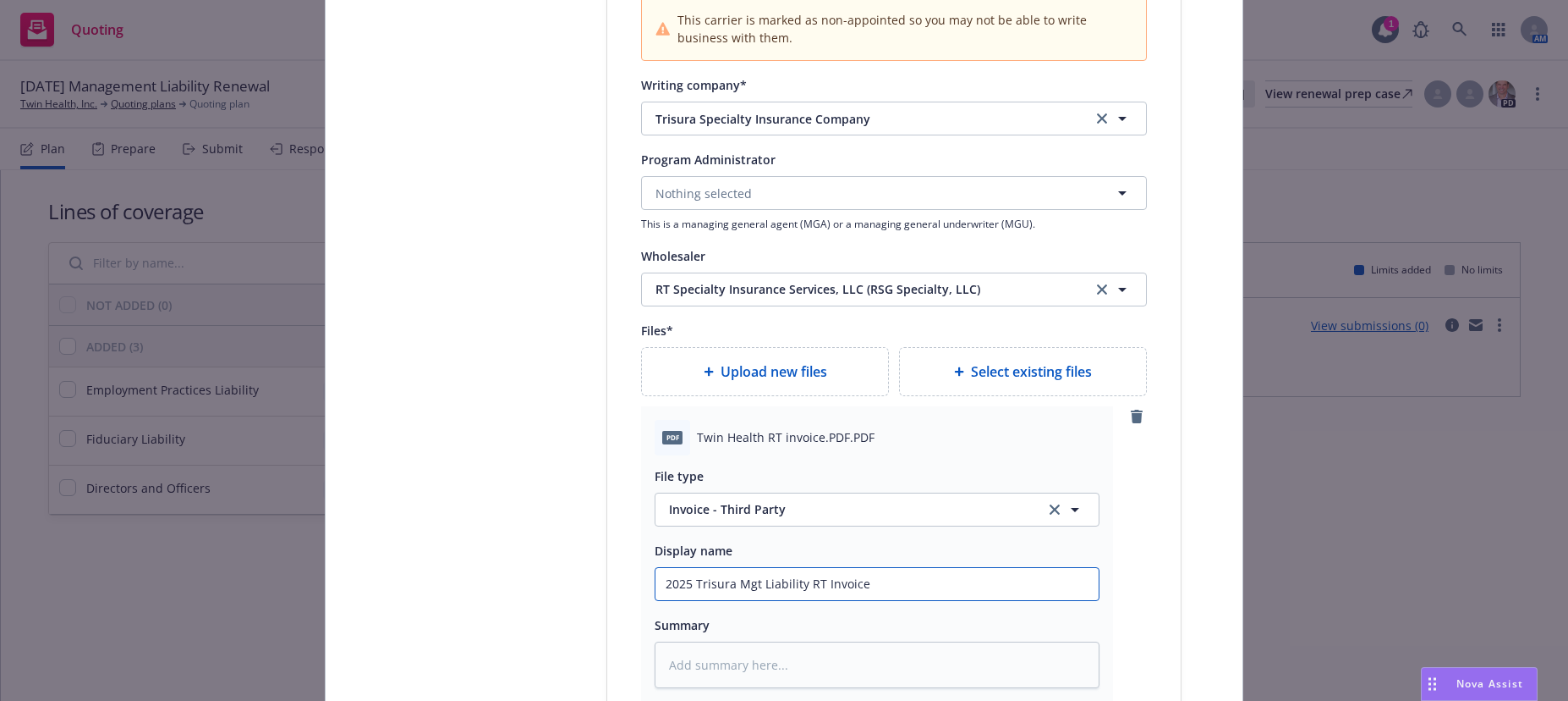
type input "2025 Trisura Mgt Liability RT Invoice"
type textarea "x"
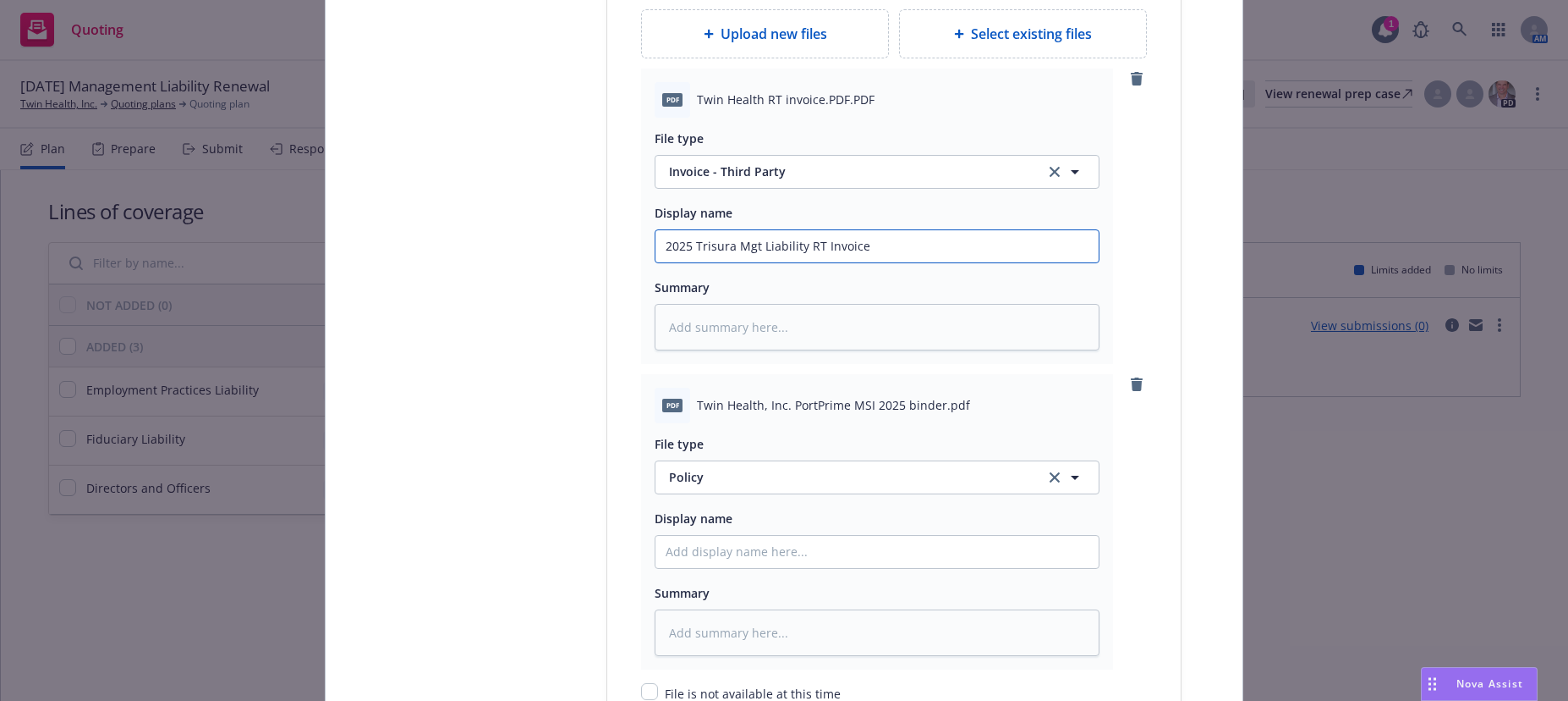
scroll to position [2200, 0]
click at [689, 480] on span "Policy" at bounding box center [847, 476] width 356 height 17
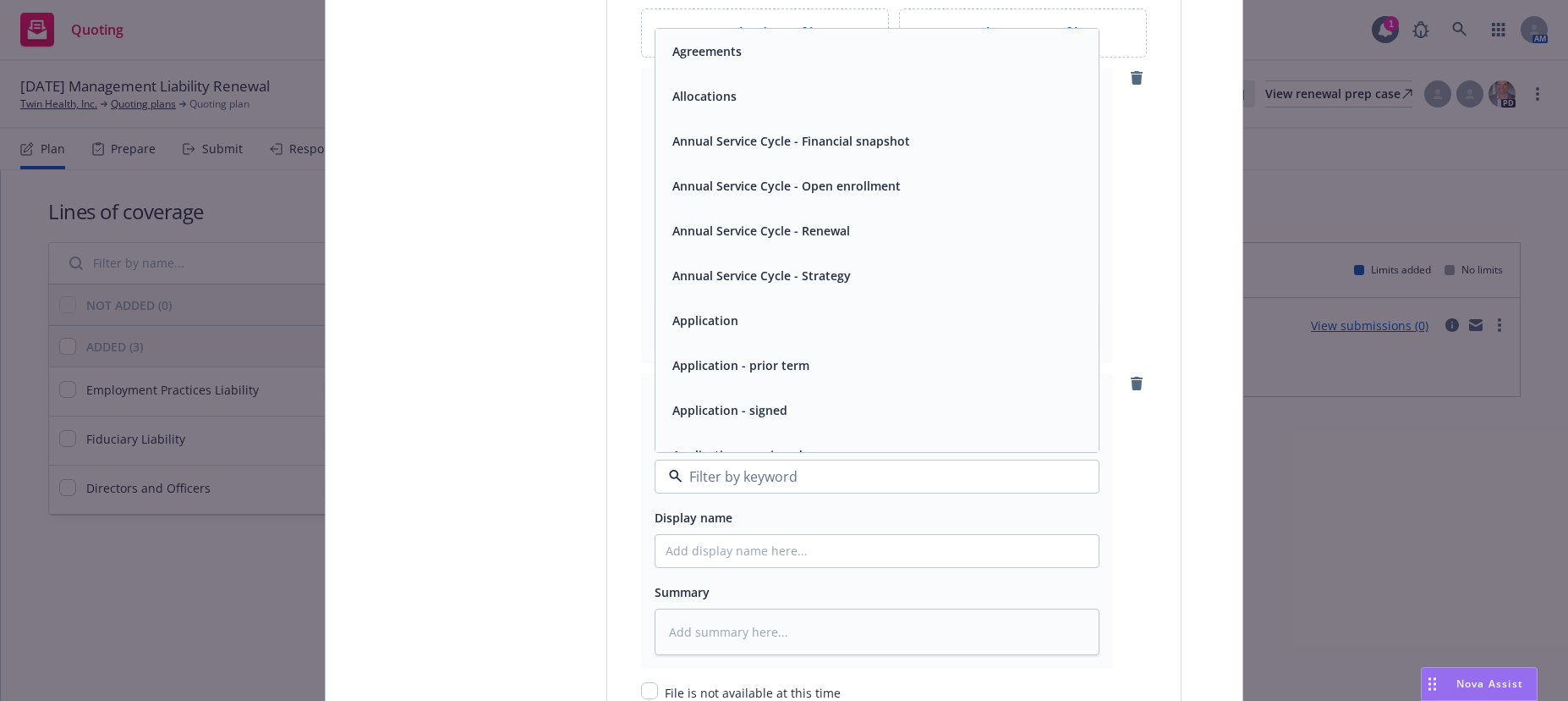
type input "b"
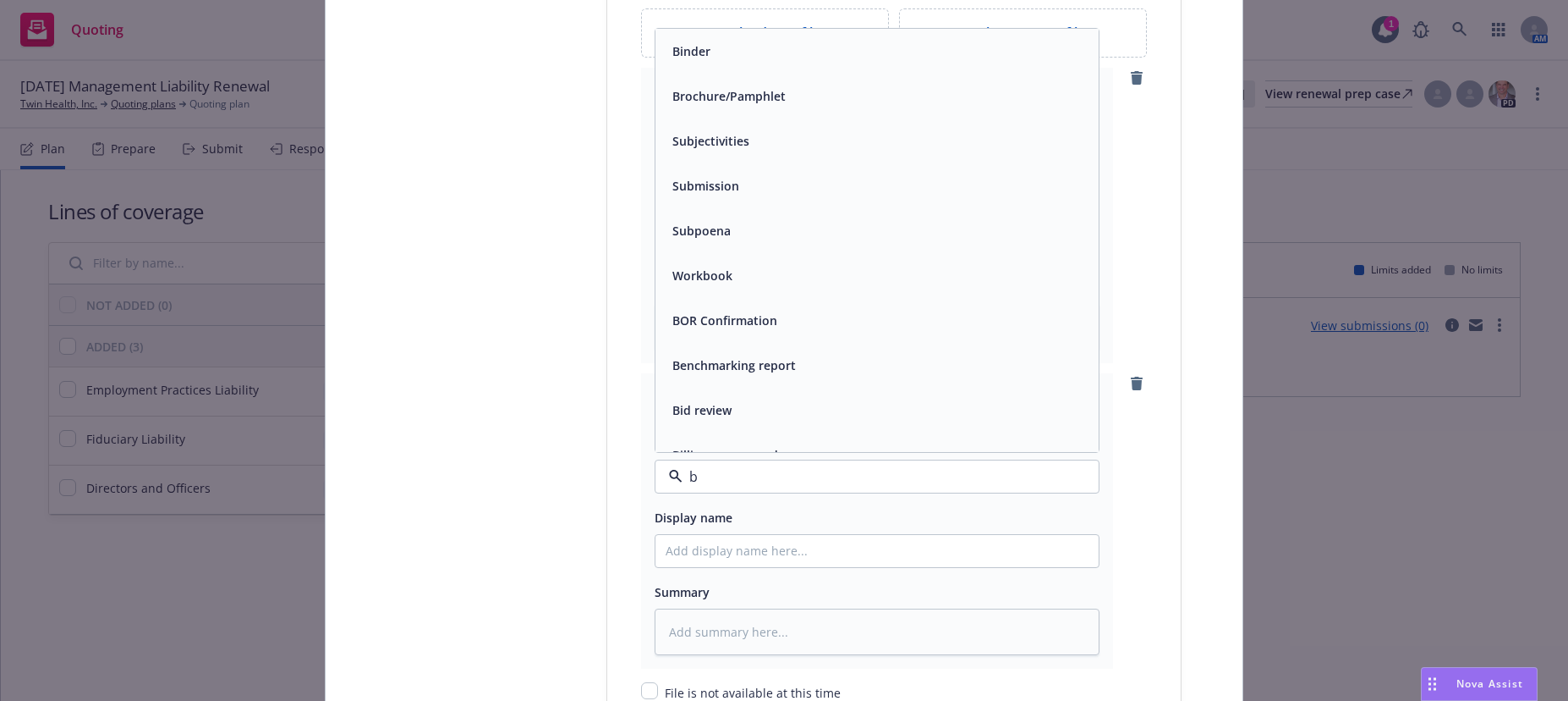
click at [693, 57] on span "Binder" at bounding box center [691, 51] width 38 height 17
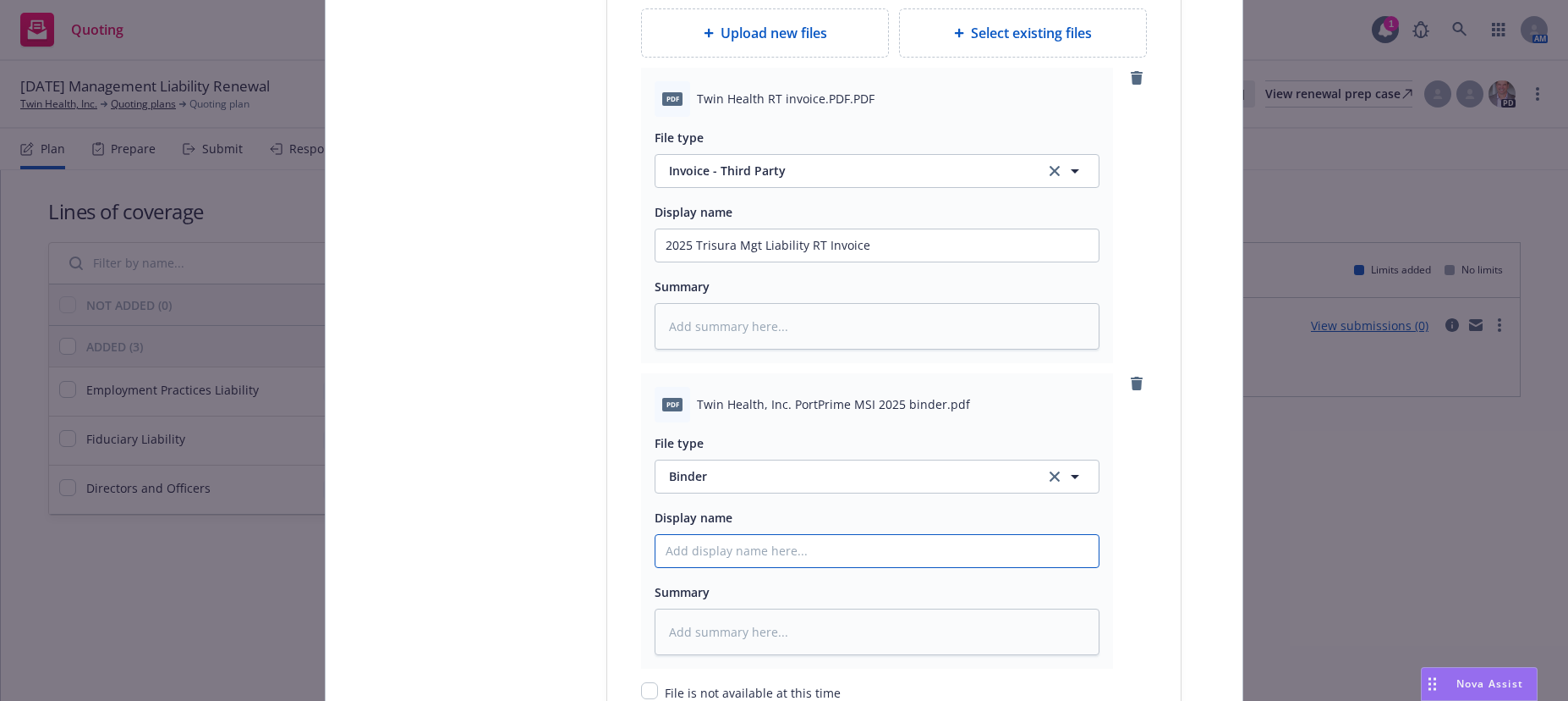
click at [720, 262] on input "Policy display name" at bounding box center [877, 245] width 443 height 32
type textarea "x"
type input "2"
type textarea "x"
type input "20"
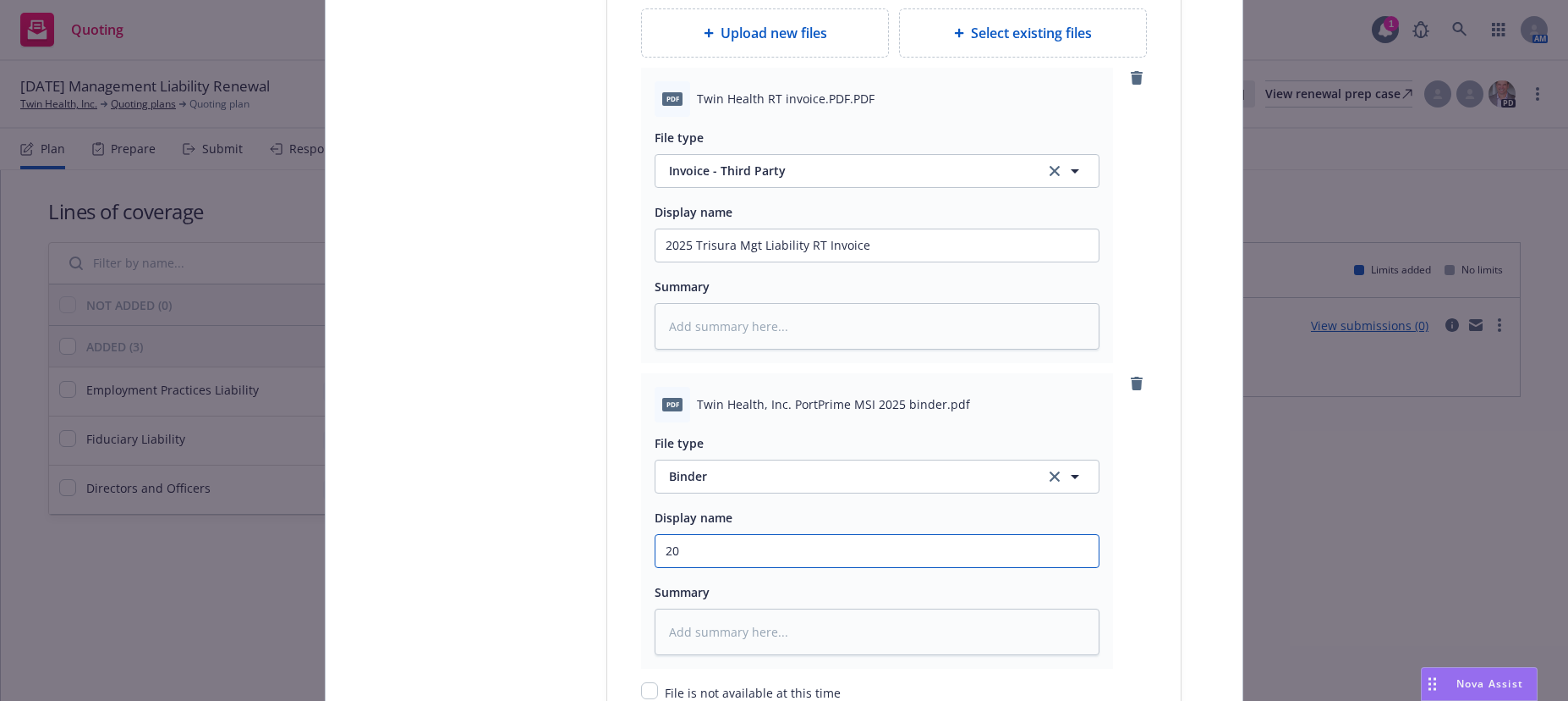
type textarea "x"
type input "202"
type textarea "x"
type input "2025"
type textarea "x"
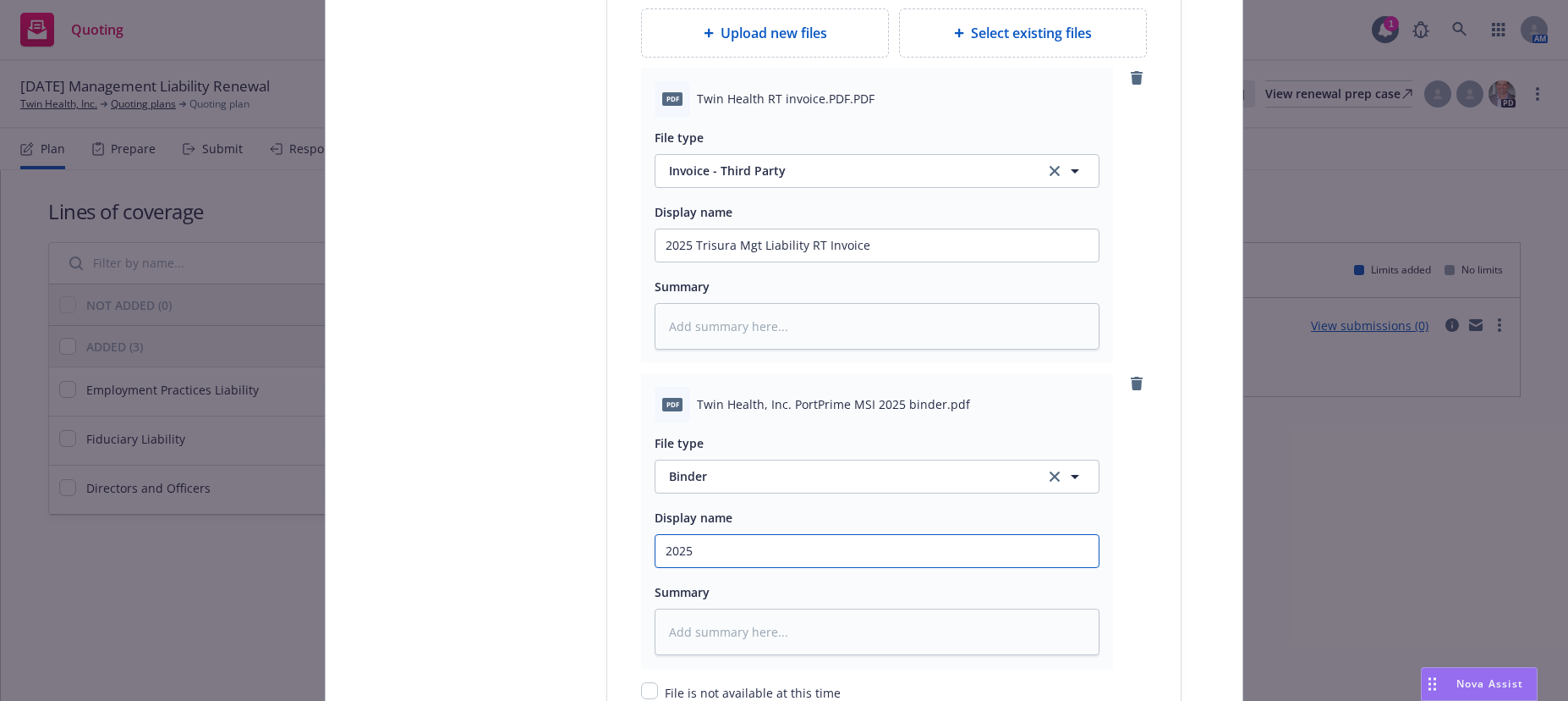
type input "2025"
type textarea "x"
type input "2025 T"
type textarea "x"
type input "2025 Tr"
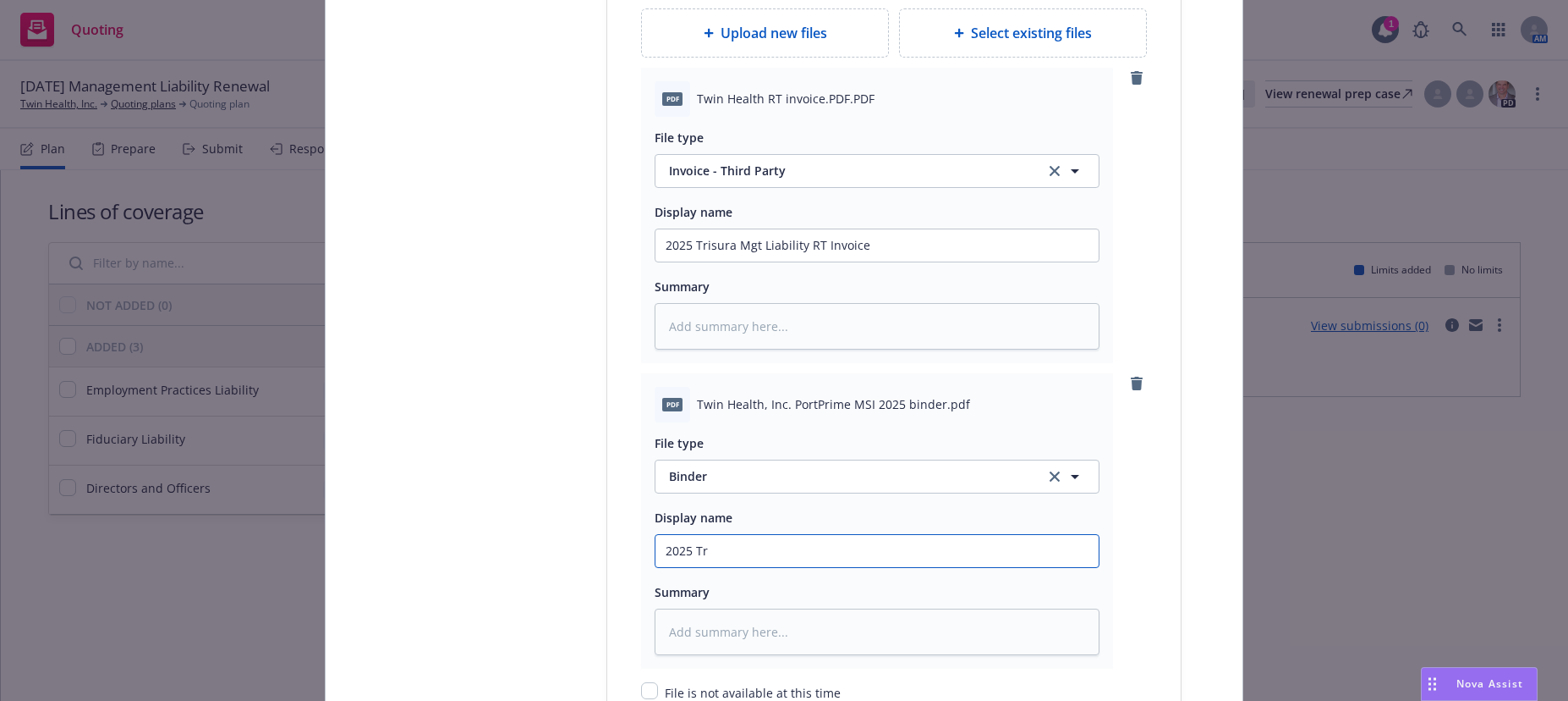
type textarea "x"
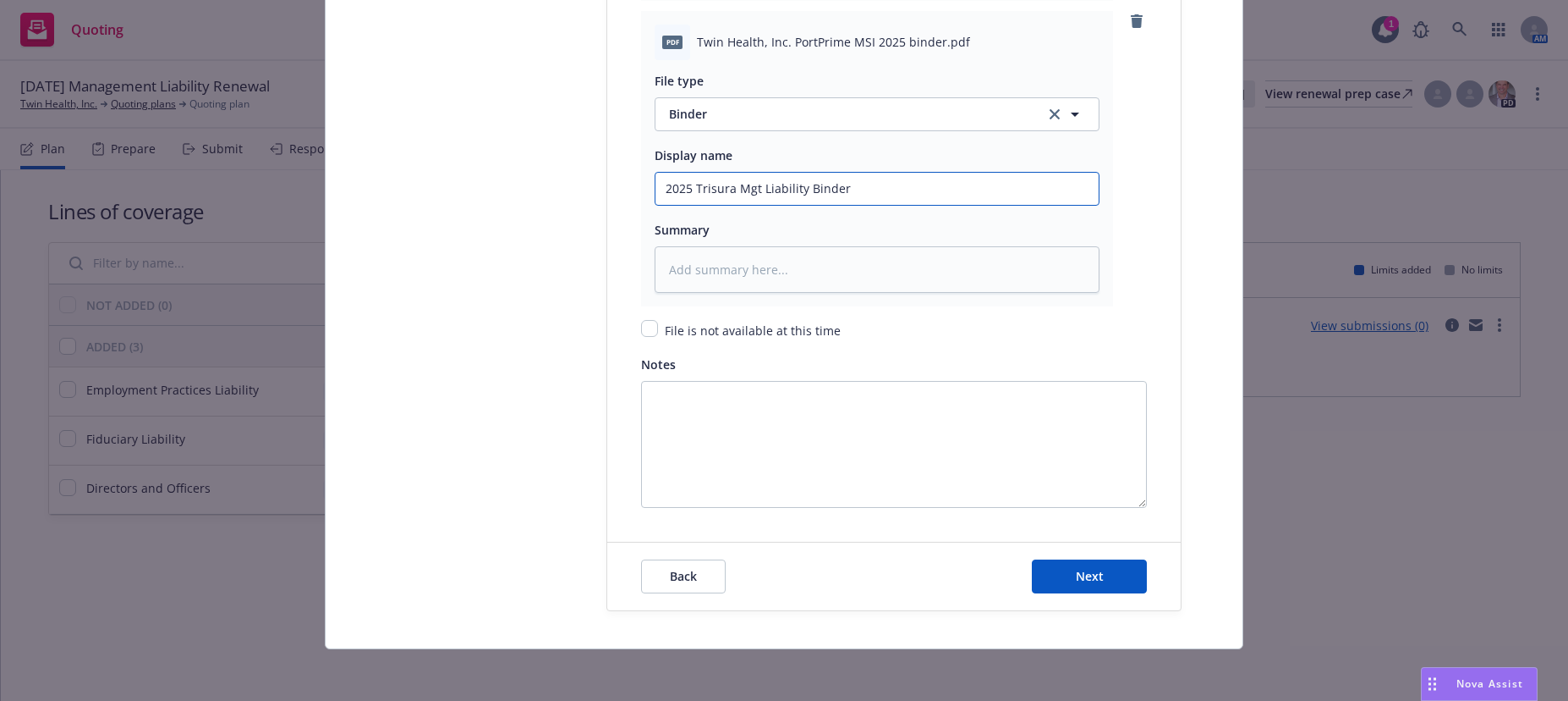
scroll to position [2565, 0]
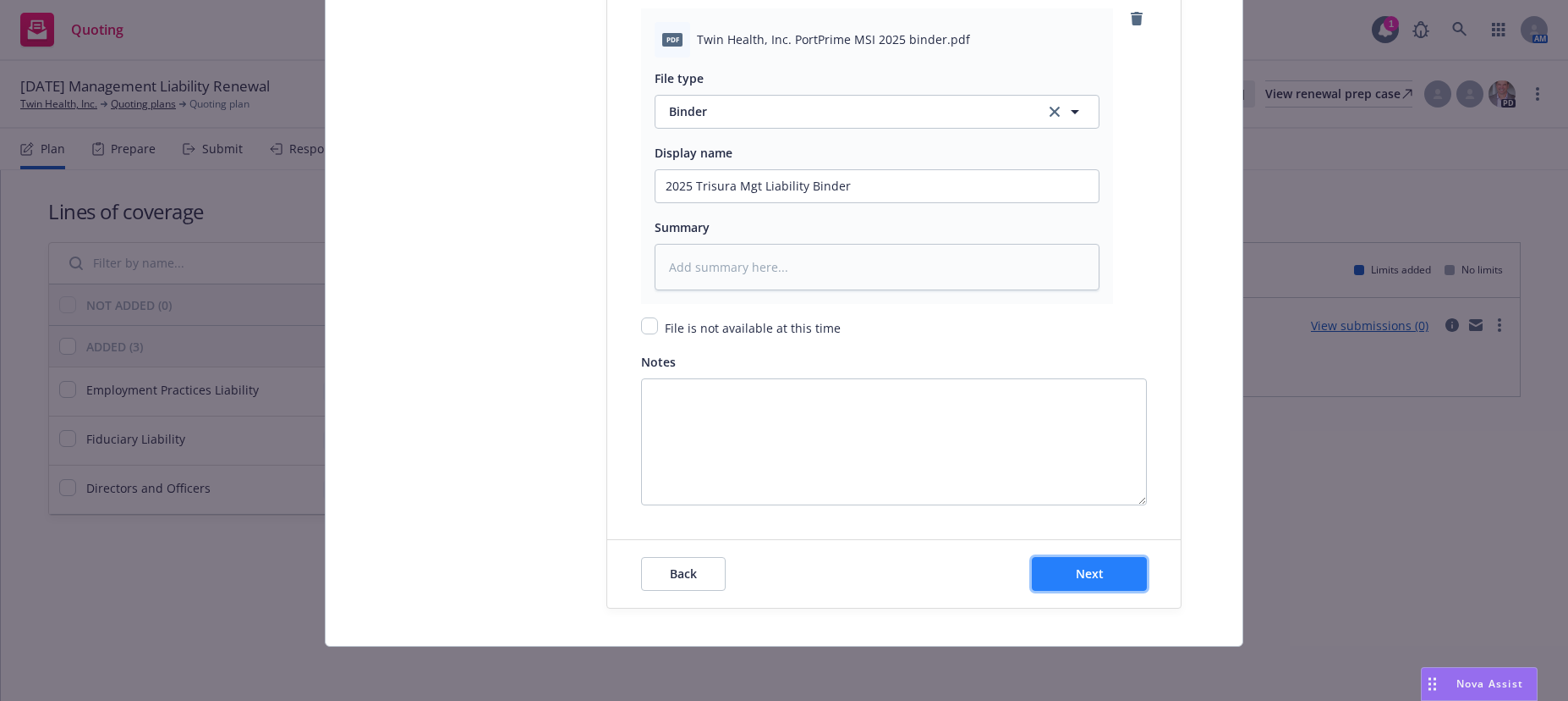
click at [1081, 574] on span "Next" at bounding box center [1090, 573] width 28 height 16
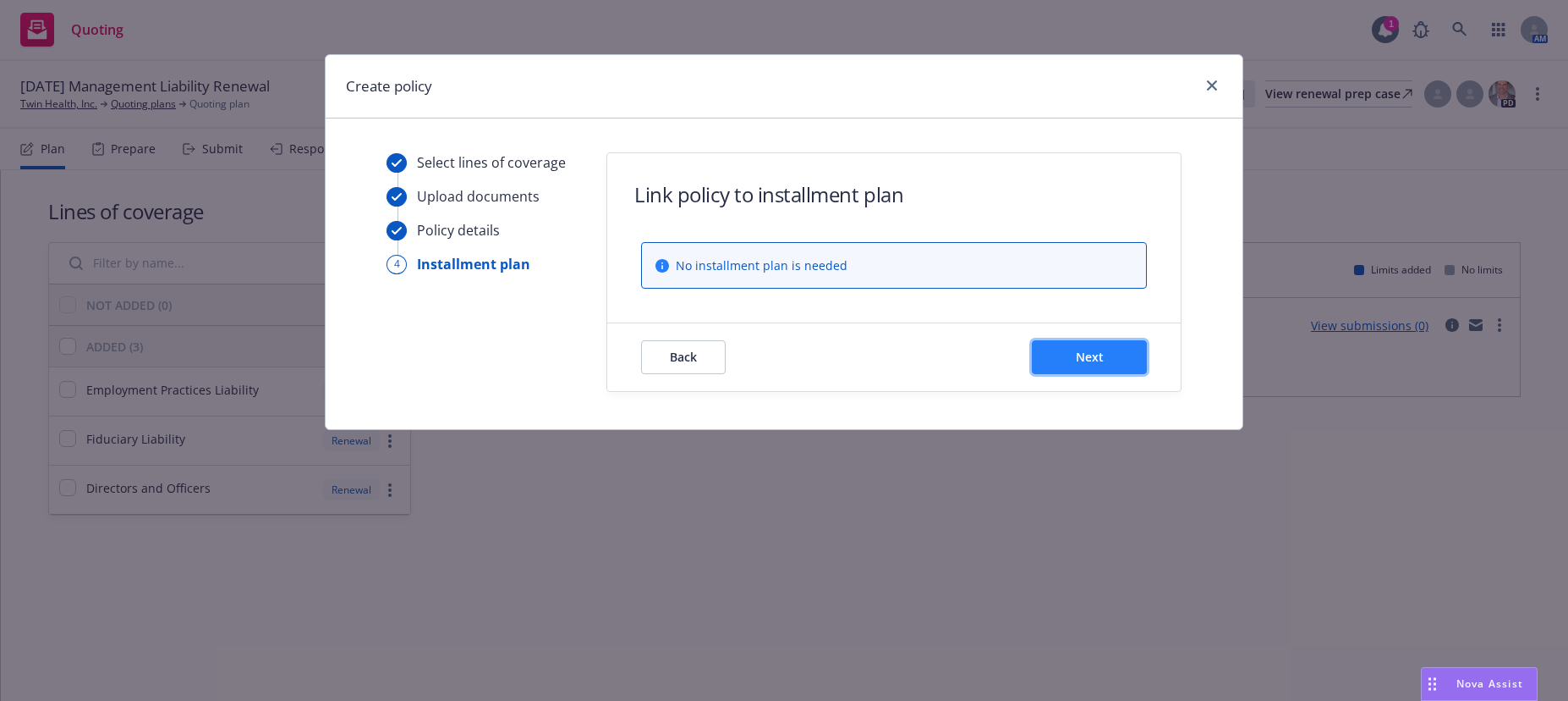
click at [1086, 356] on span "Next" at bounding box center [1090, 357] width 28 height 16
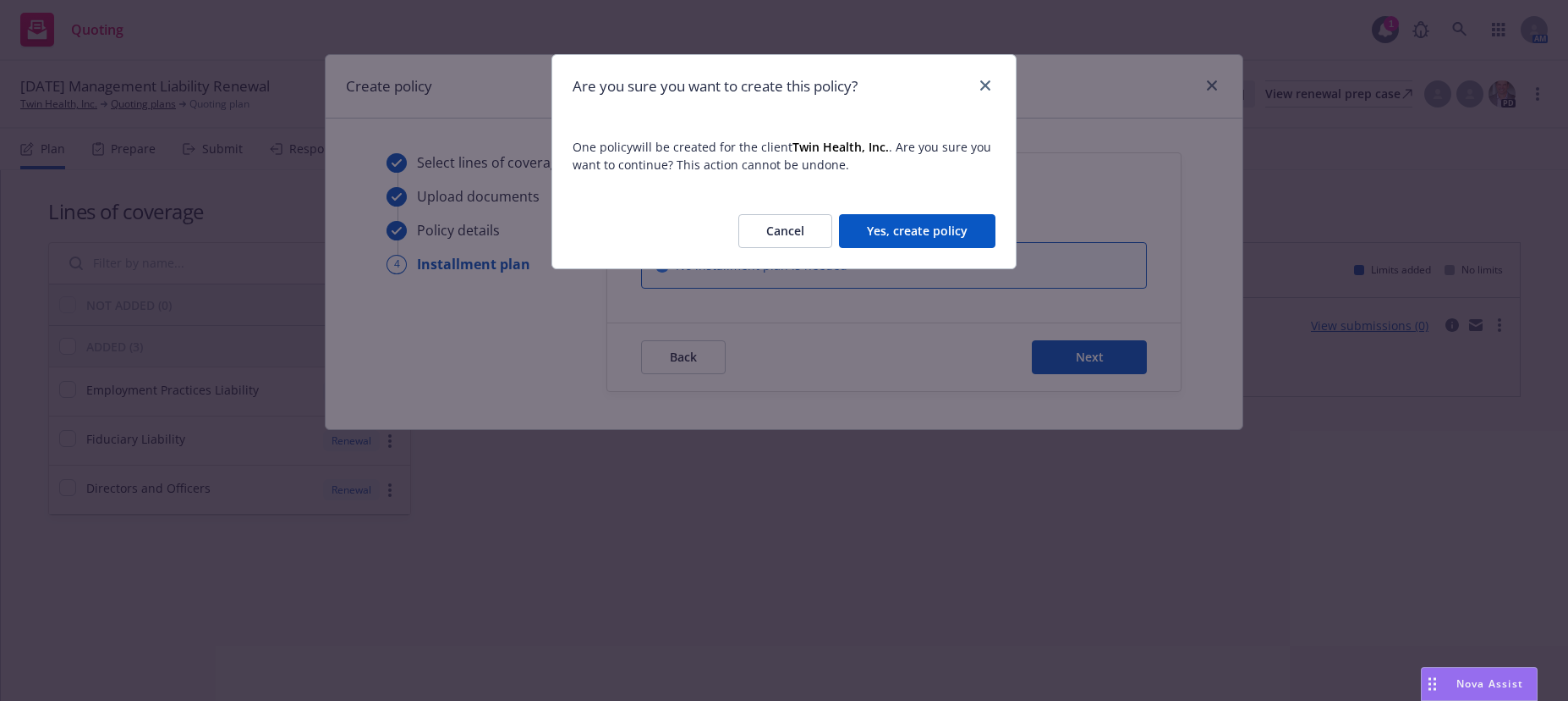
click at [927, 230] on button "Yes, create policy" at bounding box center [917, 230] width 156 height 34
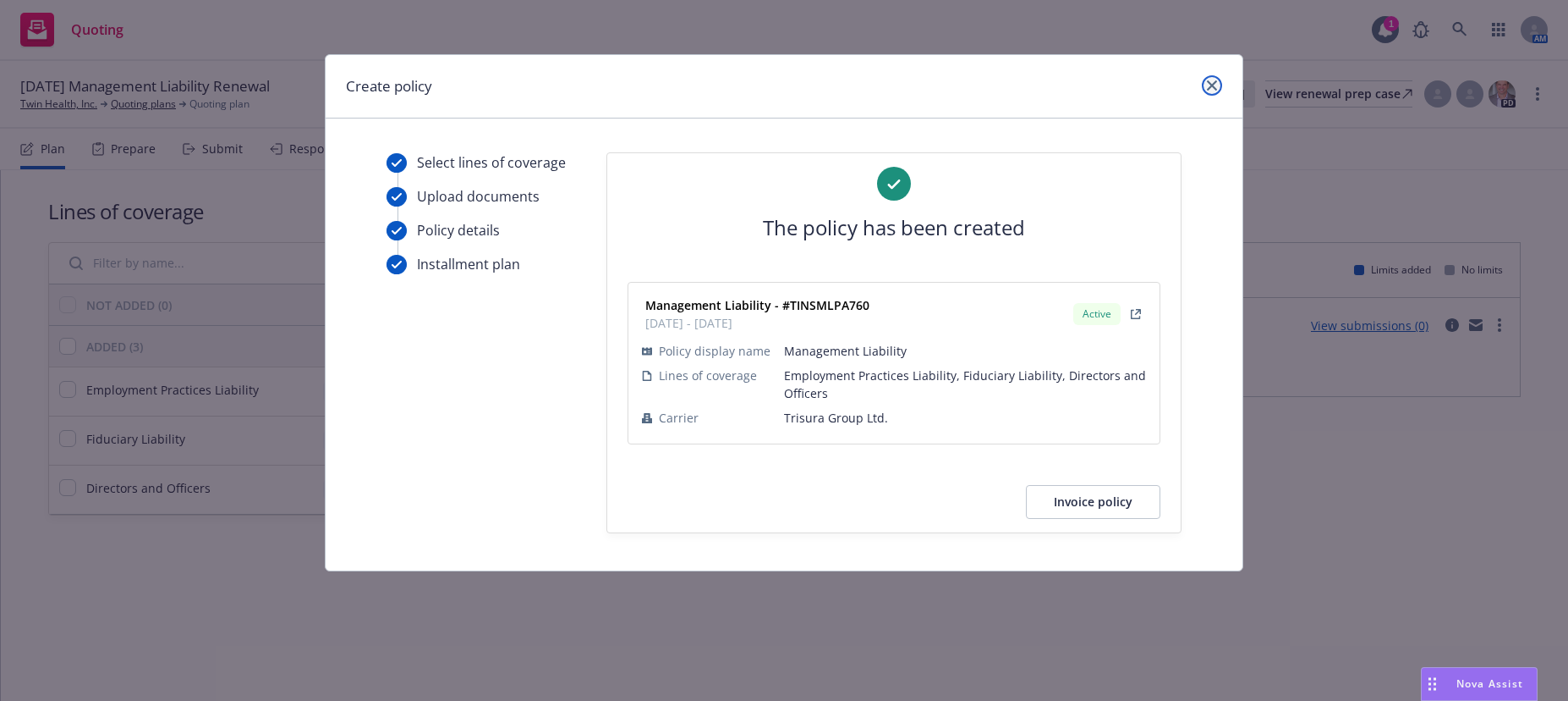
click at [1213, 83] on icon "close" at bounding box center [1212, 85] width 10 height 10
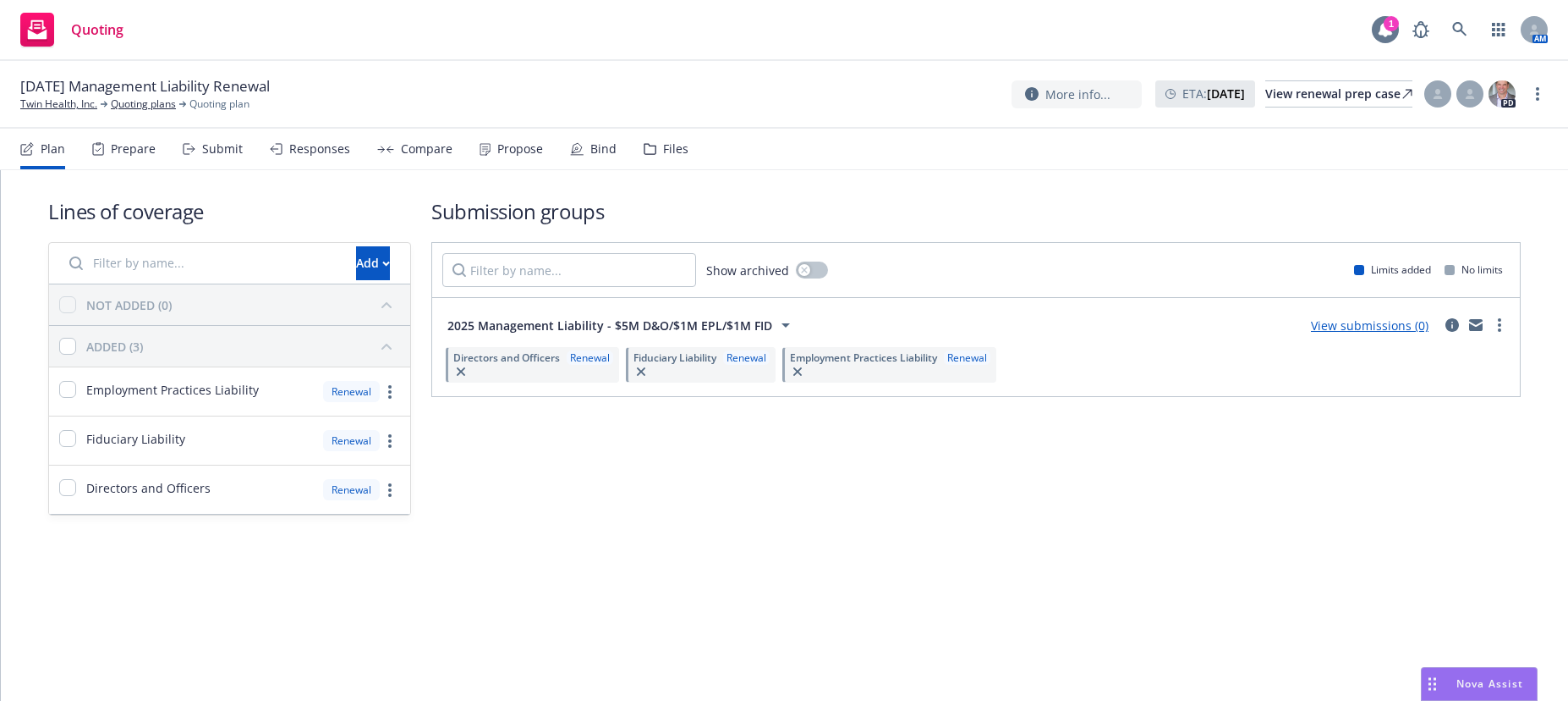
click at [1391, 23] on div "1" at bounding box center [1392, 23] width 16 height 16
click at [73, 103] on link "Twin Health, Inc." at bounding box center [58, 104] width 77 height 16
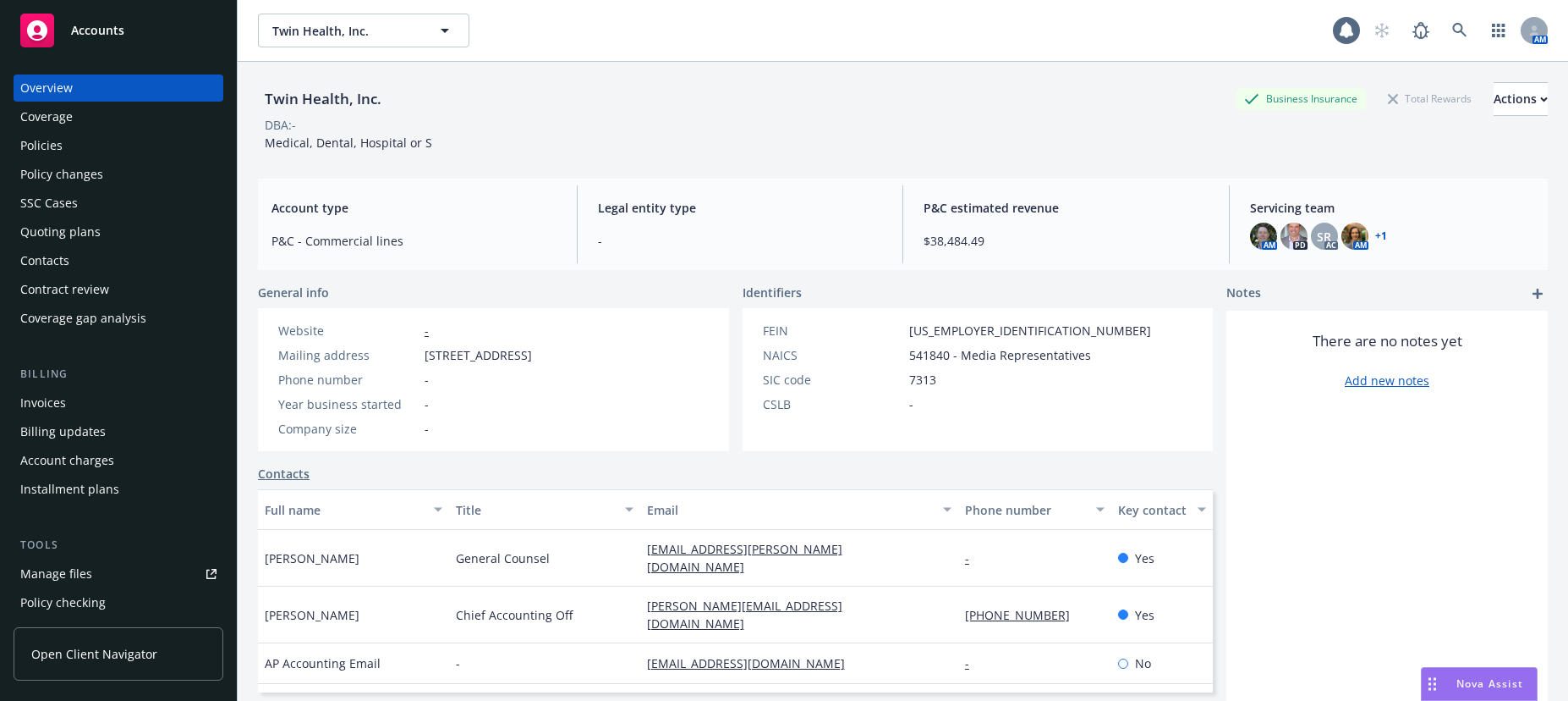
click at [43, 404] on div "Invoices" at bounding box center [43, 403] width 46 height 27
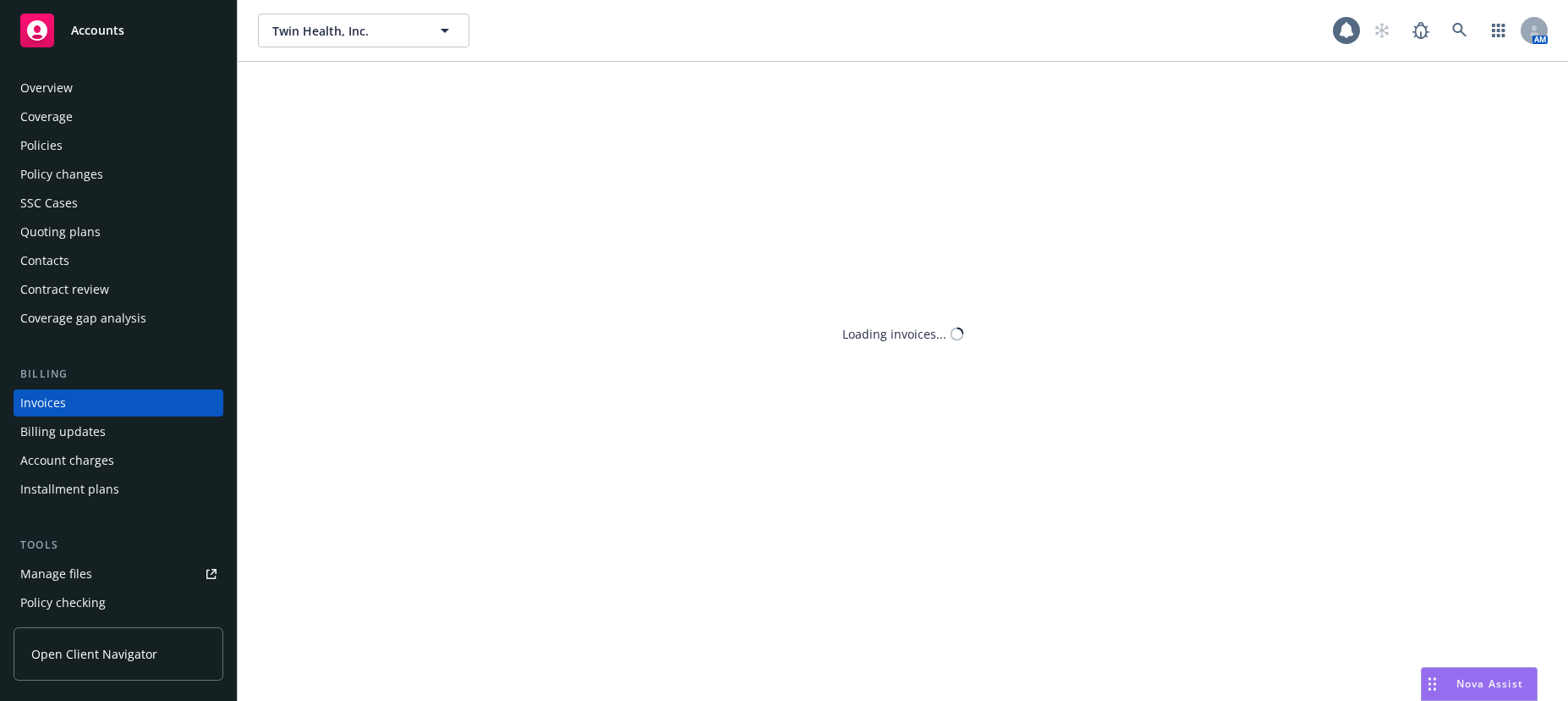
scroll to position [25, 0]
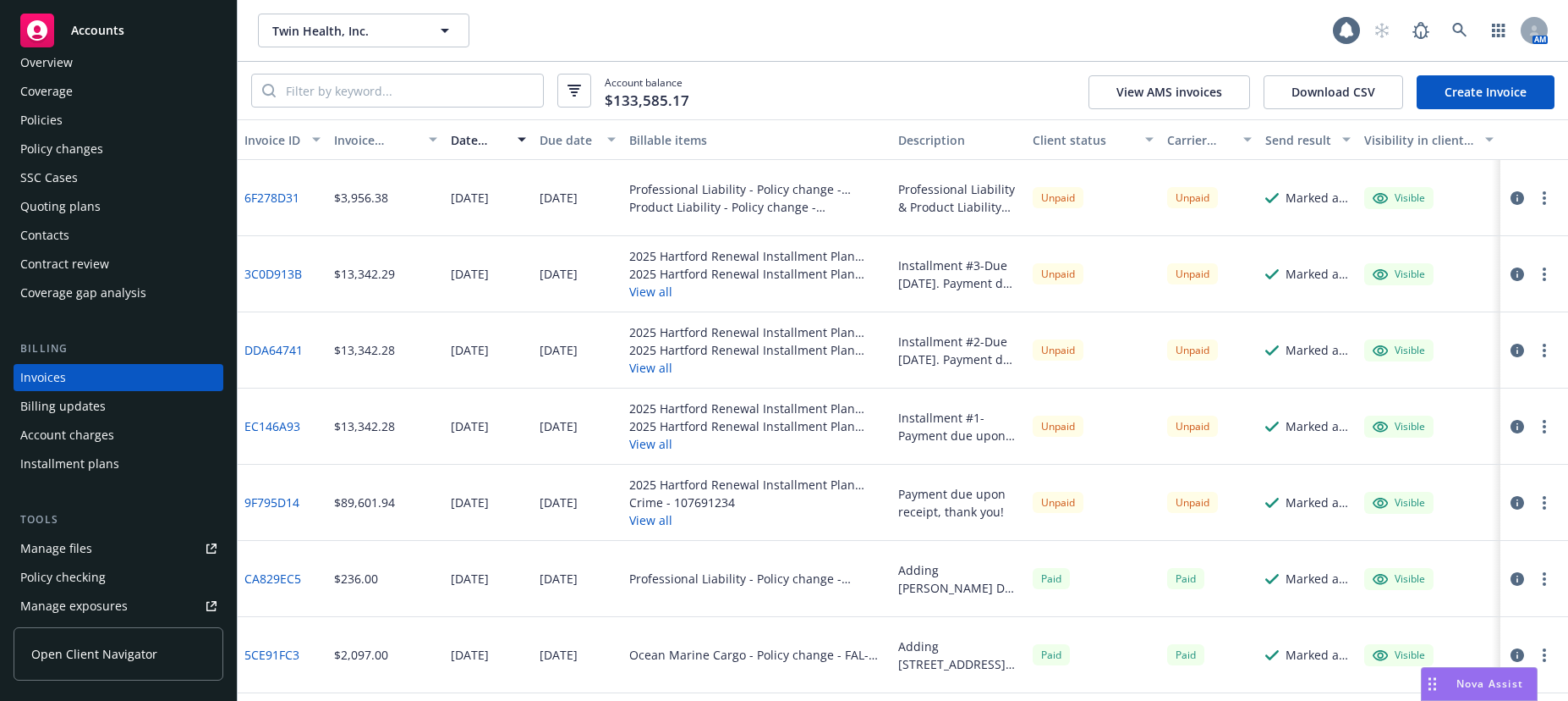
click at [1492, 87] on link "Create Invoice" at bounding box center [1485, 92] width 138 height 34
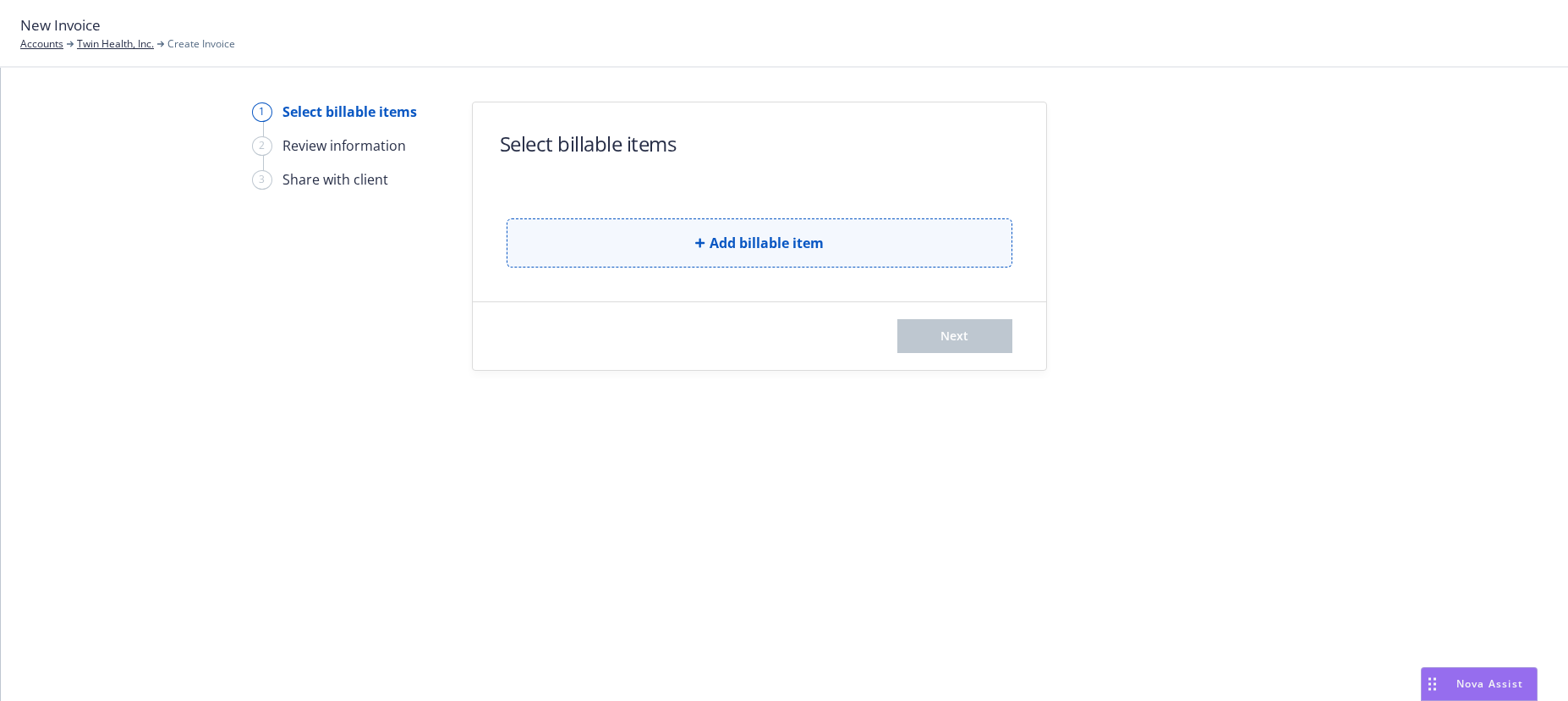
click at [795, 238] on span "Add billable item" at bounding box center [766, 243] width 114 height 20
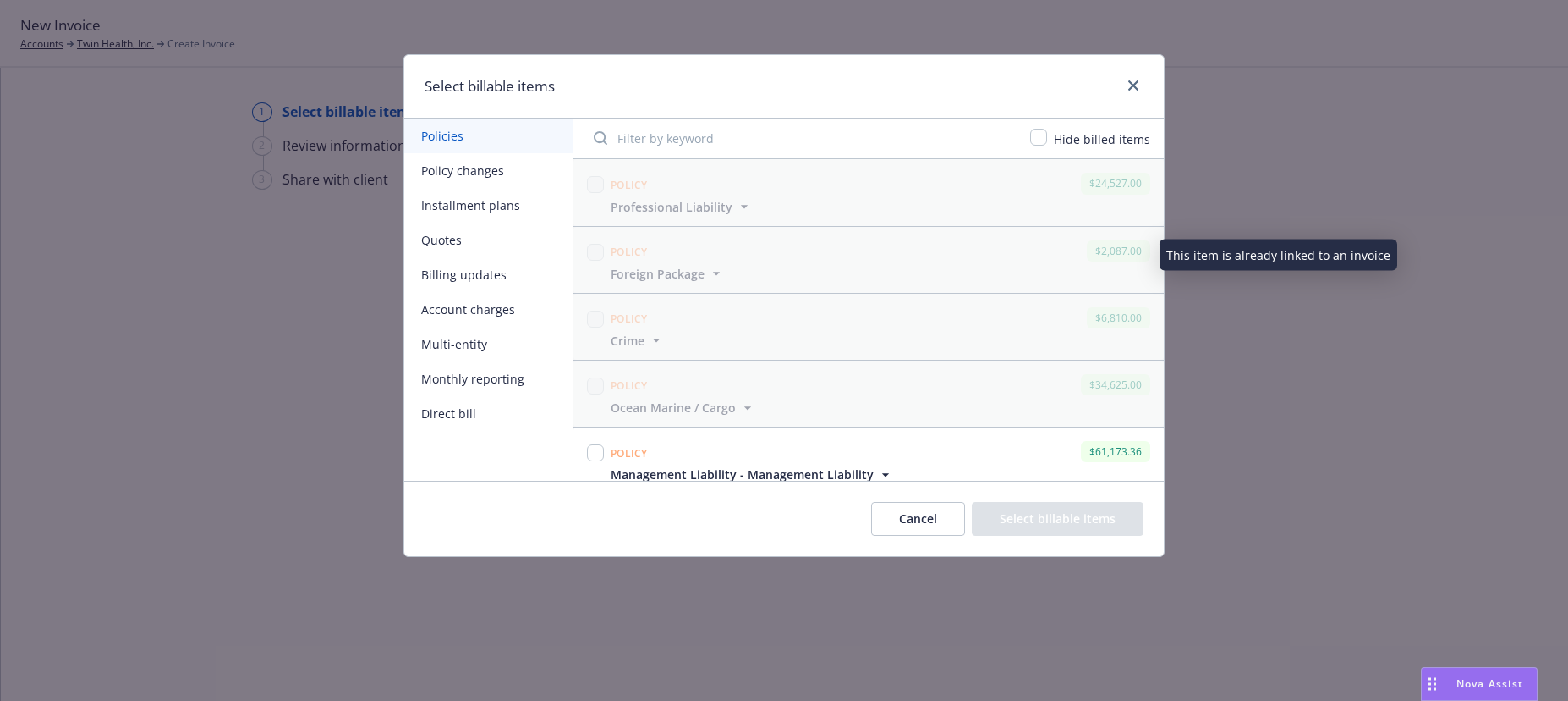
scroll to position [84, 0]
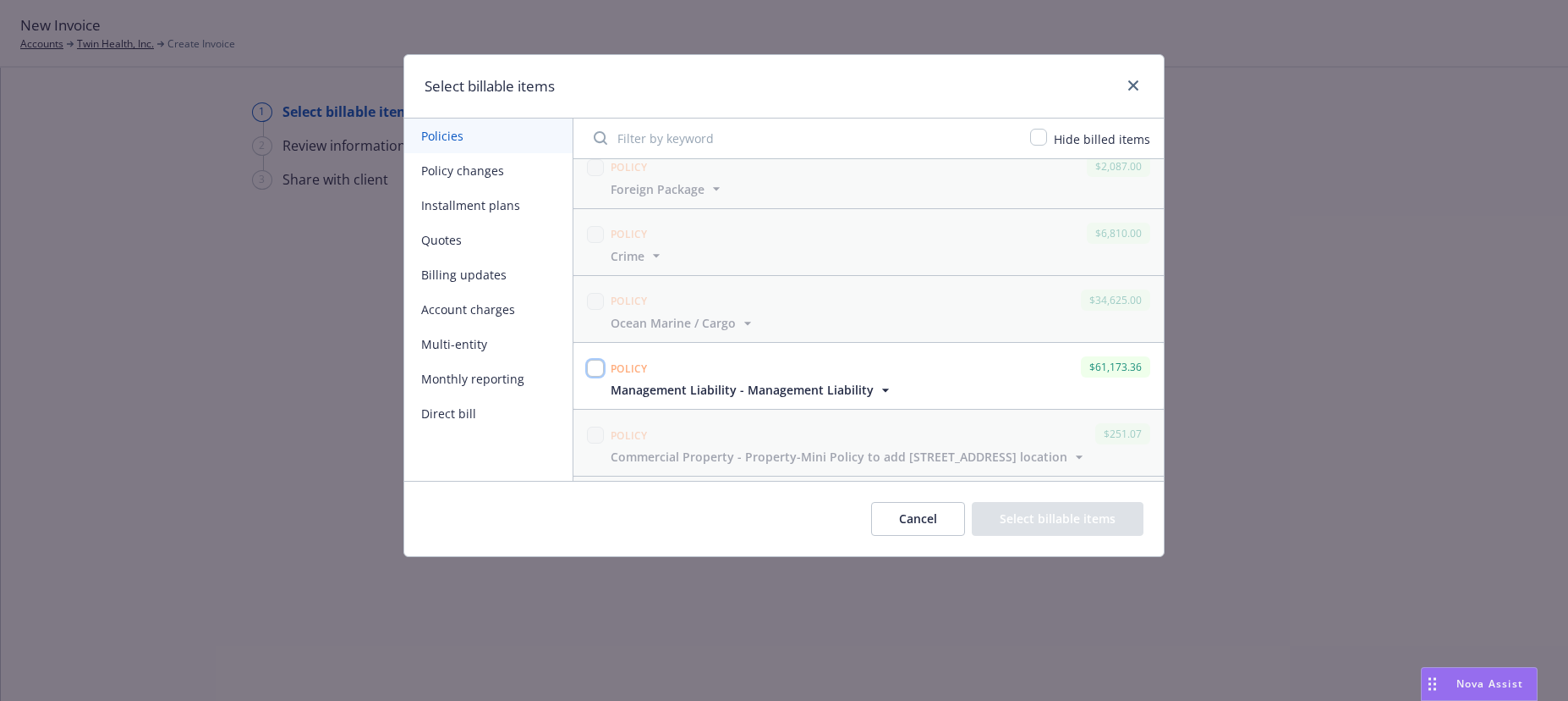
click at [596, 369] on input "checkbox" at bounding box center [595, 368] width 17 height 17
click at [880, 388] on icon "button" at bounding box center [885, 390] width 17 height 17
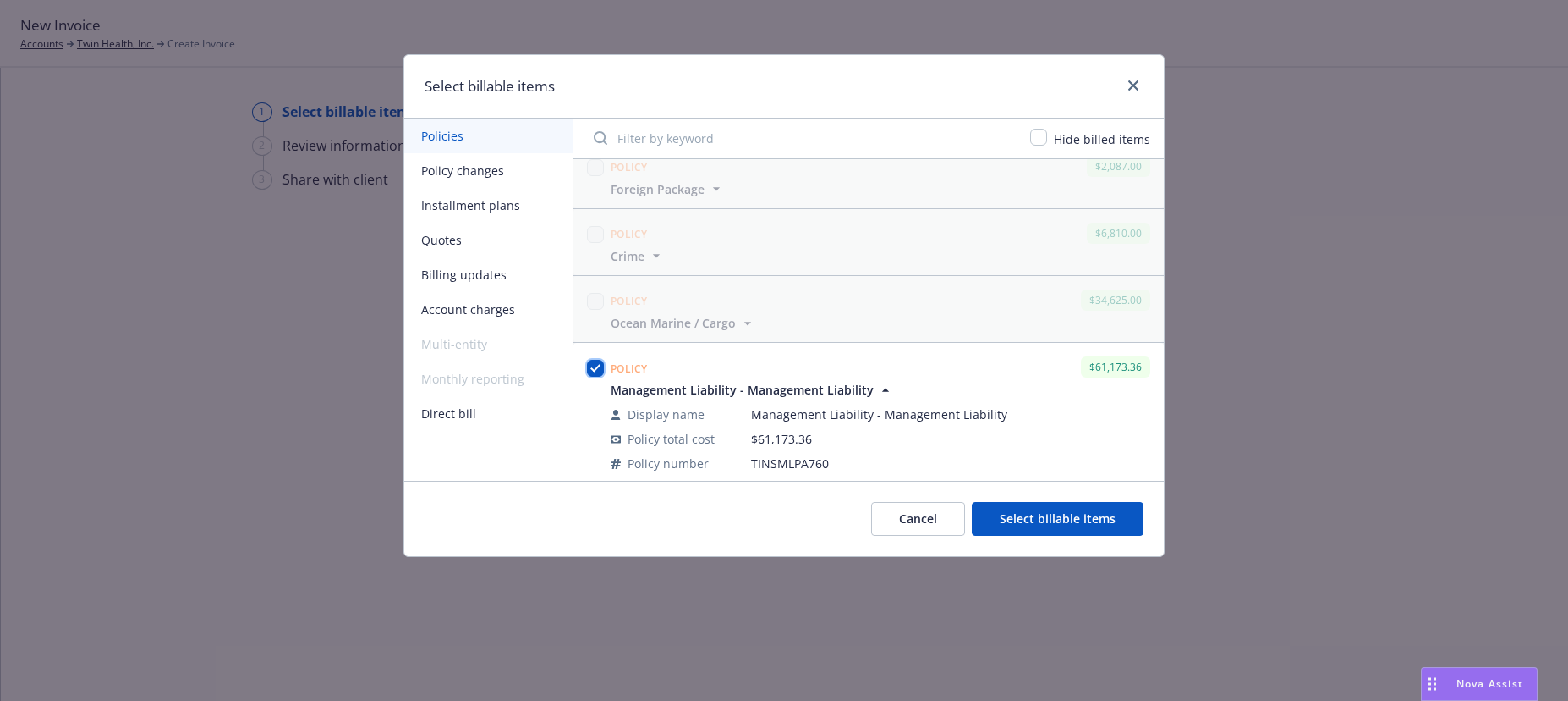
click at [594, 368] on input "checkbox" at bounding box center [595, 368] width 17 height 17
checkbox input "false"
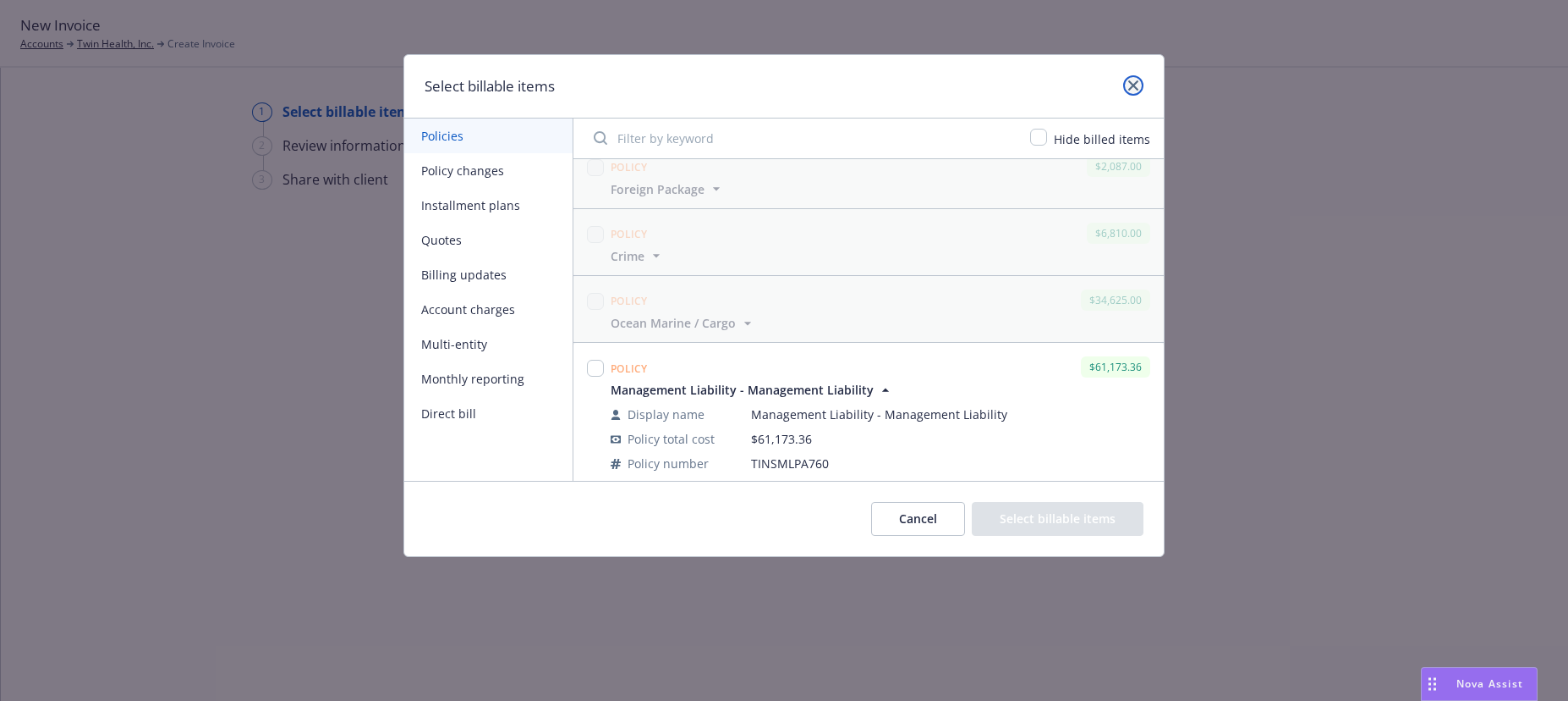
click at [1134, 84] on icon "close" at bounding box center [1133, 85] width 10 height 10
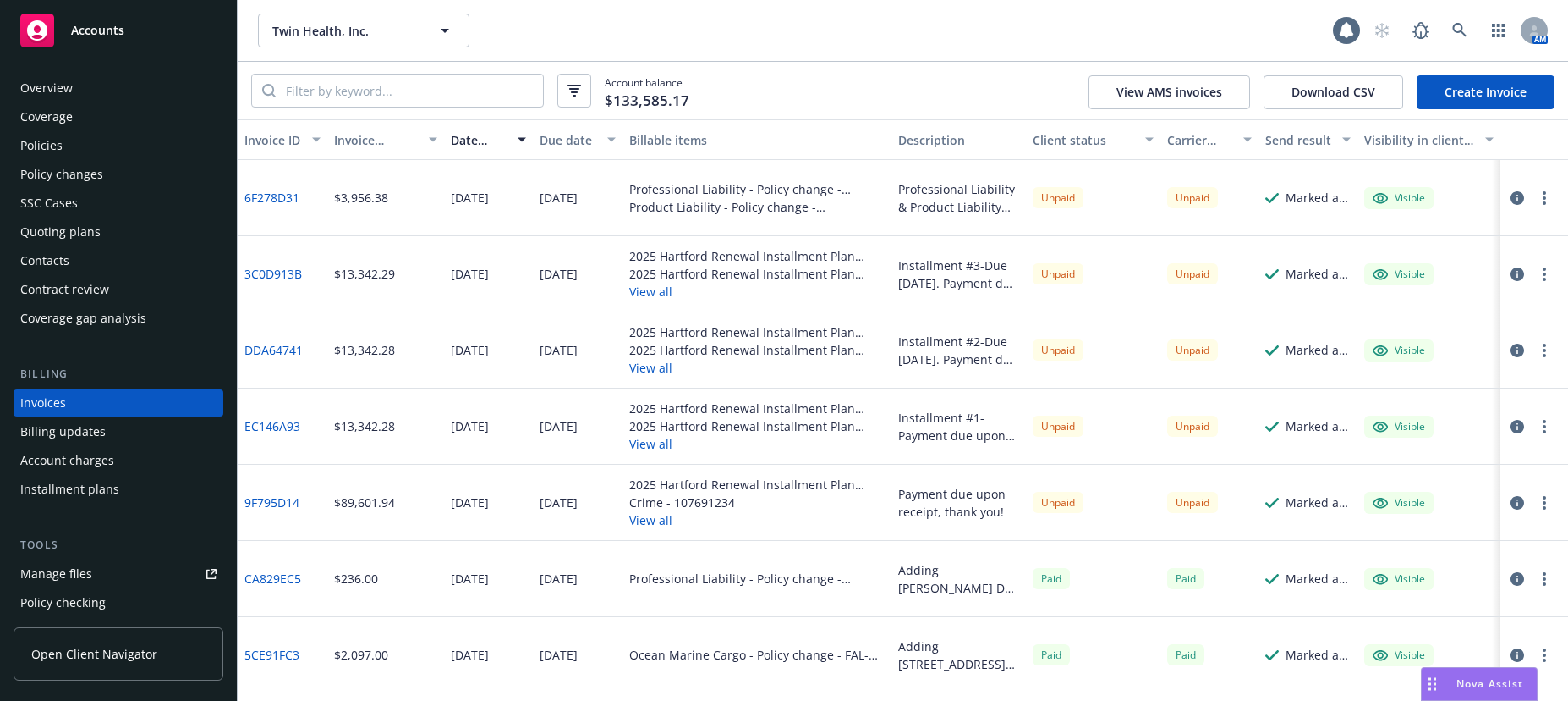
scroll to position [25, 0]
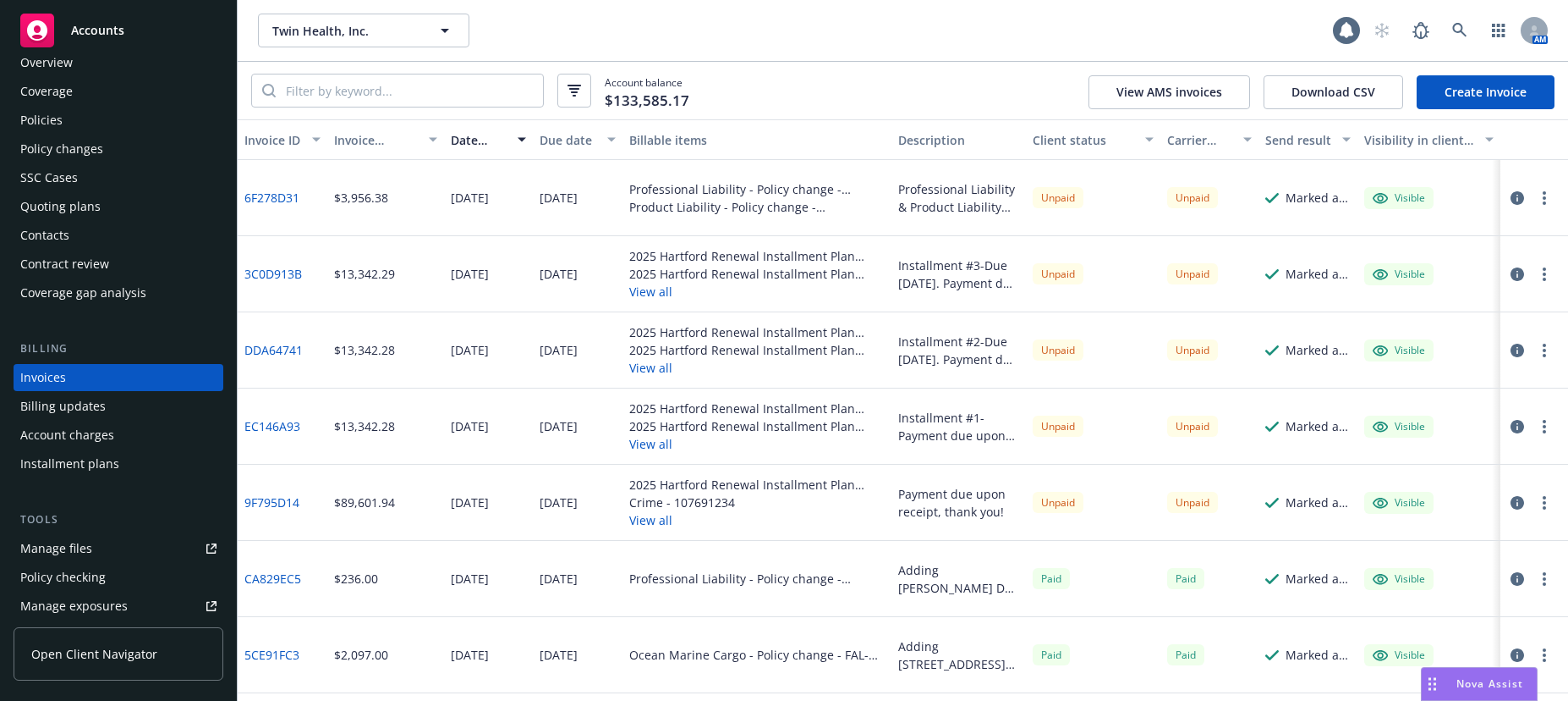
click at [37, 117] on div "Policies" at bounding box center [41, 120] width 43 height 27
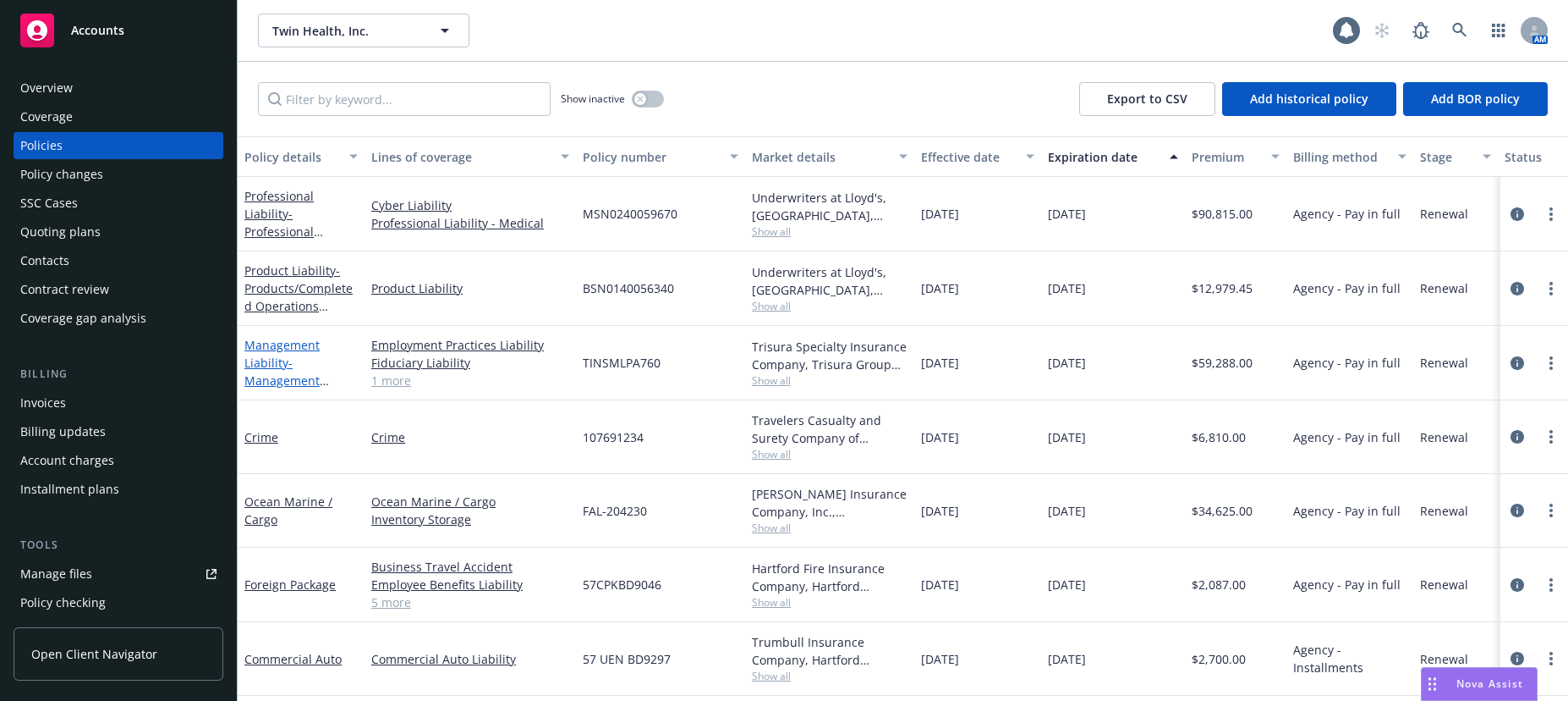
click at [266, 363] on link "Management Liability - Management Liability" at bounding box center [282, 371] width 76 height 70
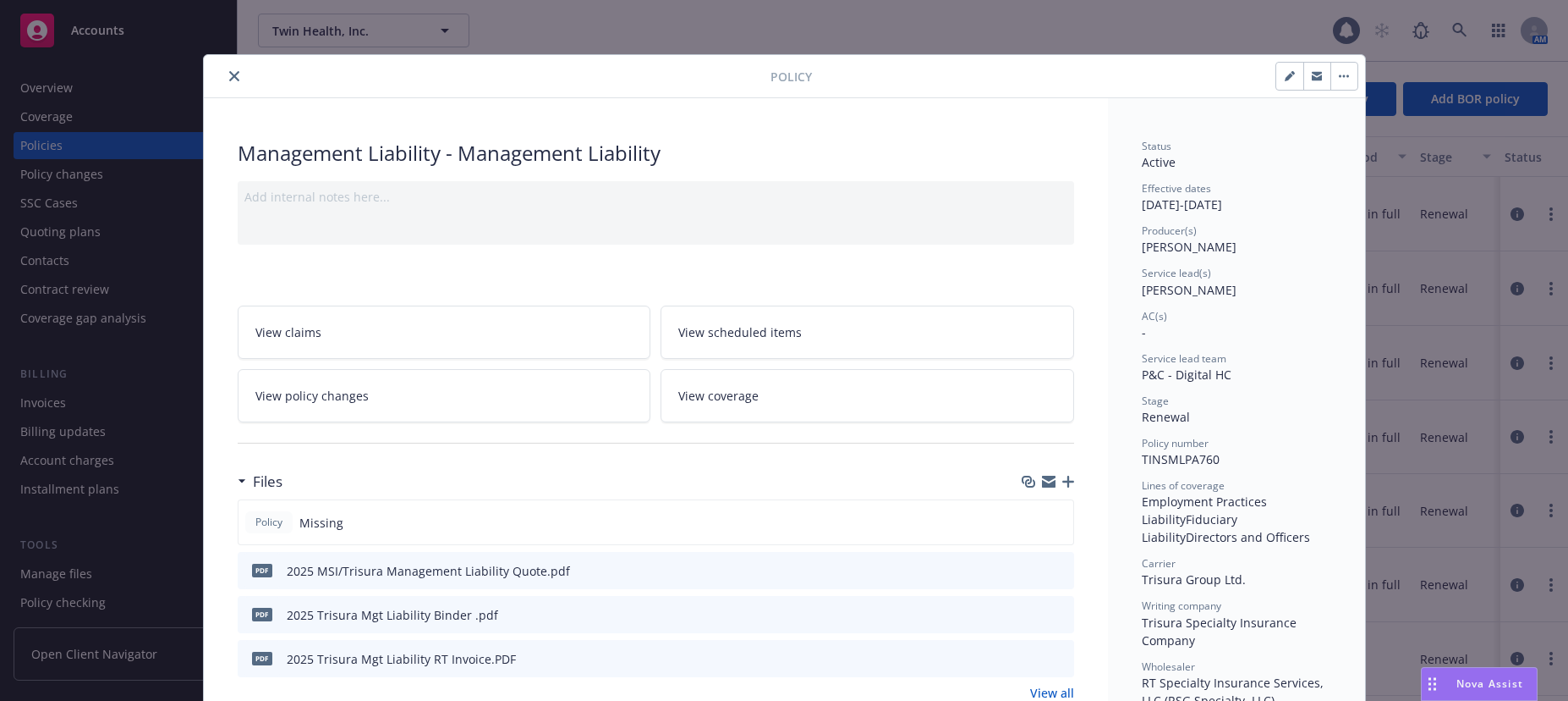
click at [1285, 77] on icon "button" at bounding box center [1290, 77] width 10 height 10
select select "RENEWAL"
select select "12"
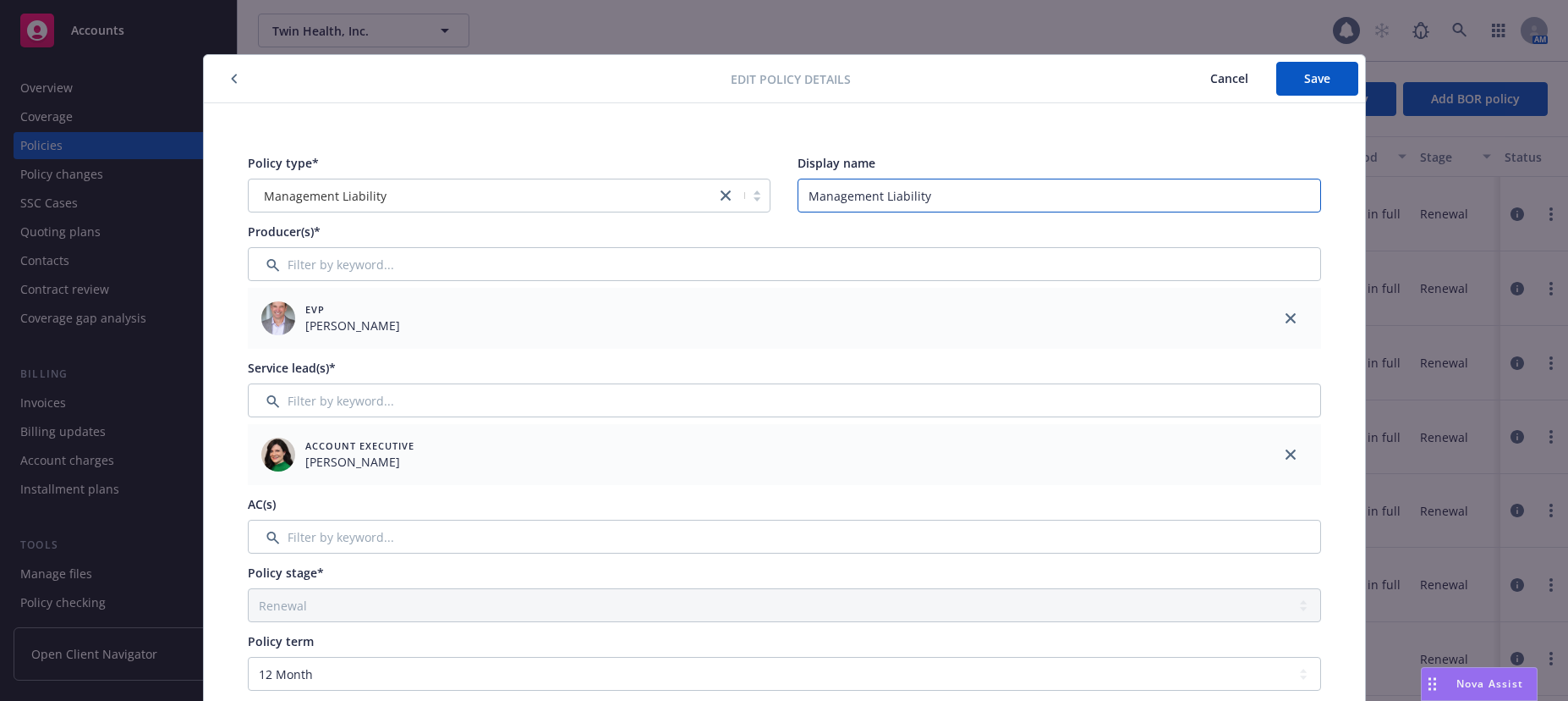
click at [967, 204] on input "Management Liability" at bounding box center [1059, 195] width 523 height 34
type input "M"
type input "D&O/EPL/FID"
click at [1309, 76] on span "Save" at bounding box center [1317, 78] width 26 height 16
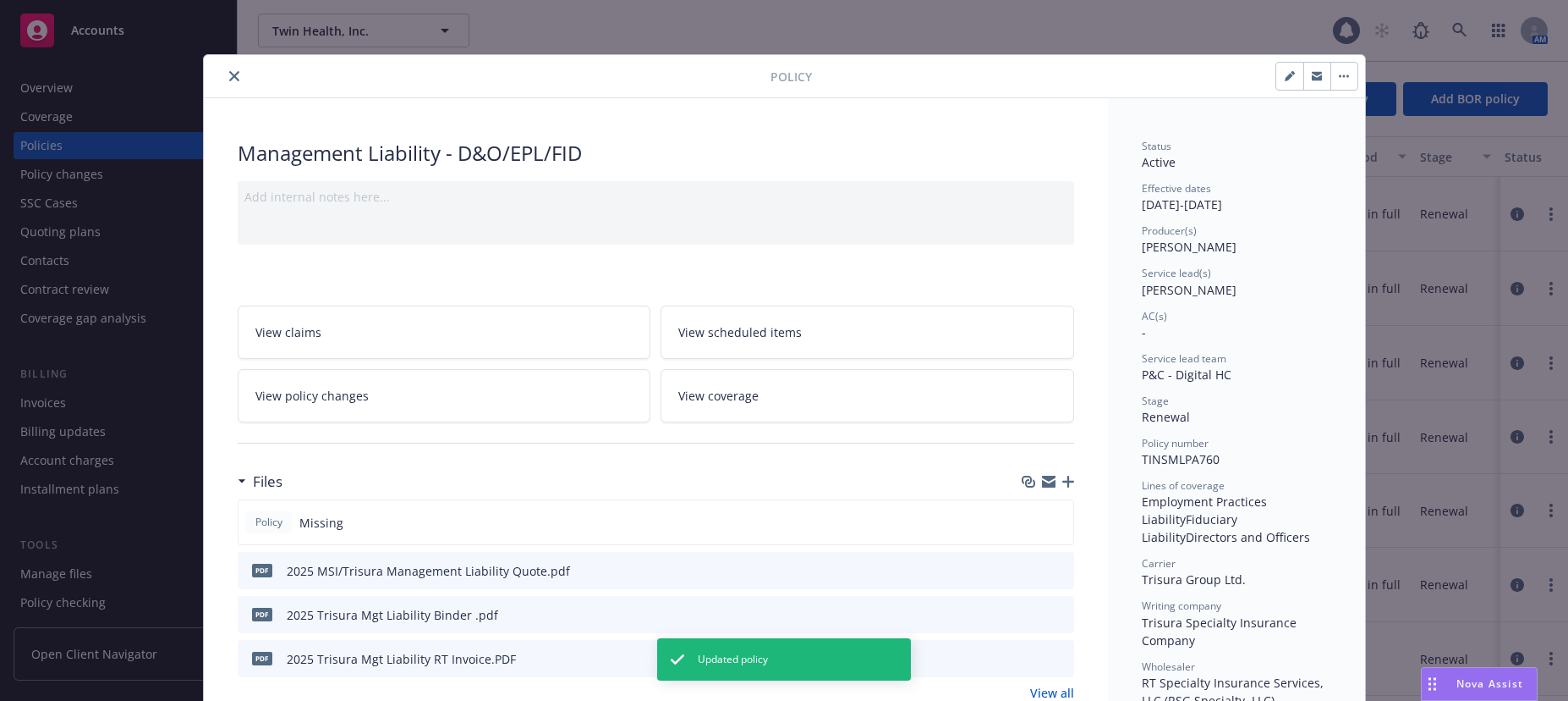
click at [229, 74] on icon "close" at bounding box center [235, 77] width 10 height 10
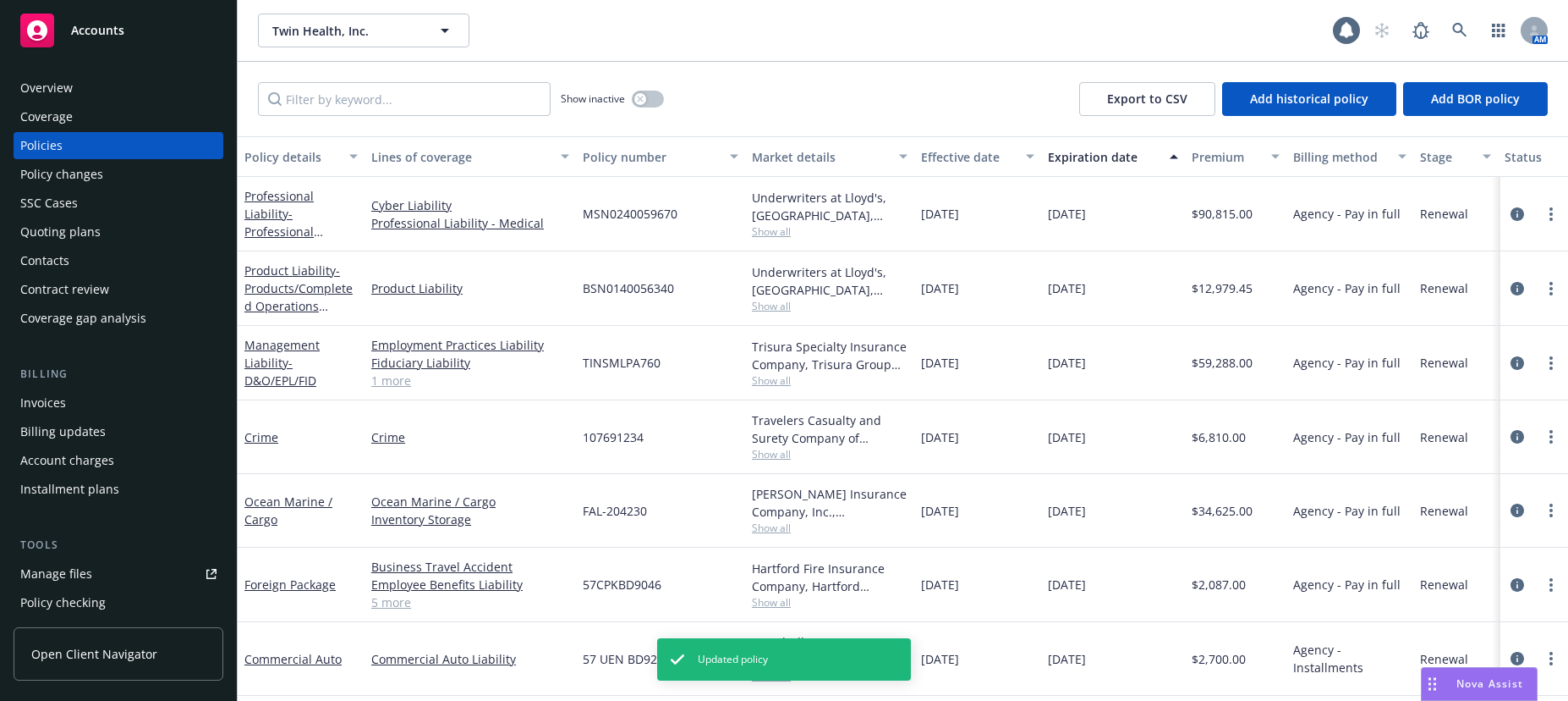
click at [395, 383] on link "1 more" at bounding box center [470, 380] width 198 height 17
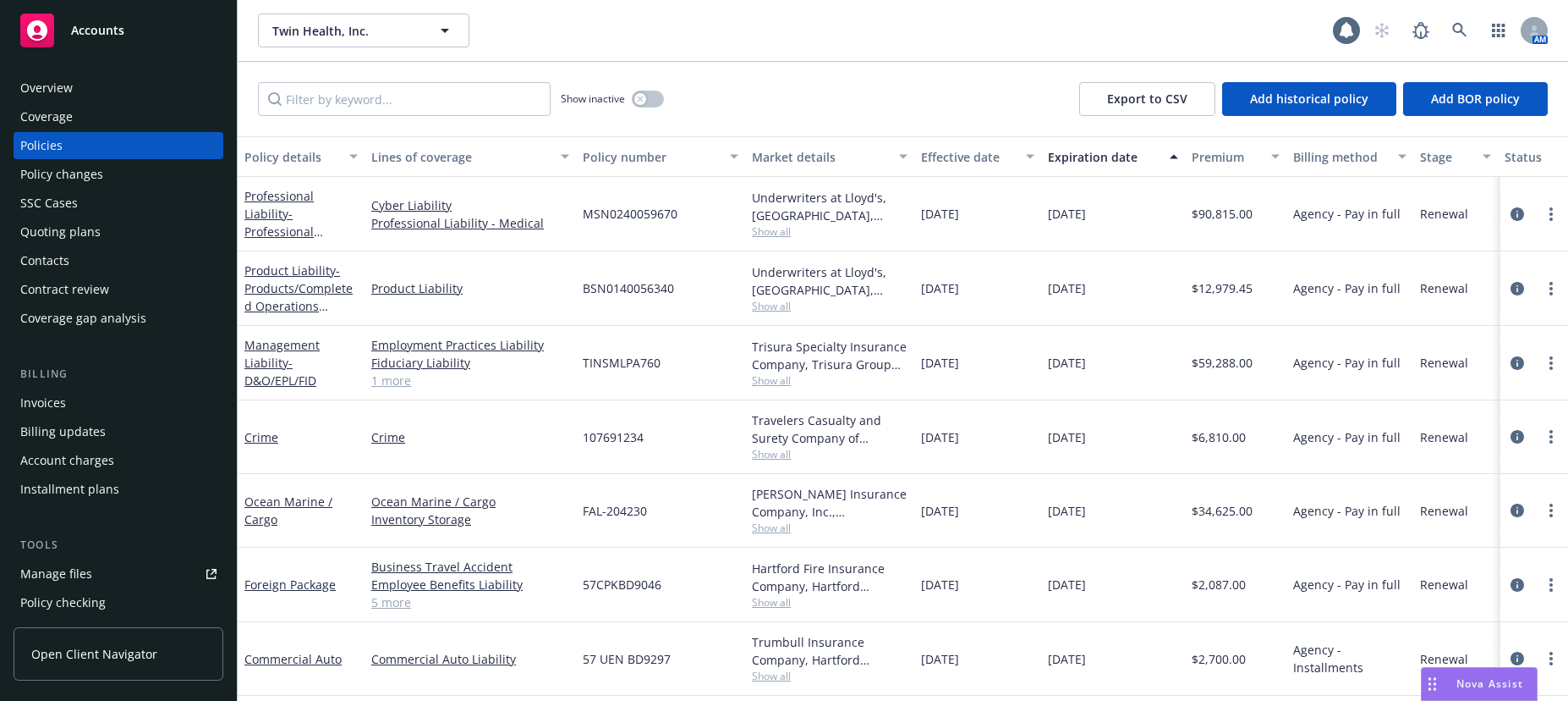
click at [56, 404] on div "Invoices" at bounding box center [43, 403] width 46 height 27
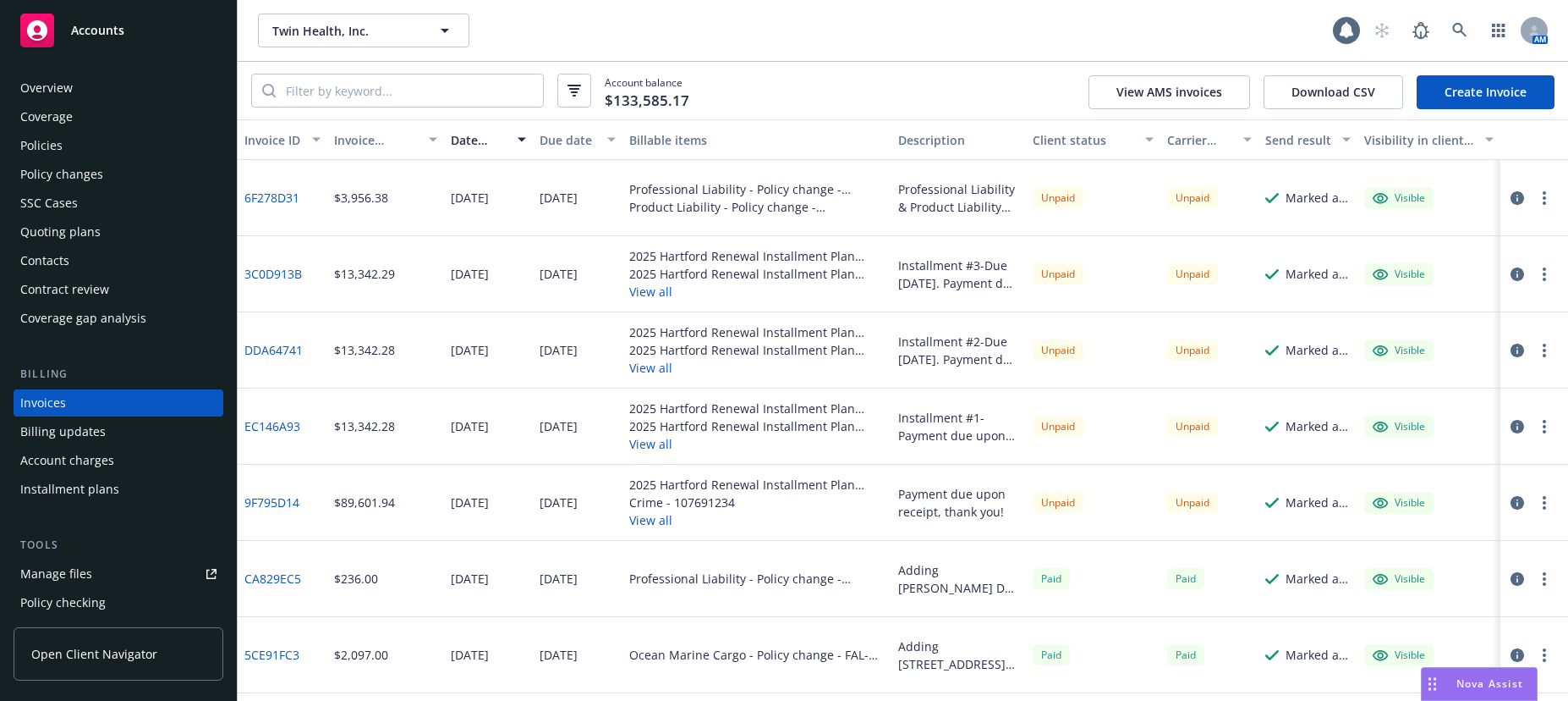
scroll to position [25, 0]
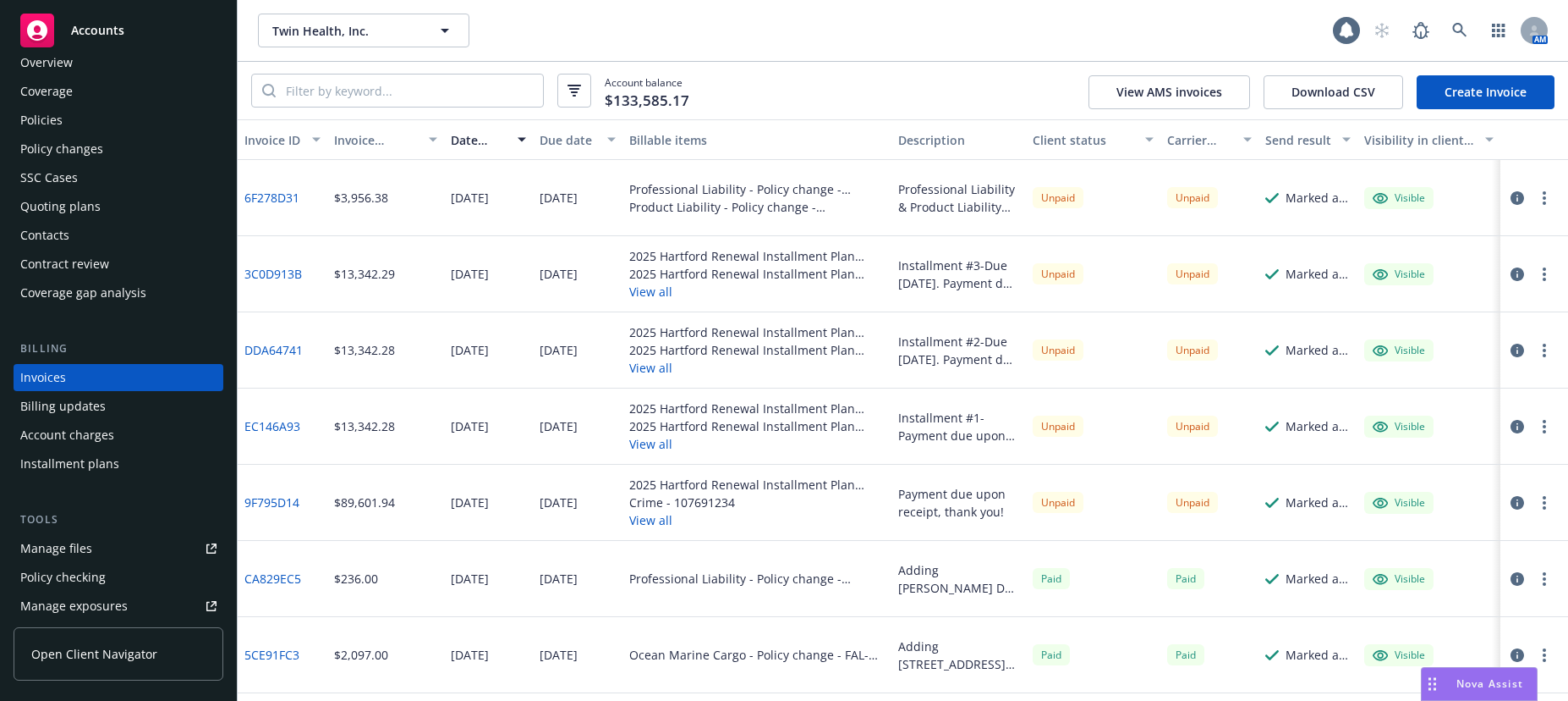
click at [1485, 86] on link "Create Invoice" at bounding box center [1485, 92] width 138 height 34
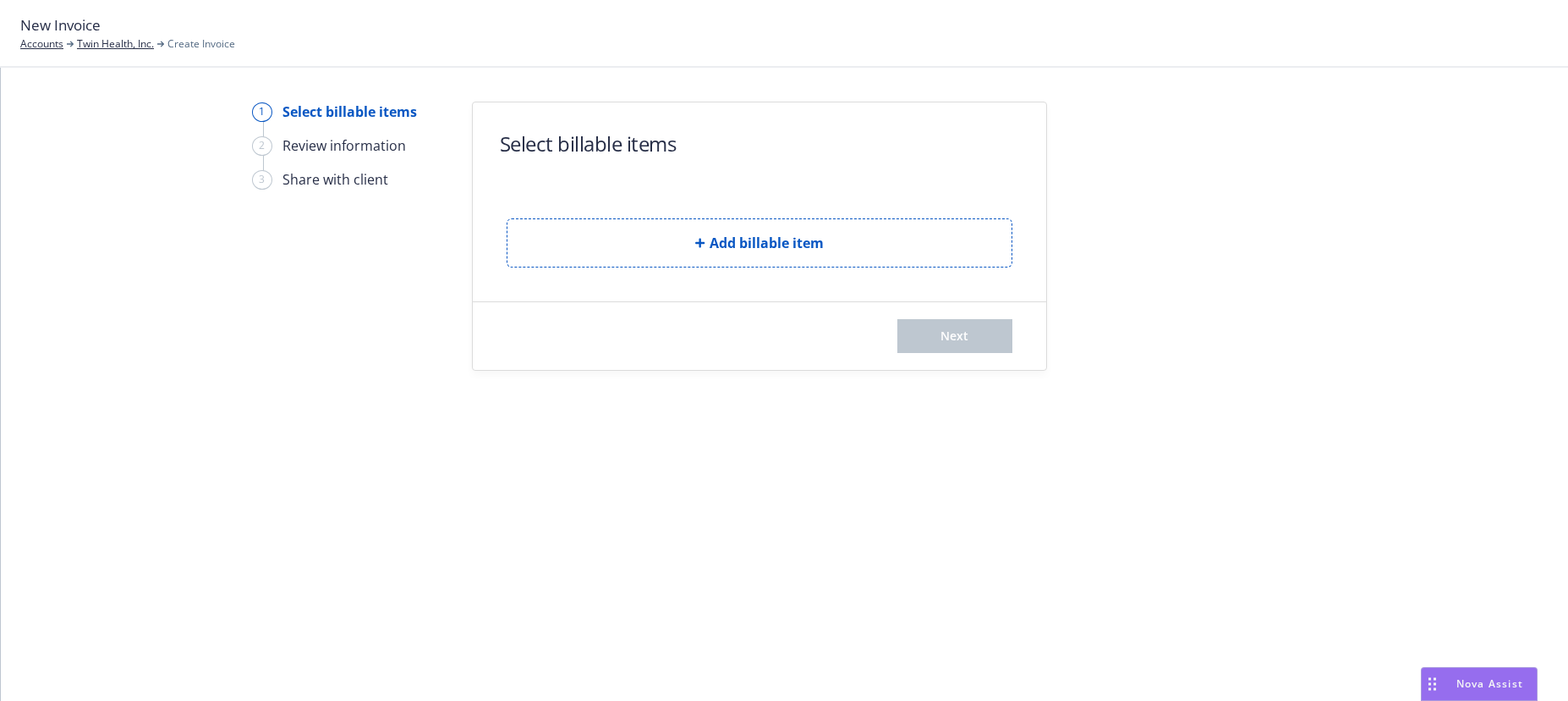
click at [756, 243] on span "Add billable item" at bounding box center [766, 243] width 114 height 20
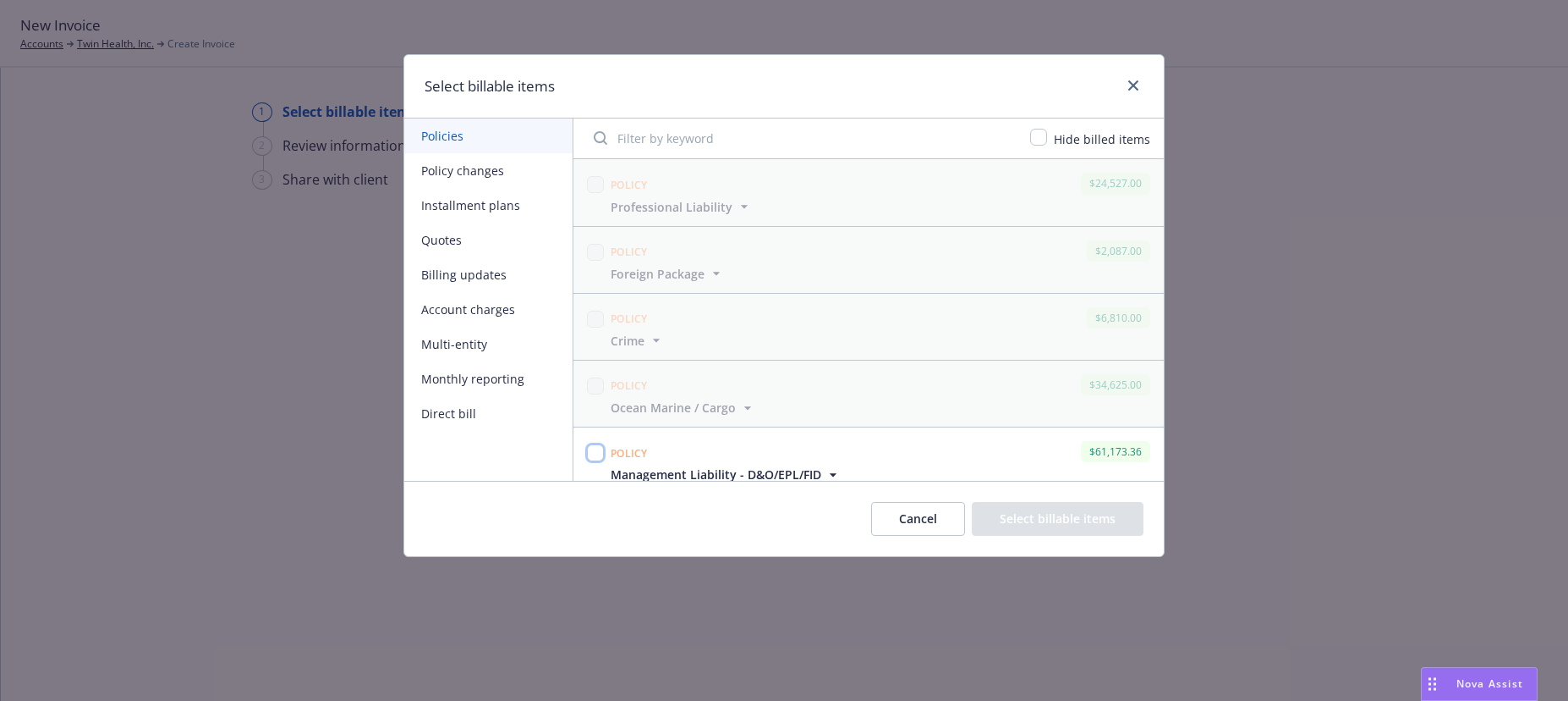
click at [601, 455] on input "checkbox" at bounding box center [595, 452] width 17 height 17
checkbox input "true"
click at [1014, 520] on button "Select billable items" at bounding box center [1058, 518] width 172 height 34
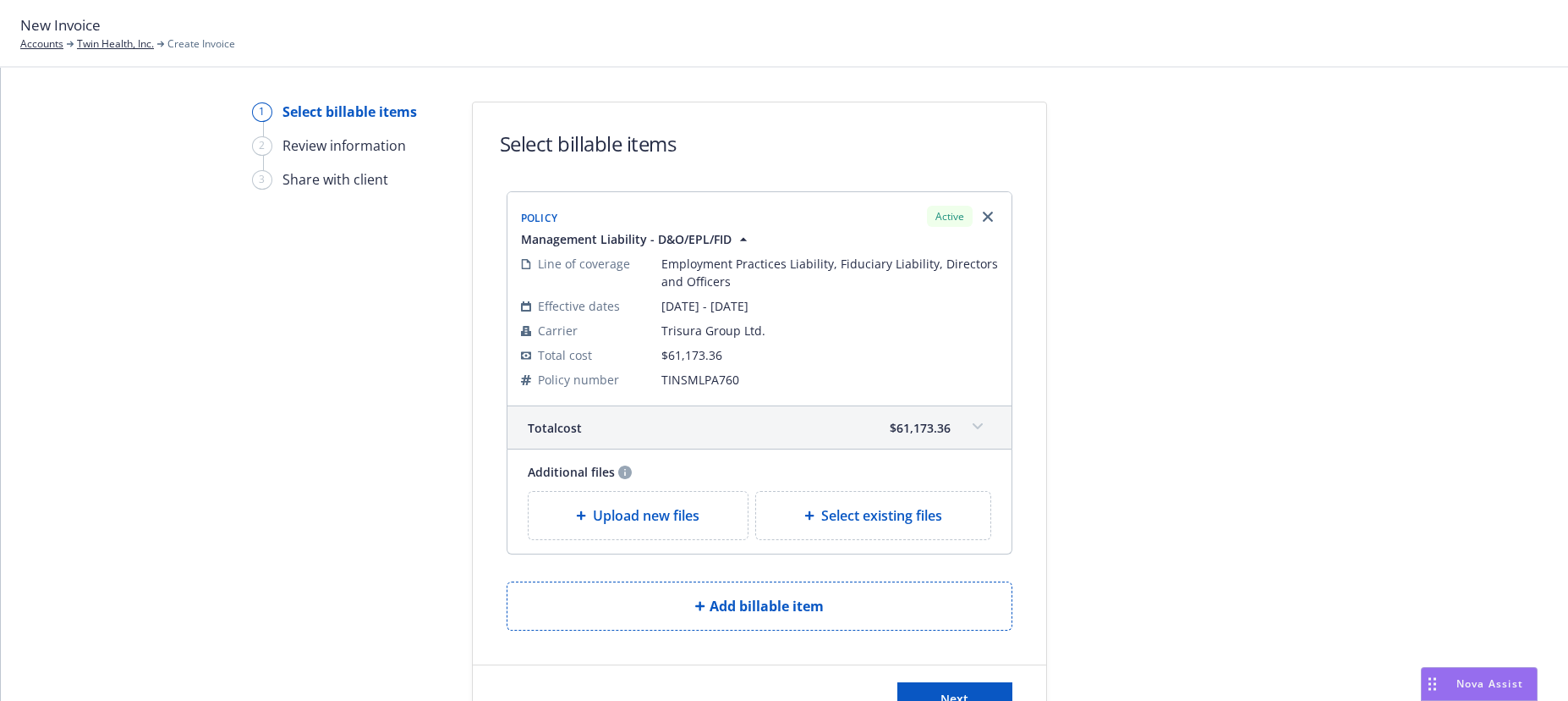
scroll to position [67, 0]
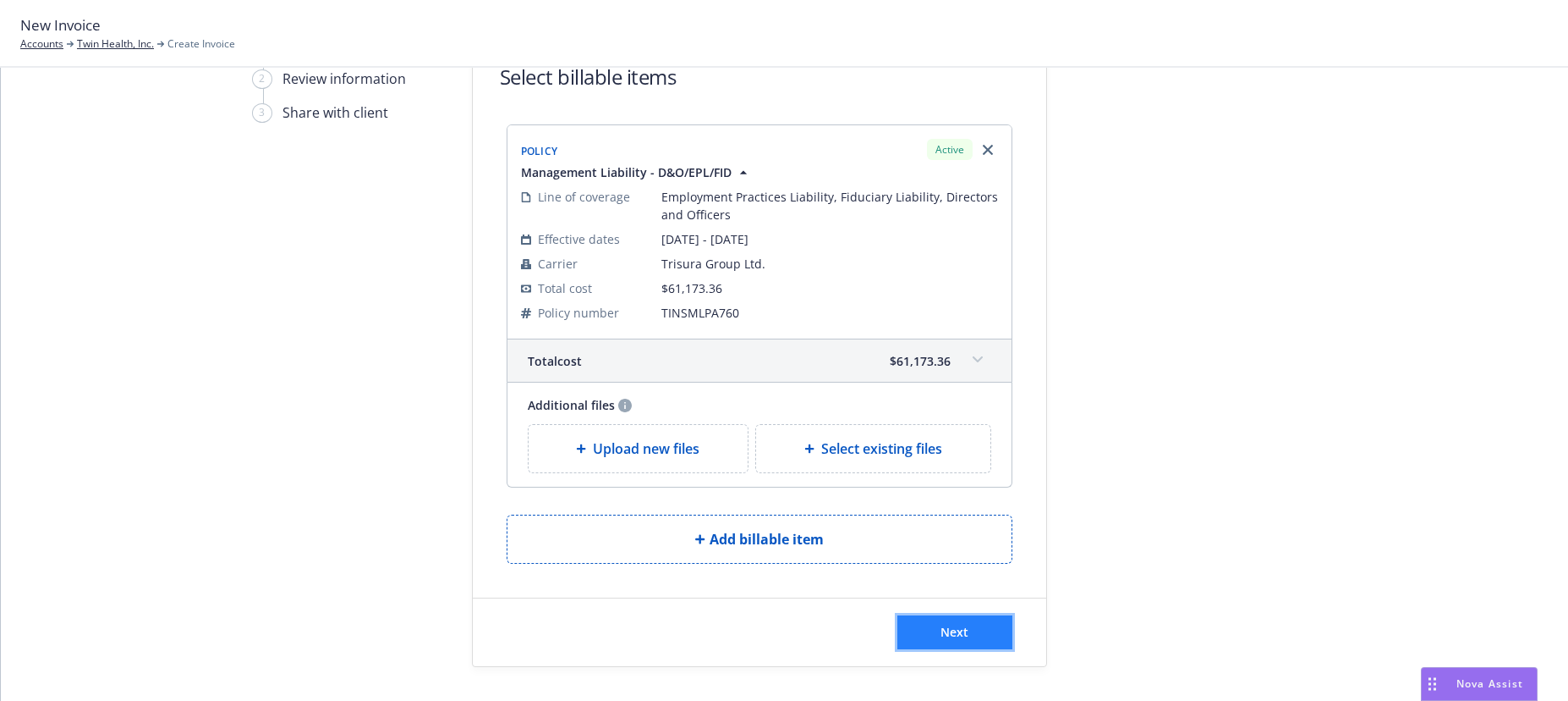
click at [947, 632] on span "Next" at bounding box center [954, 631] width 28 height 16
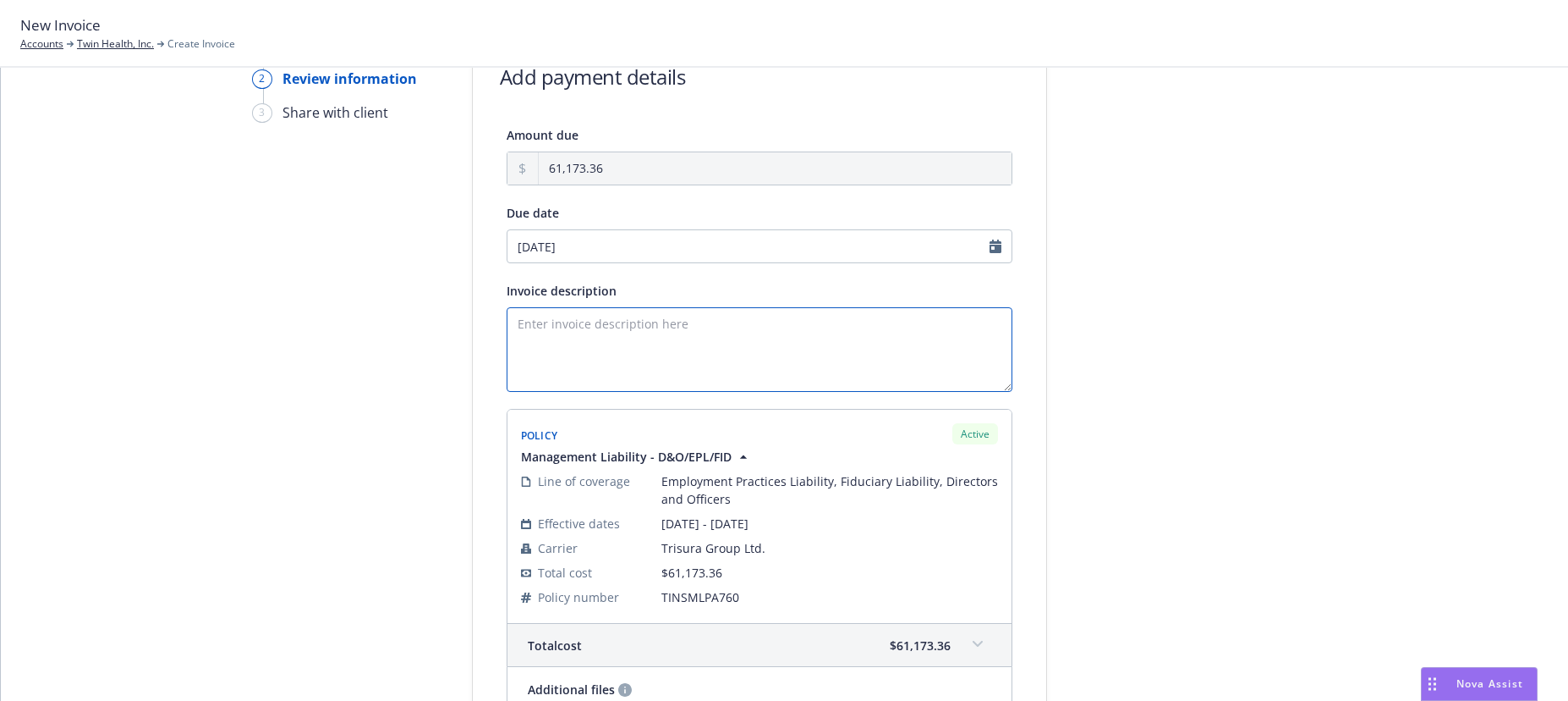
click at [615, 329] on textarea "Invoice description" at bounding box center [760, 349] width 506 height 84
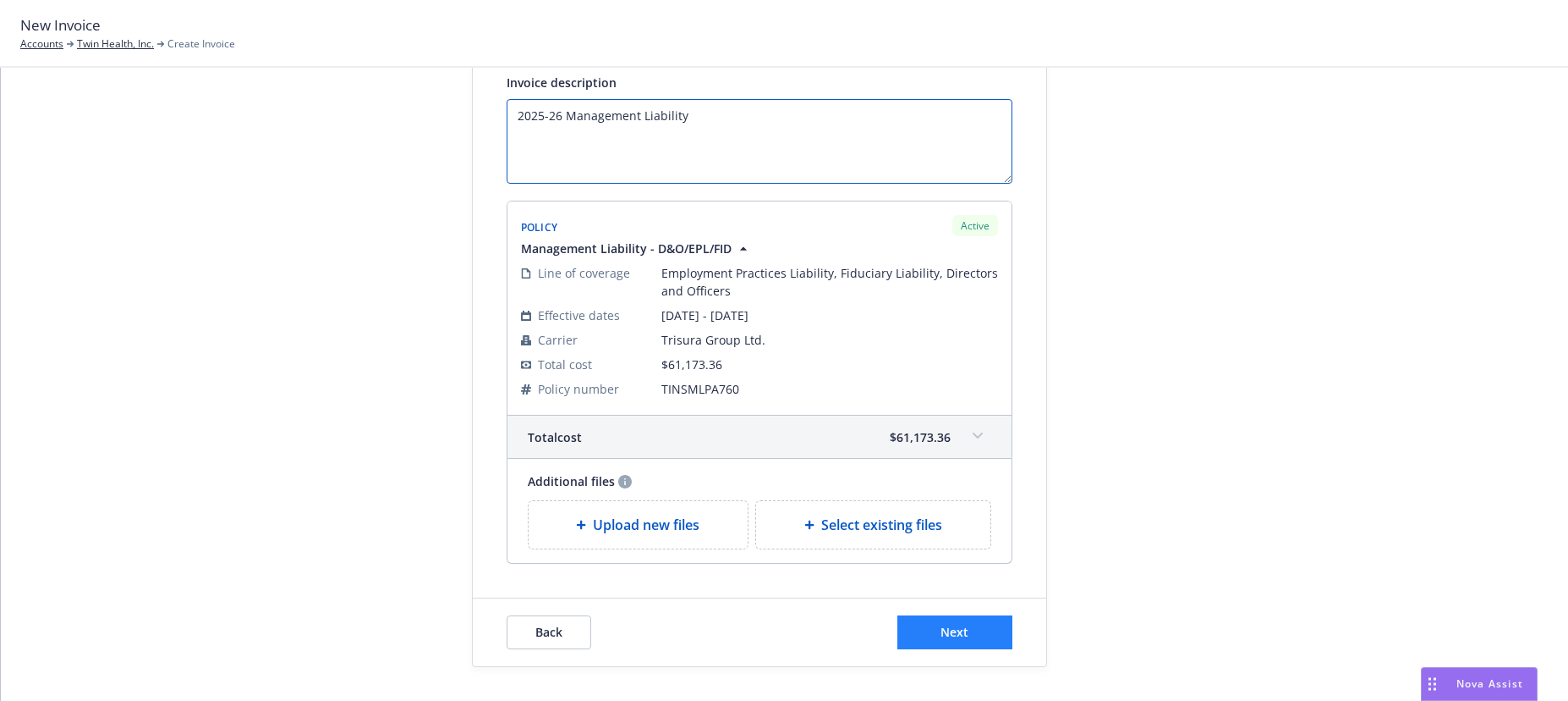
type textarea "2025-26 Management Liability"
click at [942, 633] on span "Next" at bounding box center [954, 631] width 28 height 16
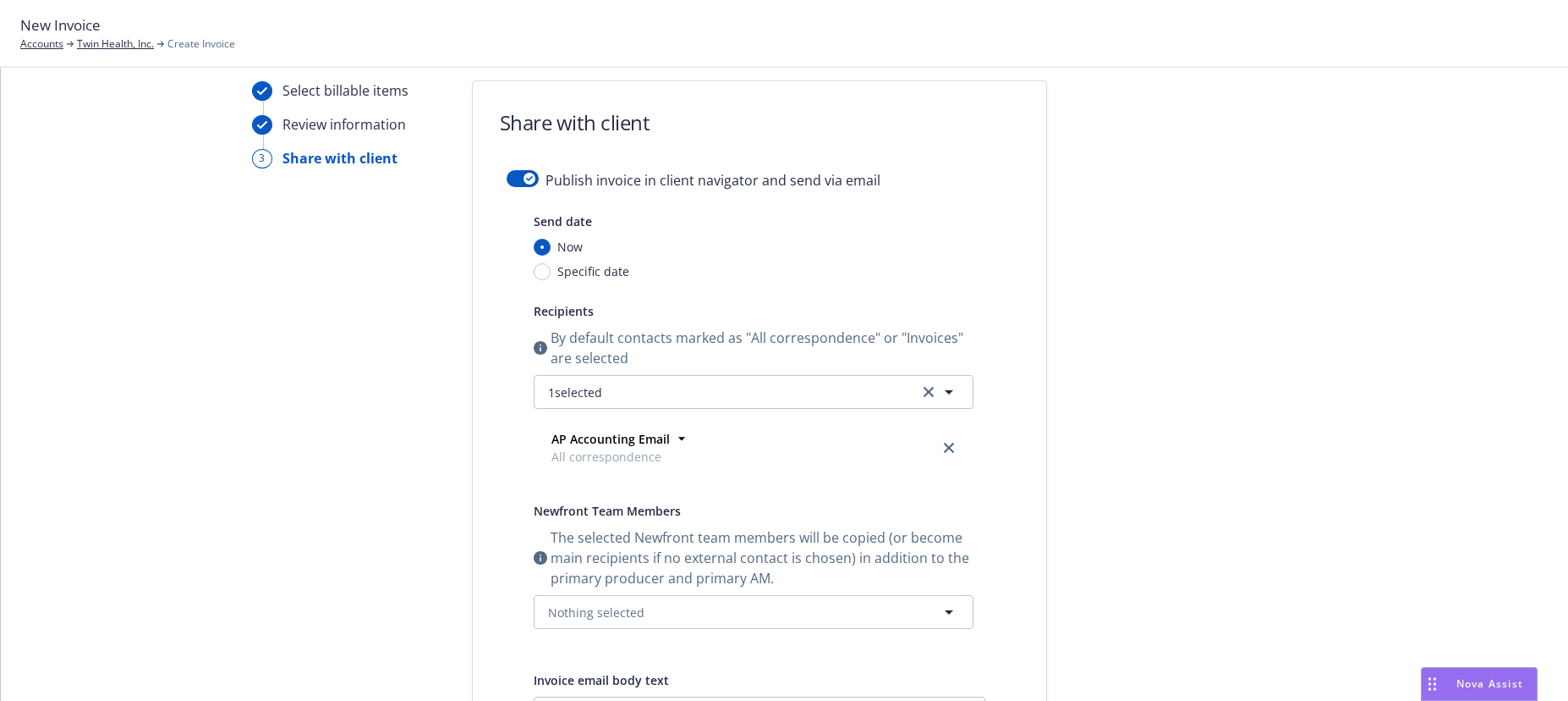
scroll to position [0, 0]
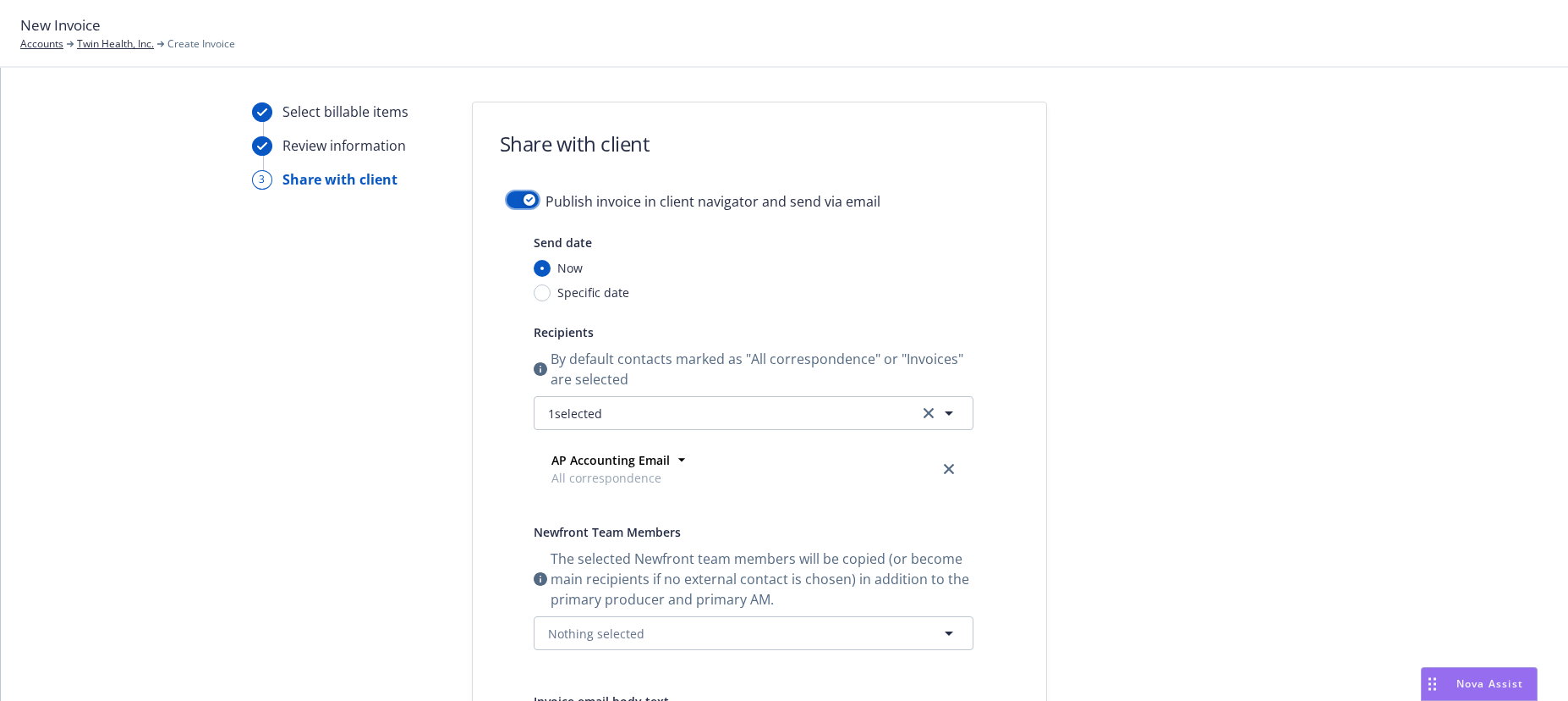
click at [507, 199] on button "button" at bounding box center [522, 199] width 32 height 17
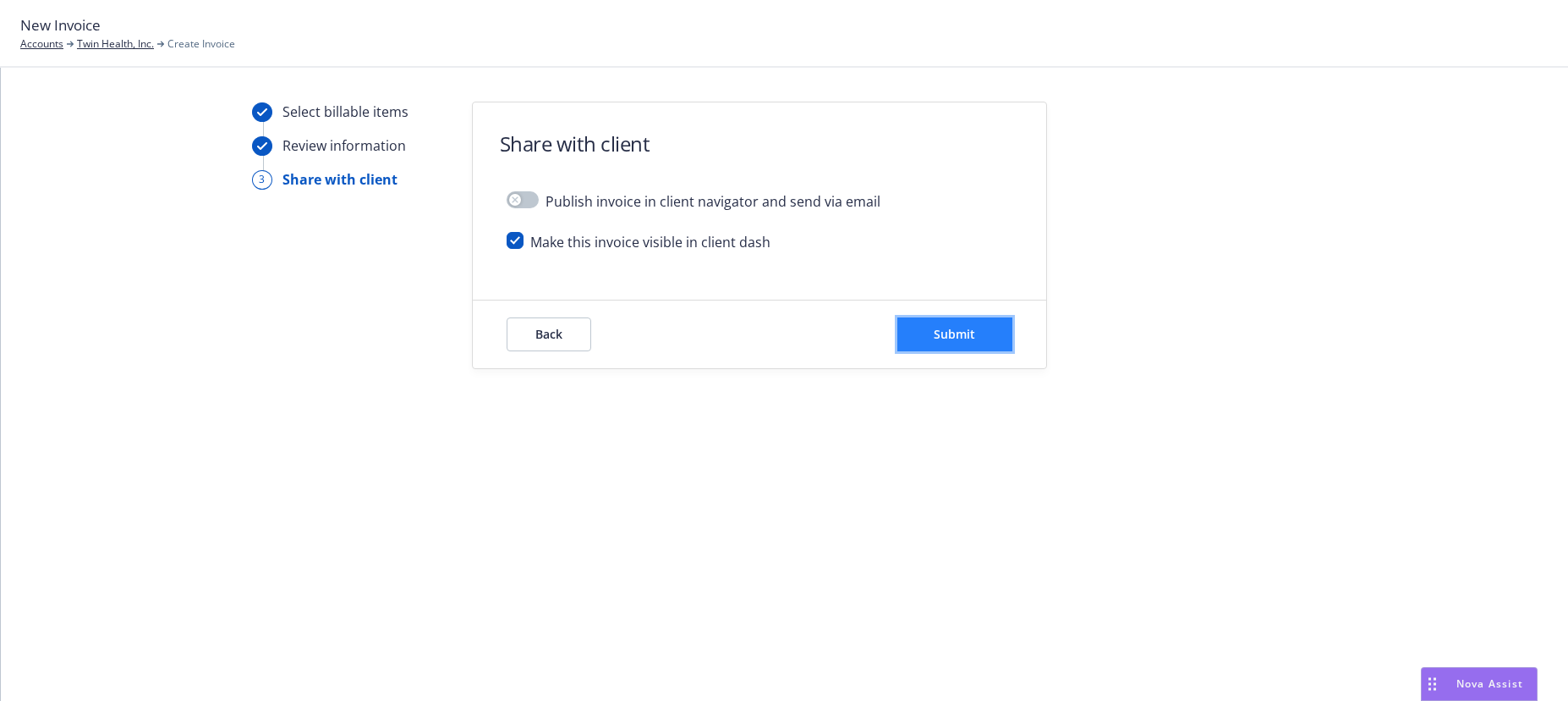
click at [949, 334] on span "Submit" at bounding box center [954, 334] width 42 height 16
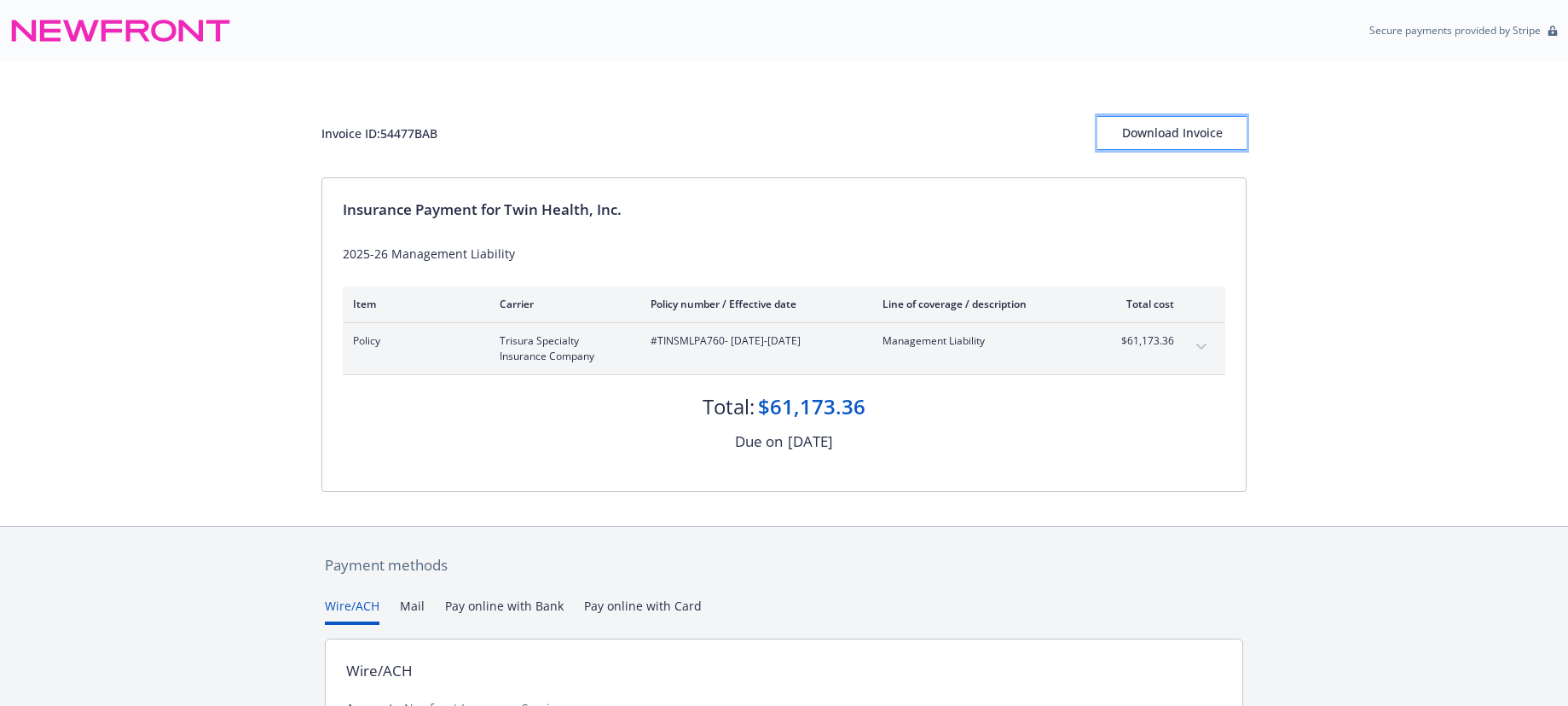
click at [1192, 132] on div "Download Invoice" at bounding box center [1172, 132] width 149 height 32
